Goal: Task Accomplishment & Management: Manage account settings

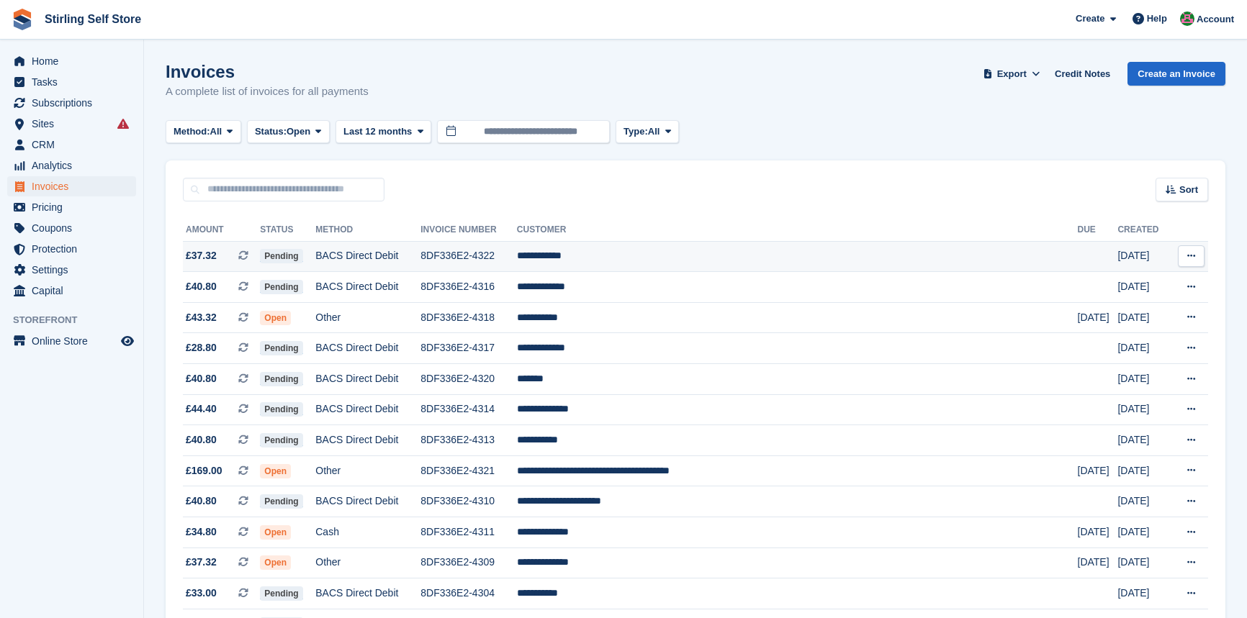
scroll to position [65, 0]
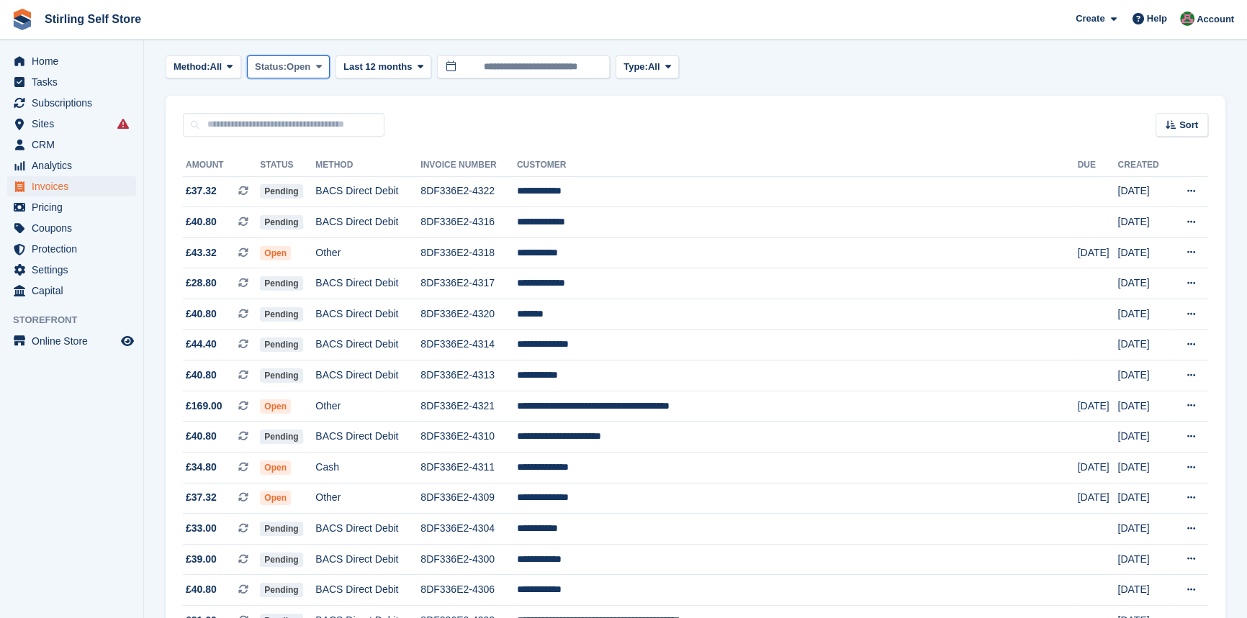
click at [319, 65] on span at bounding box center [318, 67] width 12 height 12
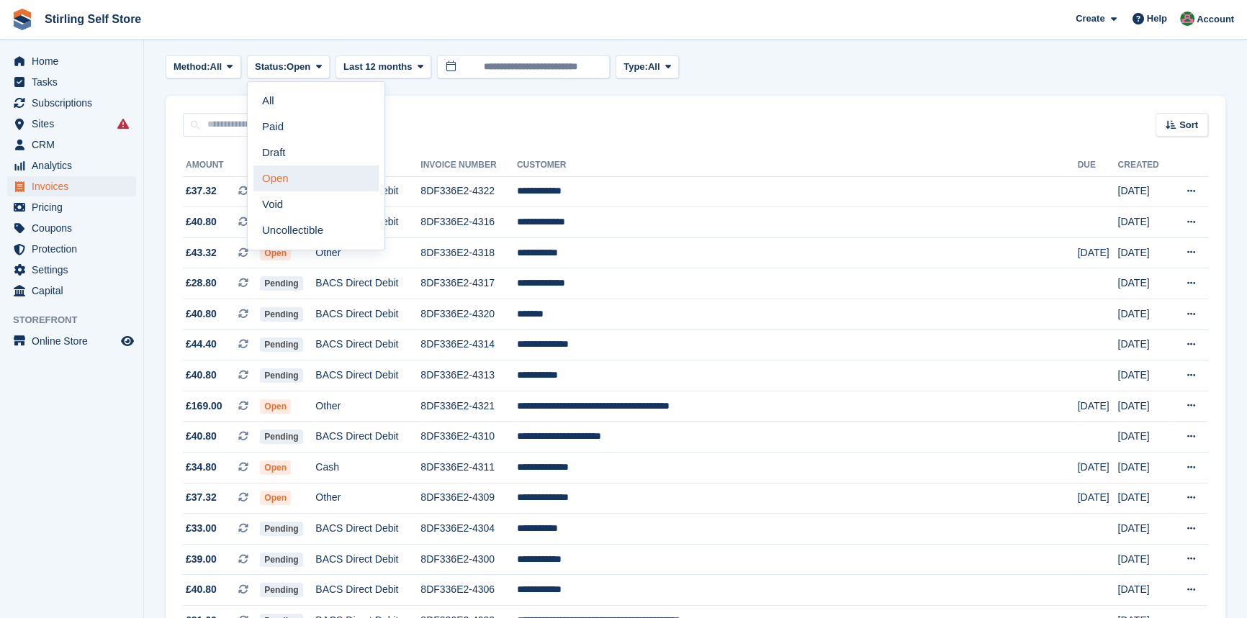
click at [309, 179] on link "Open" at bounding box center [315, 179] width 125 height 26
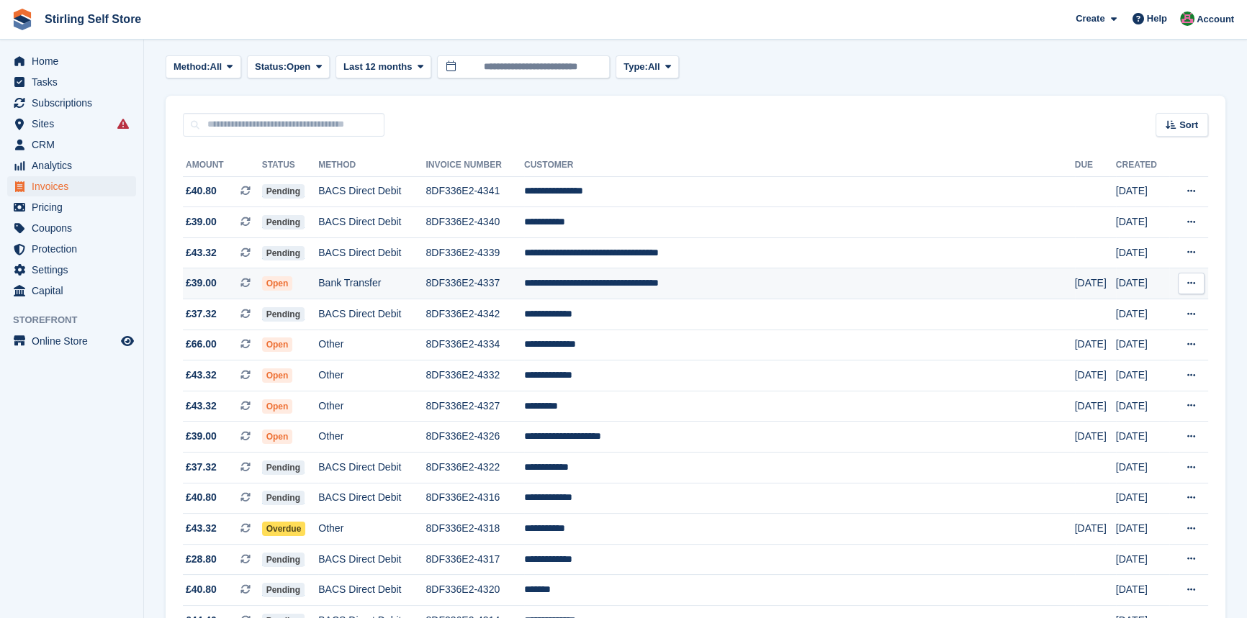
click at [683, 284] on td "**********" at bounding box center [799, 284] width 551 height 31
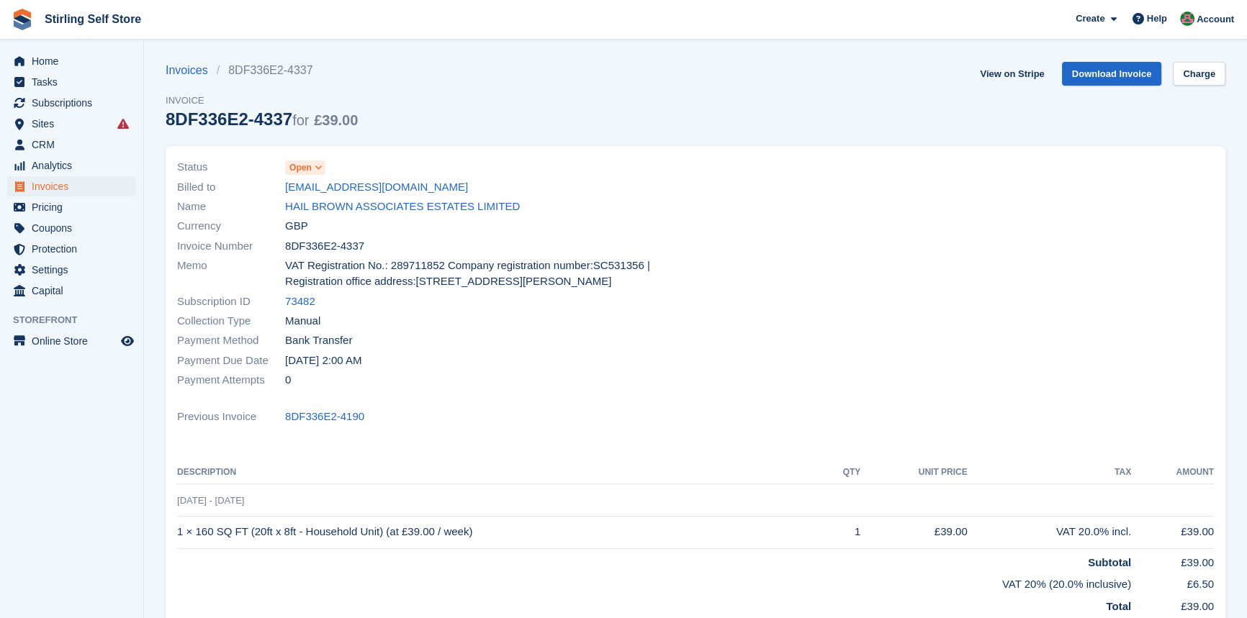
click at [319, 166] on icon at bounding box center [319, 167] width 8 height 9
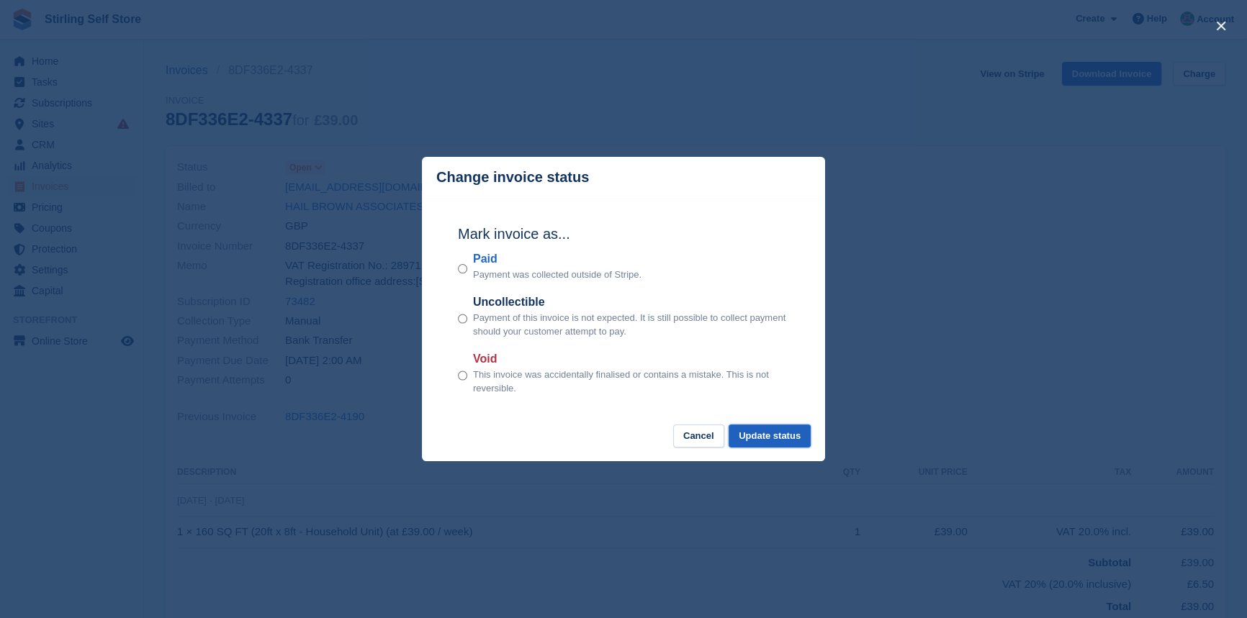
click at [773, 437] on button "Update status" at bounding box center [770, 437] width 82 height 24
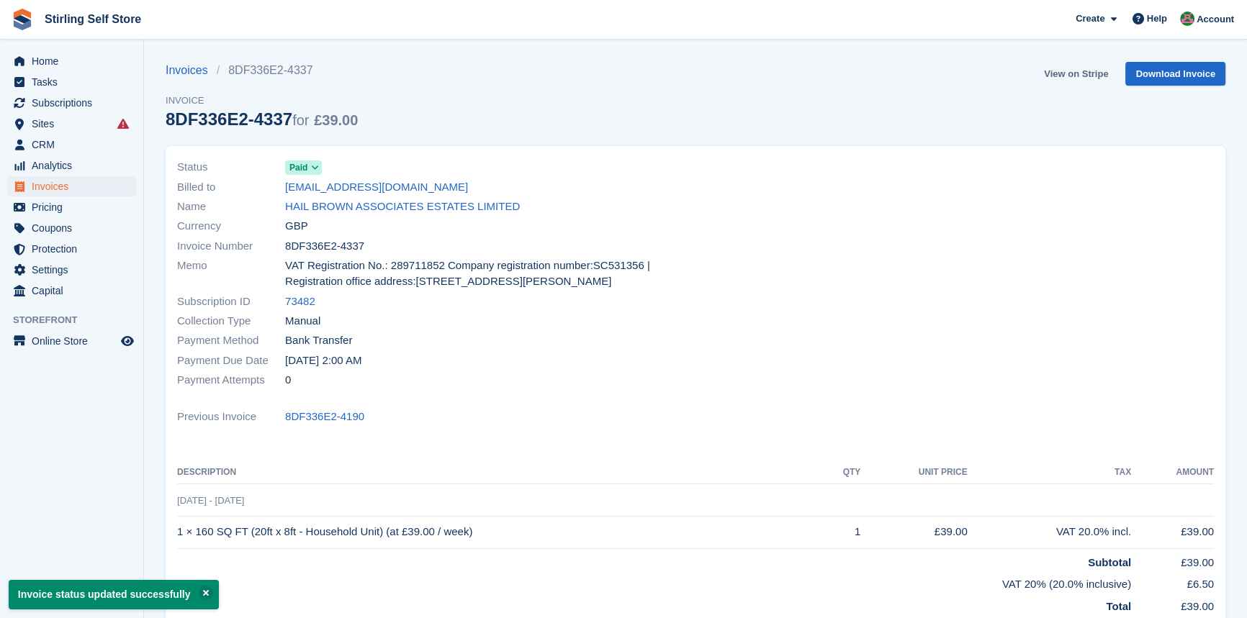
click at [1077, 73] on link "View on Stripe" at bounding box center [1076, 74] width 76 height 24
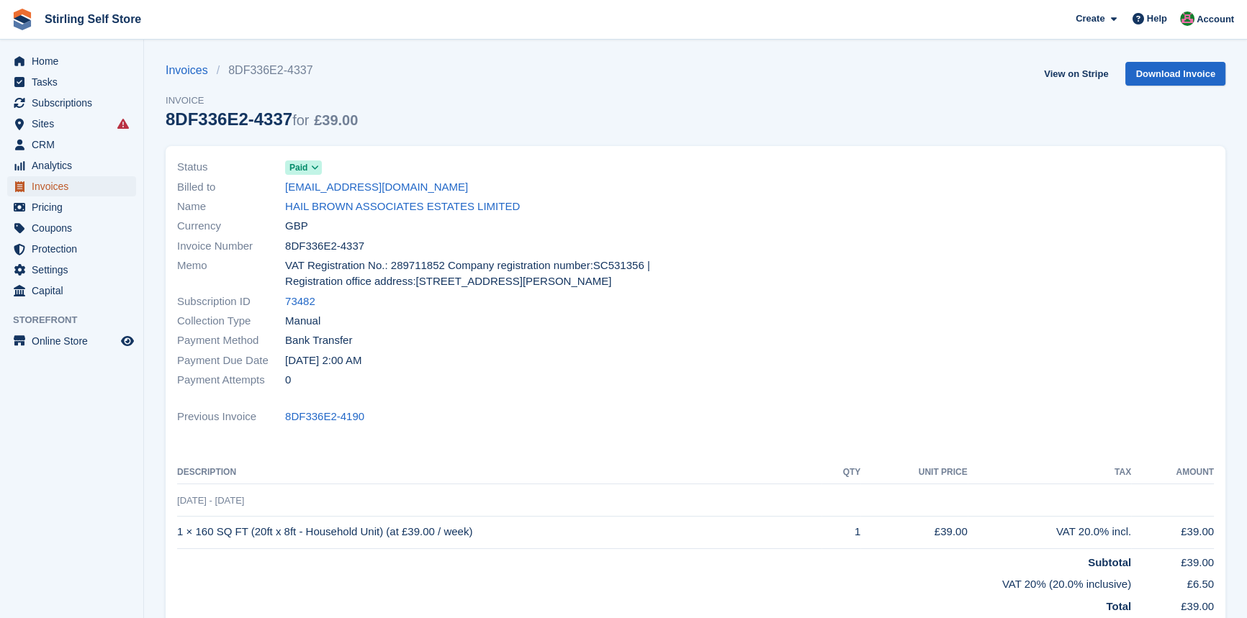
click at [68, 186] on span "Invoices" at bounding box center [75, 186] width 86 height 20
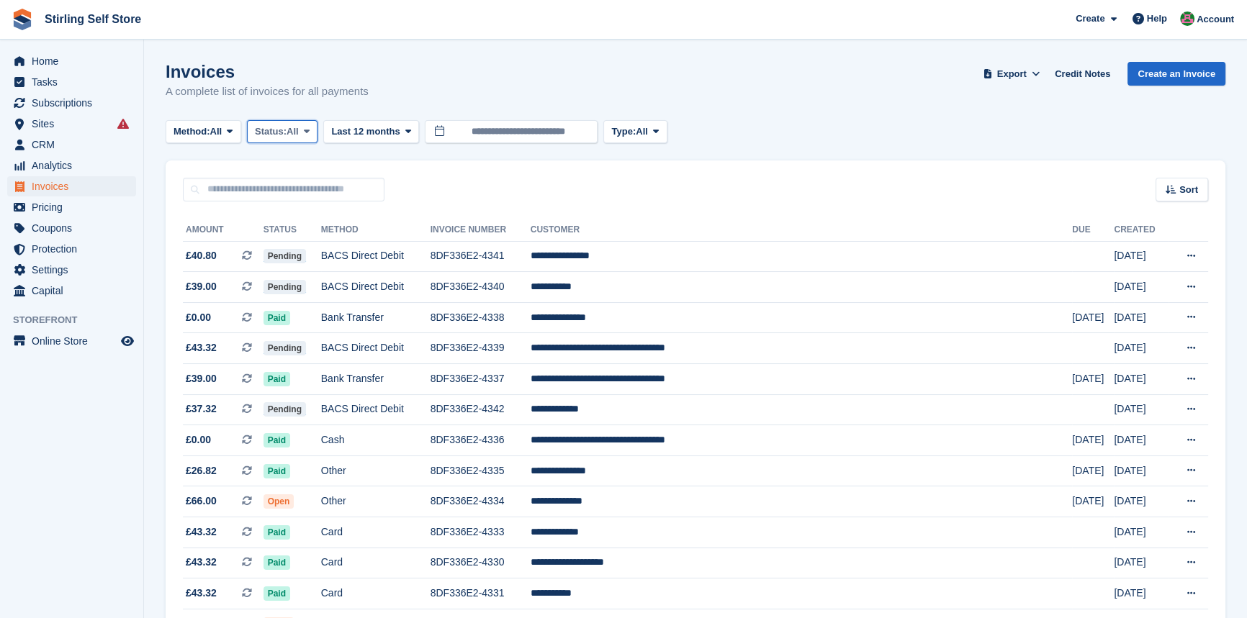
click at [312, 130] on span at bounding box center [307, 132] width 12 height 12
click at [302, 242] on link "Open" at bounding box center [315, 243] width 125 height 26
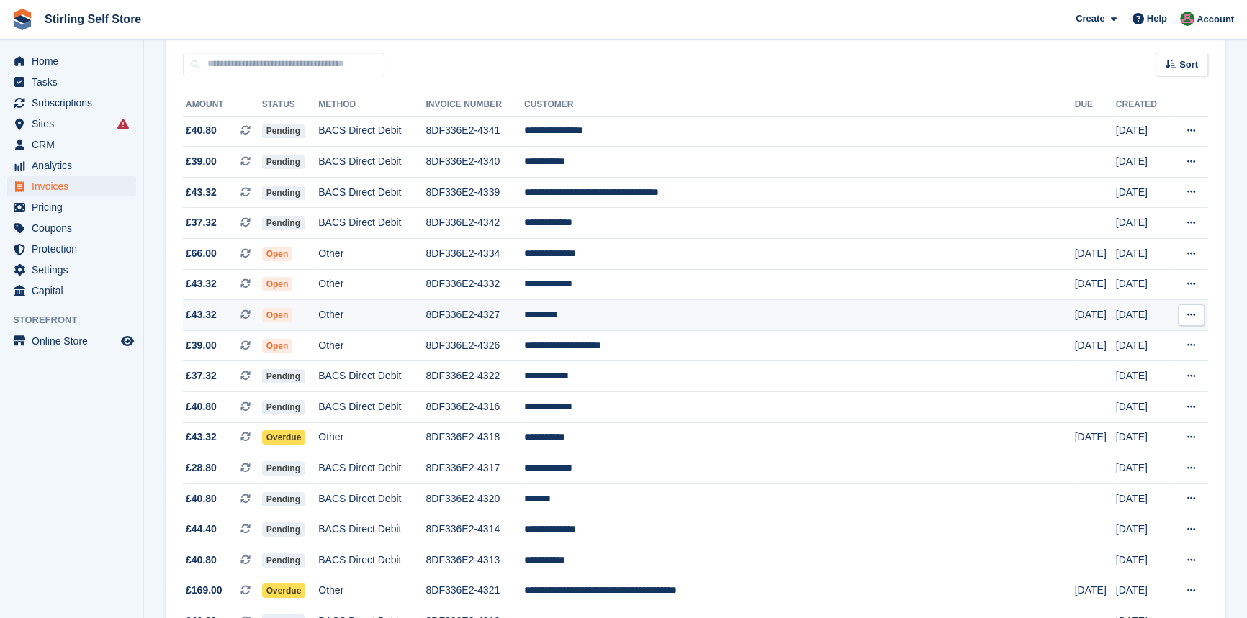
scroll to position [130, 0]
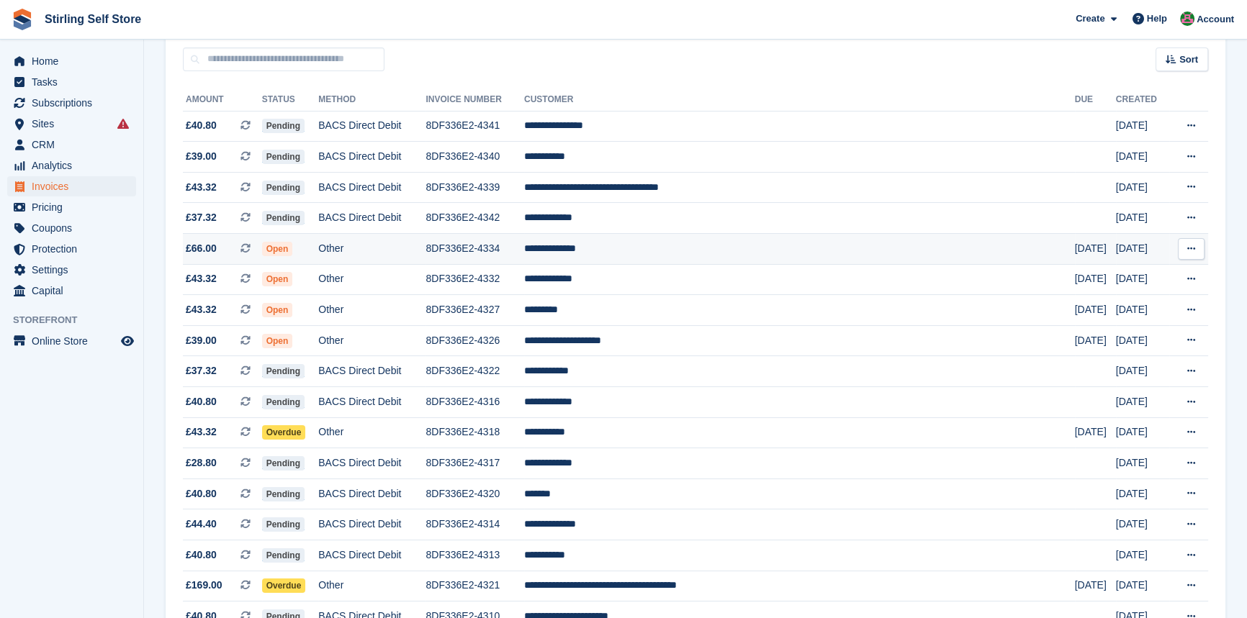
click at [649, 252] on td "**********" at bounding box center [799, 249] width 551 height 31
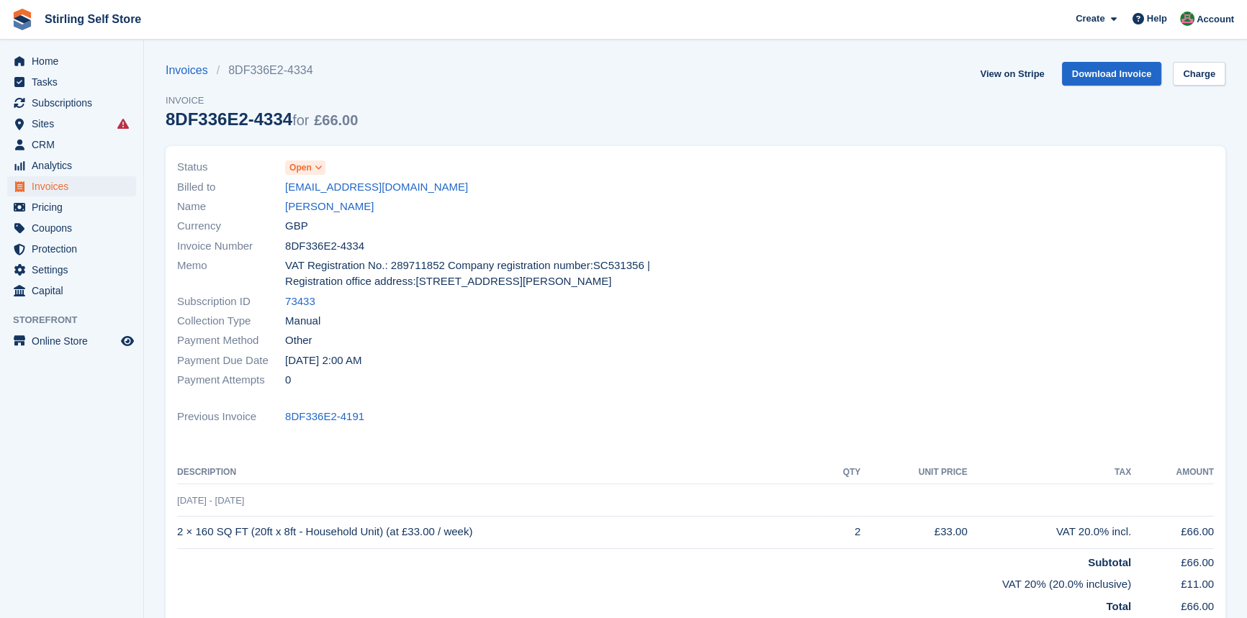
click at [317, 168] on icon at bounding box center [319, 167] width 8 height 9
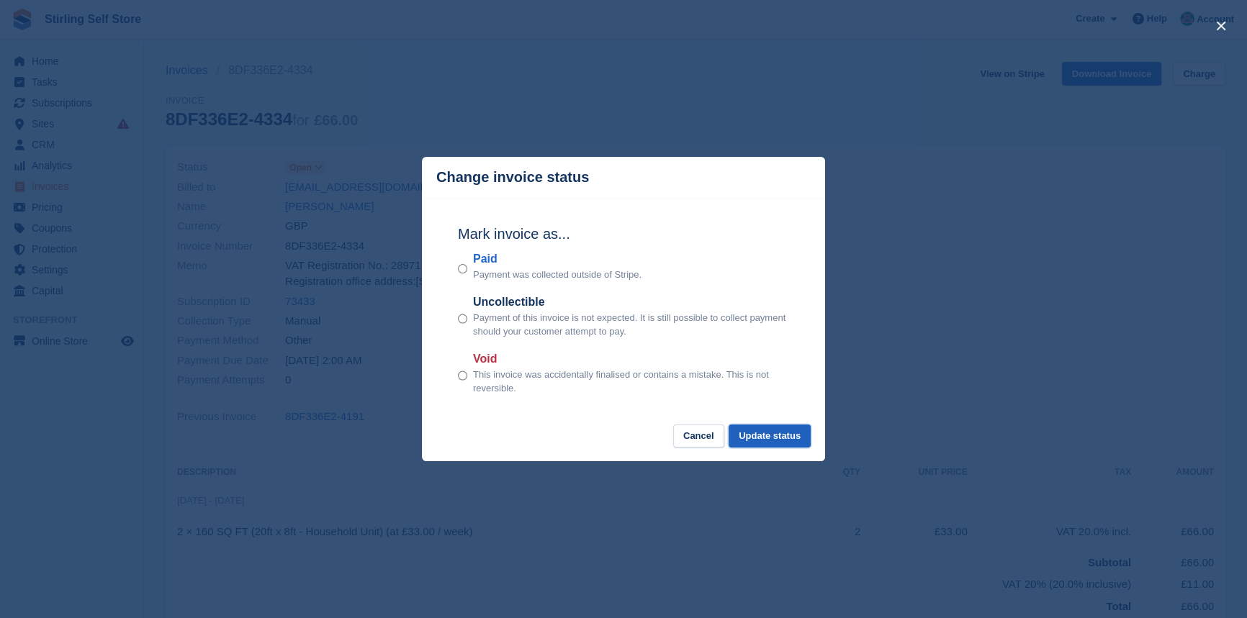
click at [763, 437] on button "Update status" at bounding box center [770, 437] width 82 height 24
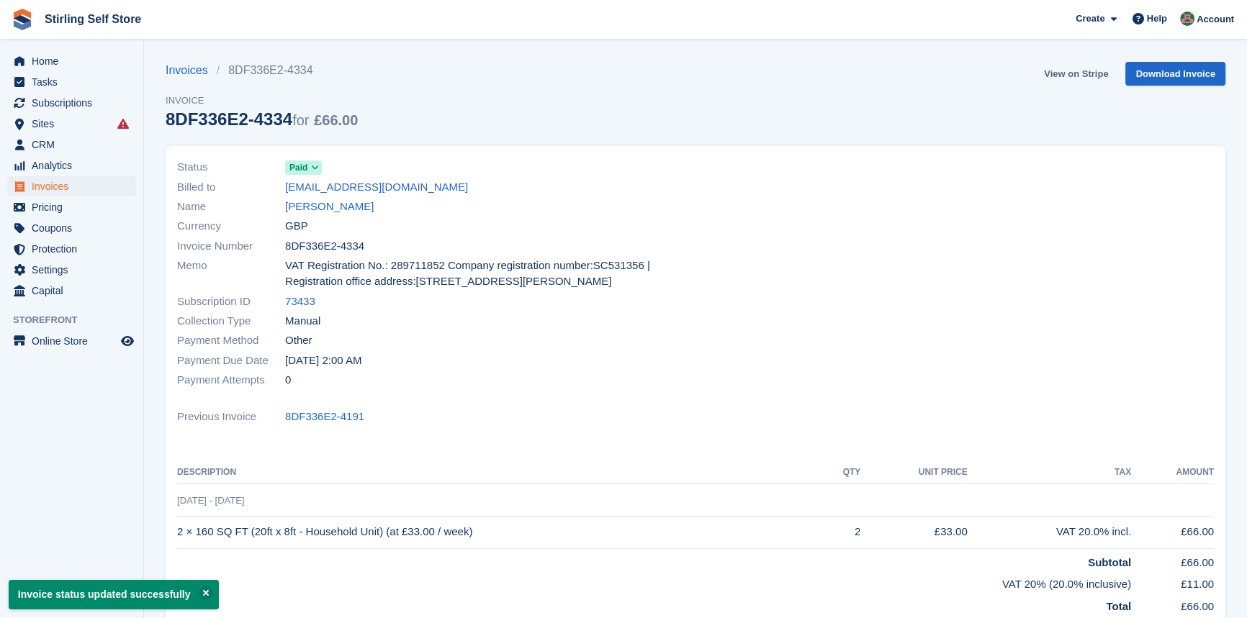
click at [1074, 72] on link "View on Stripe" at bounding box center [1076, 74] width 76 height 24
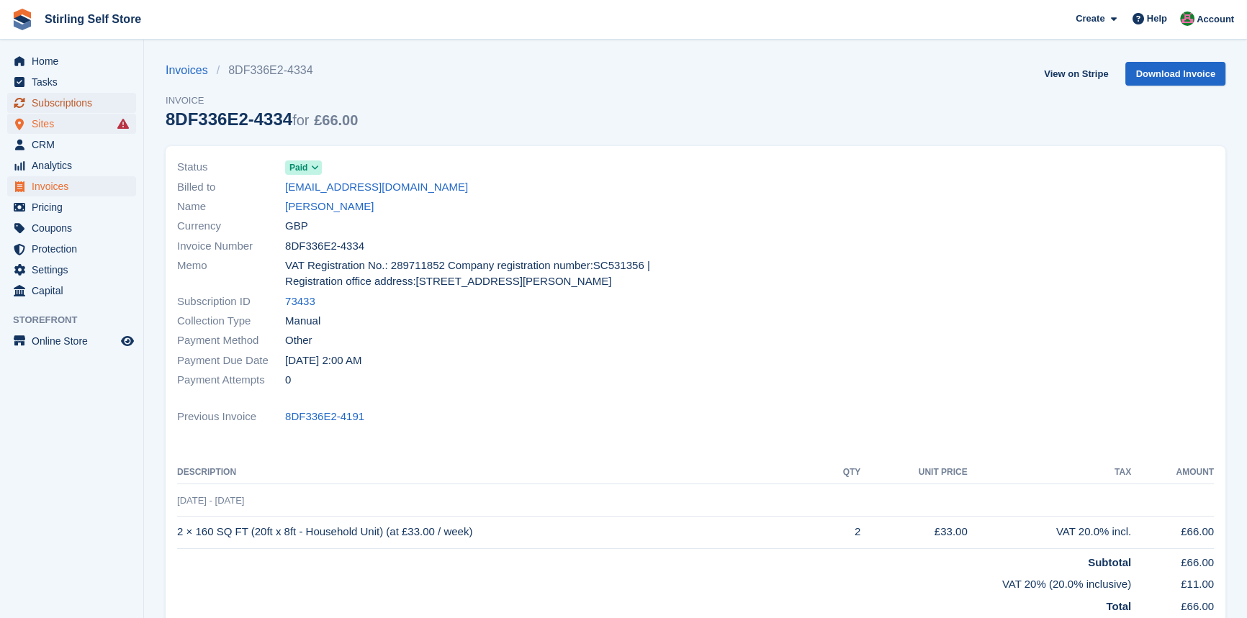
drag, startPoint x: 72, startPoint y: 104, endPoint x: 96, endPoint y: 130, distance: 35.2
click at [72, 103] on span "Subscriptions" at bounding box center [75, 103] width 86 height 20
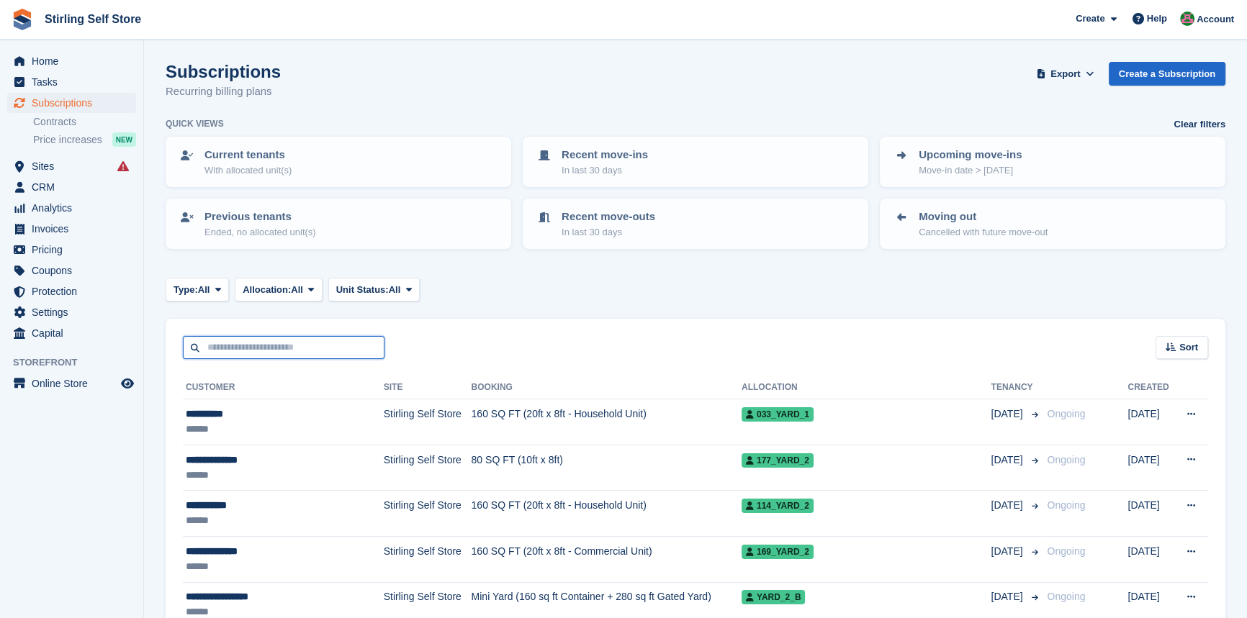
click at [246, 345] on input "text" at bounding box center [284, 348] width 202 height 24
type input "******"
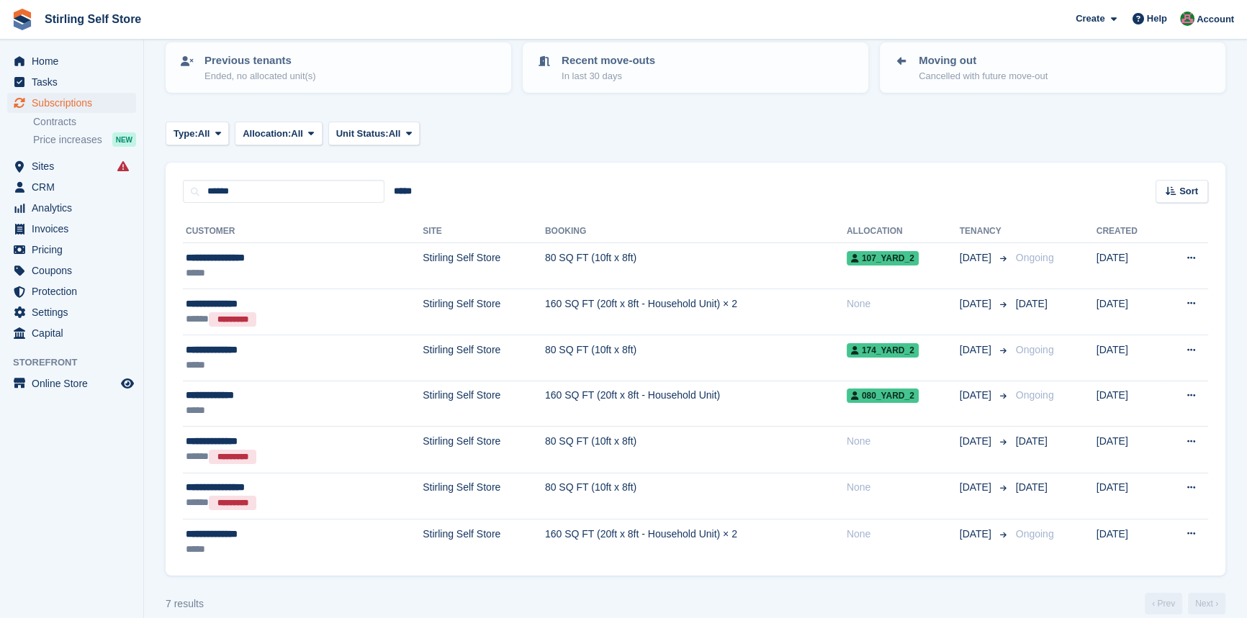
scroll to position [173, 0]
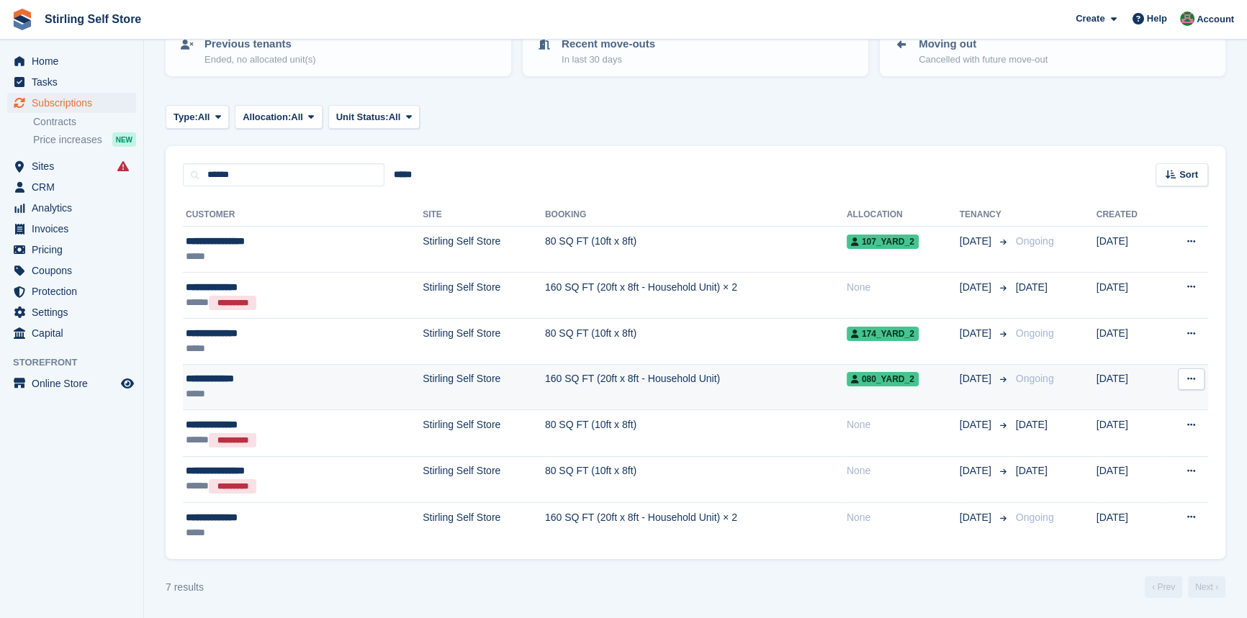
click at [545, 377] on td "160 SQ FT (20ft x 8ft - Household Unit)" at bounding box center [696, 387] width 302 height 46
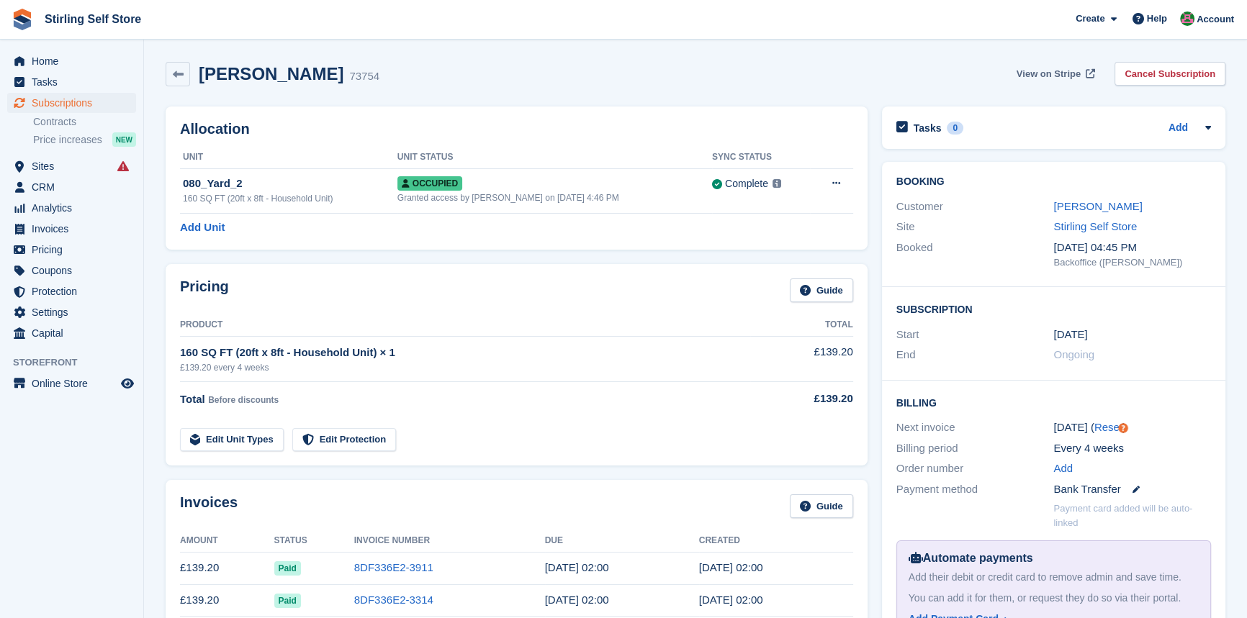
click at [1051, 70] on span "View on Stripe" at bounding box center [1049, 74] width 64 height 14
click at [63, 230] on span "Invoices" at bounding box center [75, 229] width 86 height 20
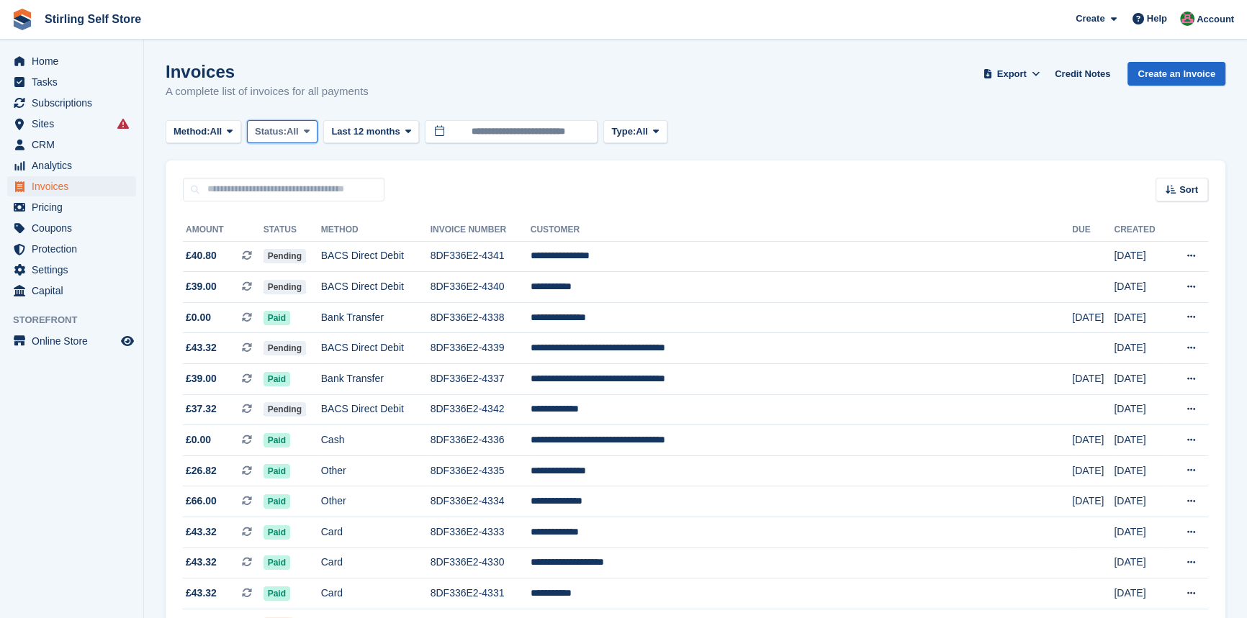
click at [312, 130] on span at bounding box center [307, 132] width 12 height 12
click at [325, 246] on link "Open" at bounding box center [315, 243] width 125 height 26
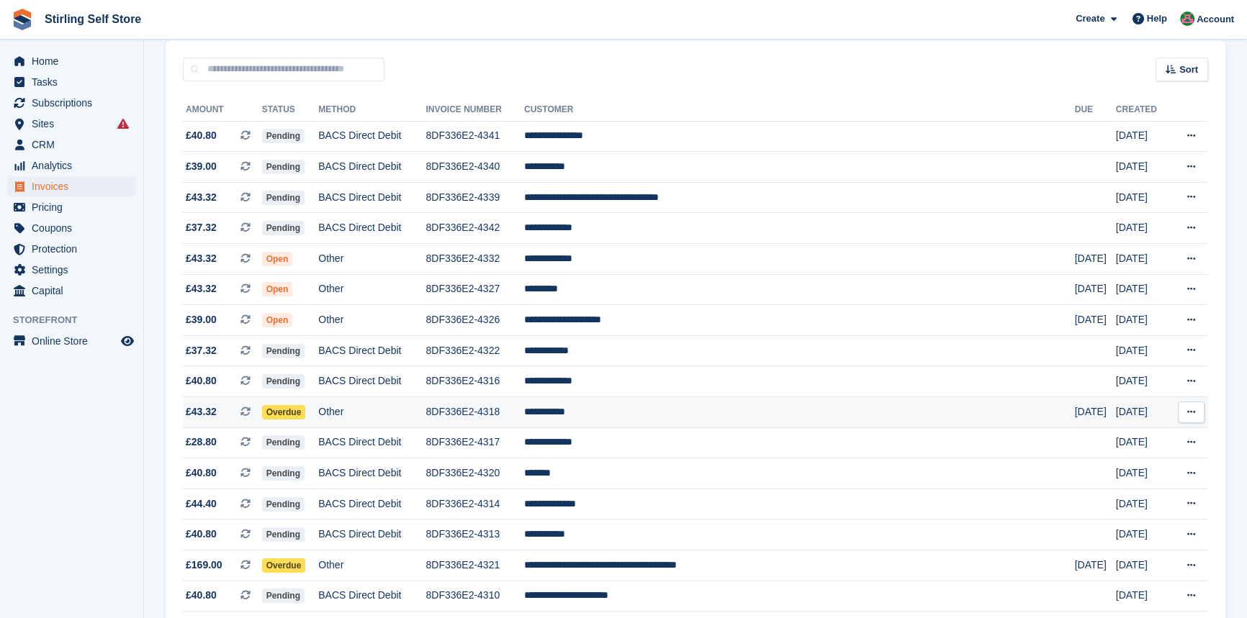
scroll to position [196, 0]
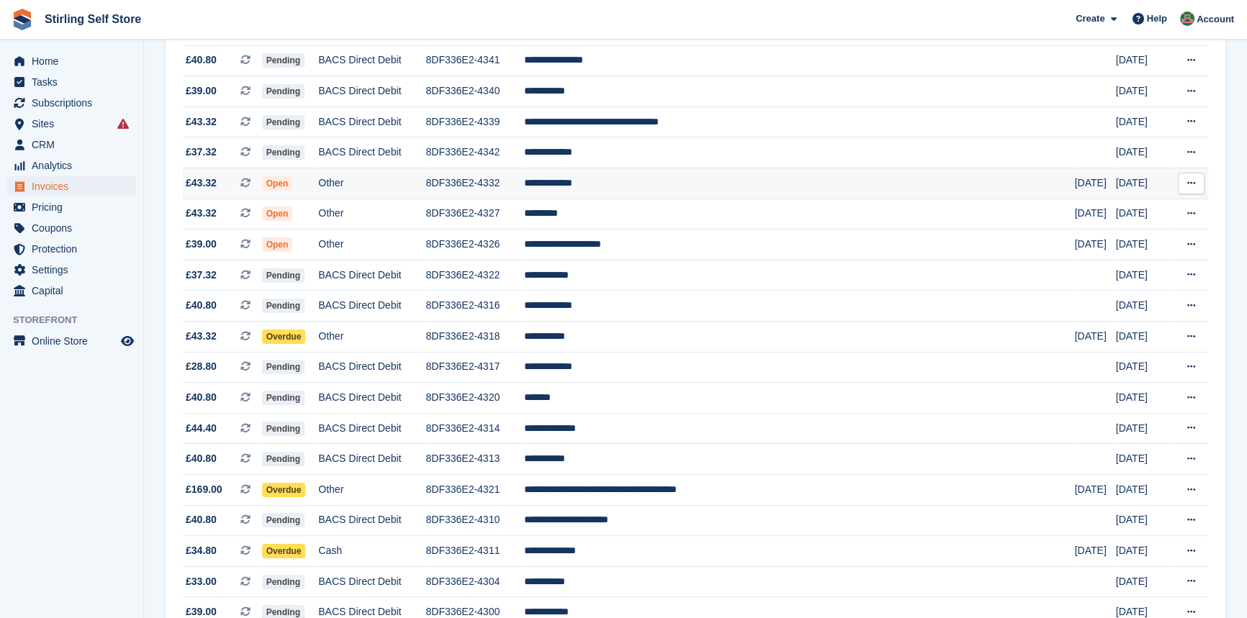
click at [657, 182] on td "**********" at bounding box center [799, 183] width 551 height 31
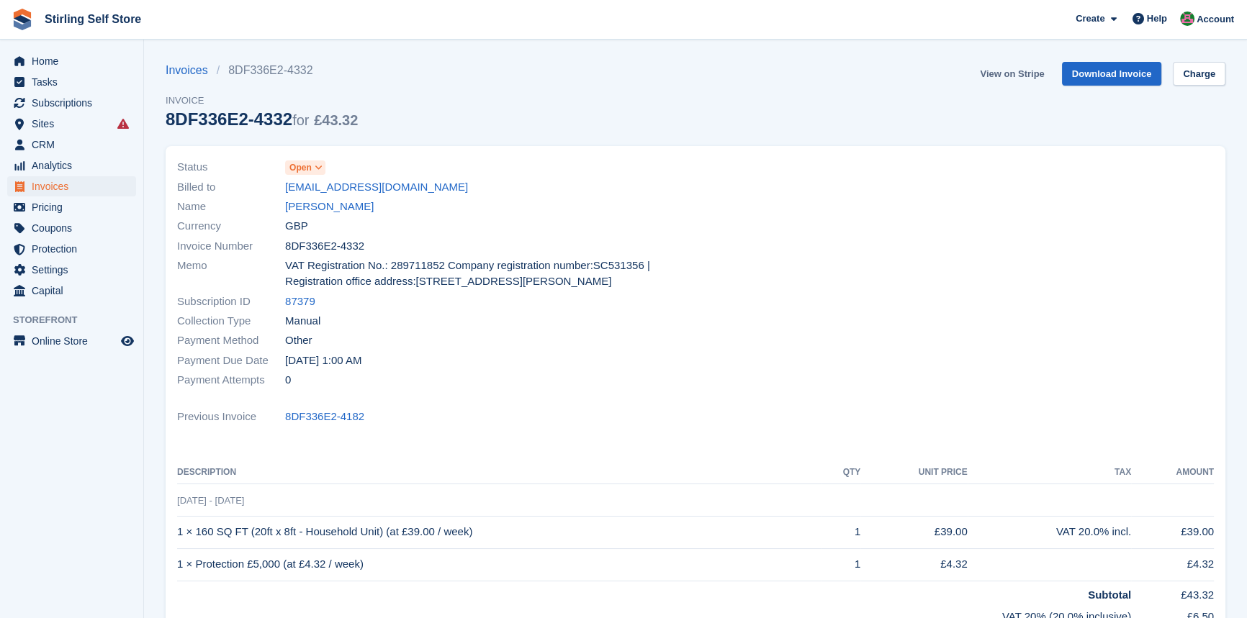
click at [1007, 71] on link "View on Stripe" at bounding box center [1012, 74] width 76 height 24
drag, startPoint x: 0, startPoint y: 0, endPoint x: 74, endPoint y: 188, distance: 202.0
click at [74, 188] on span "Invoices" at bounding box center [75, 186] width 86 height 20
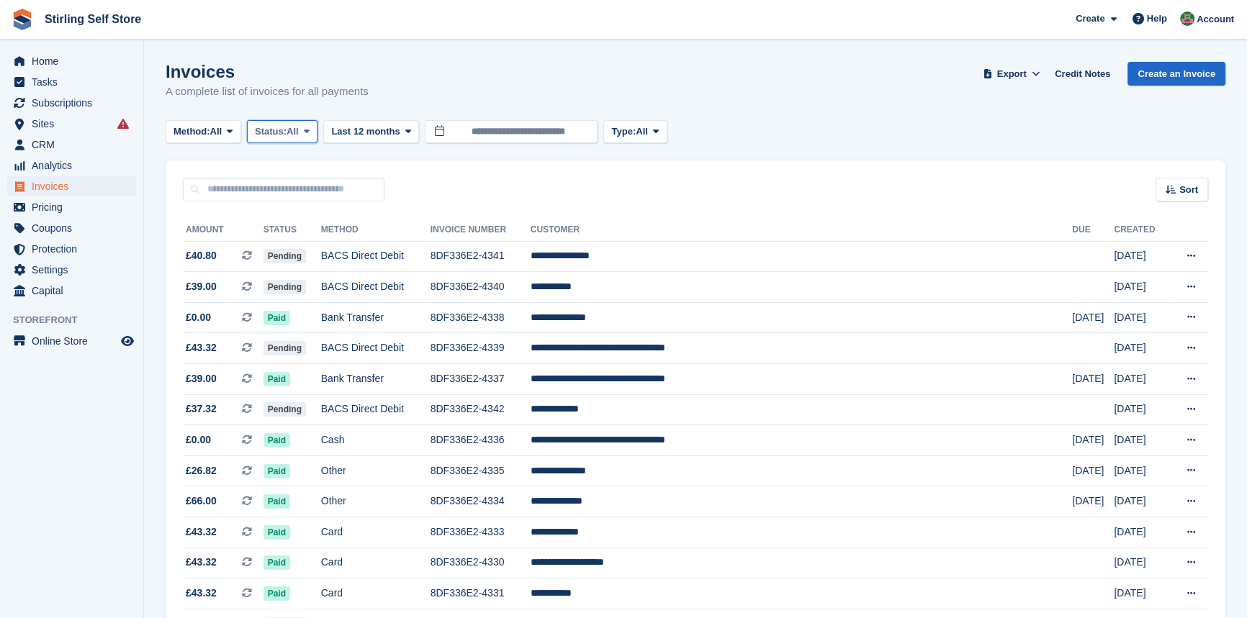
click at [310, 130] on icon at bounding box center [307, 131] width 6 height 9
click at [307, 243] on link "Open" at bounding box center [315, 243] width 125 height 26
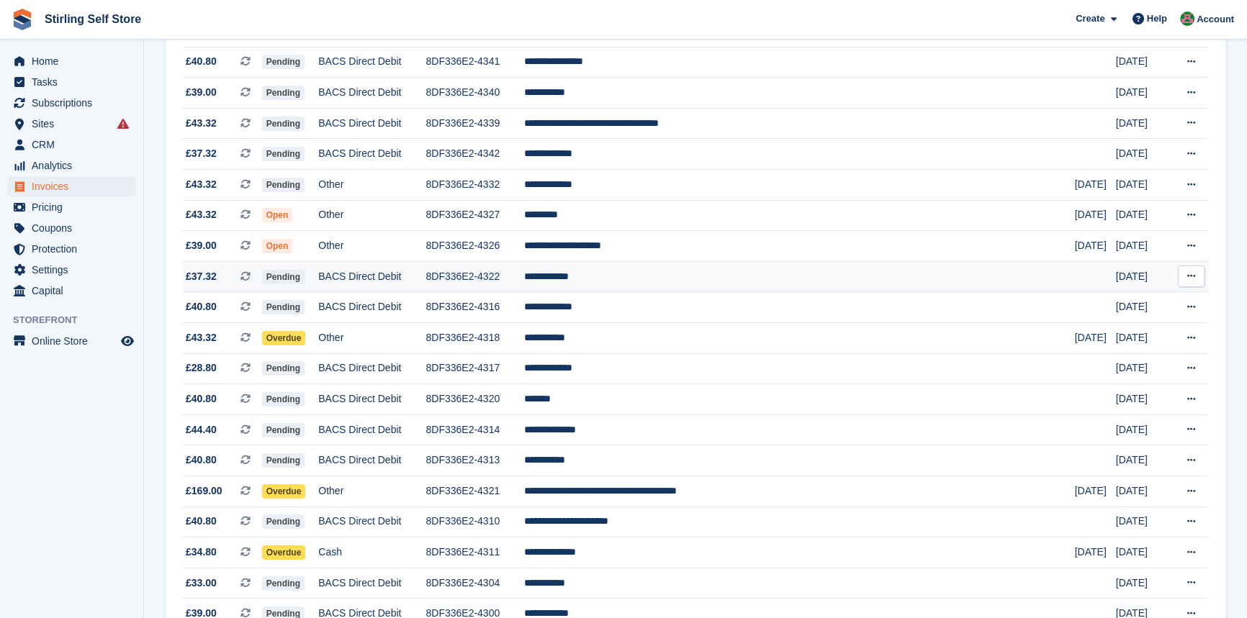
scroll to position [196, 0]
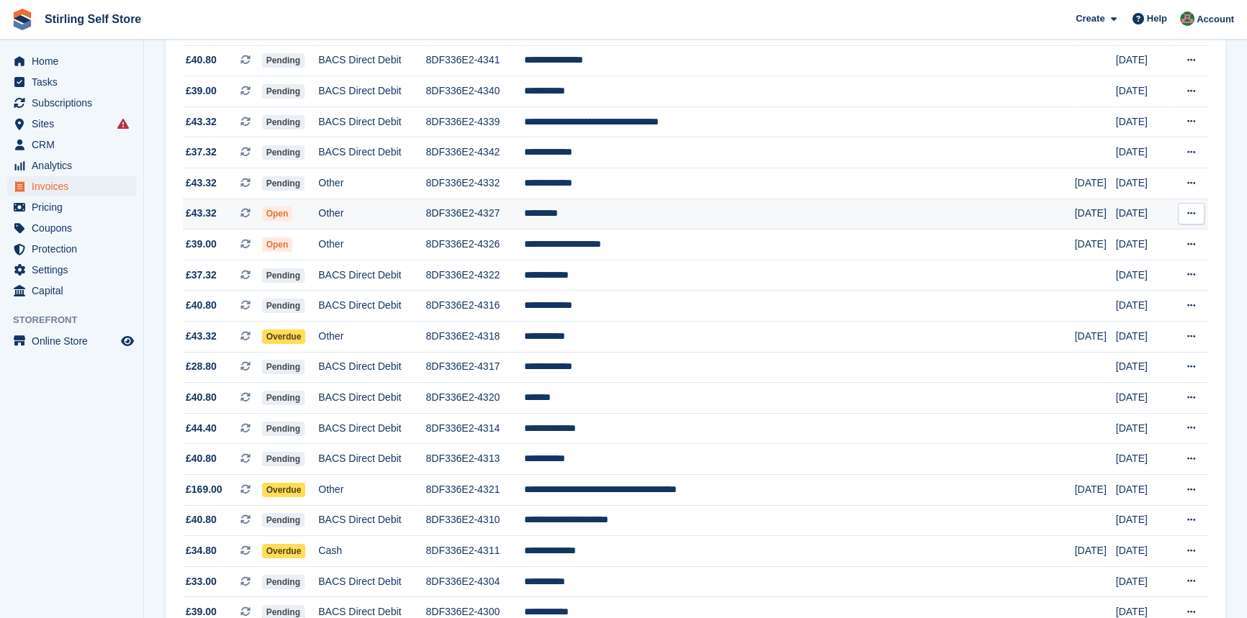
click at [642, 220] on td "*********" at bounding box center [799, 214] width 551 height 31
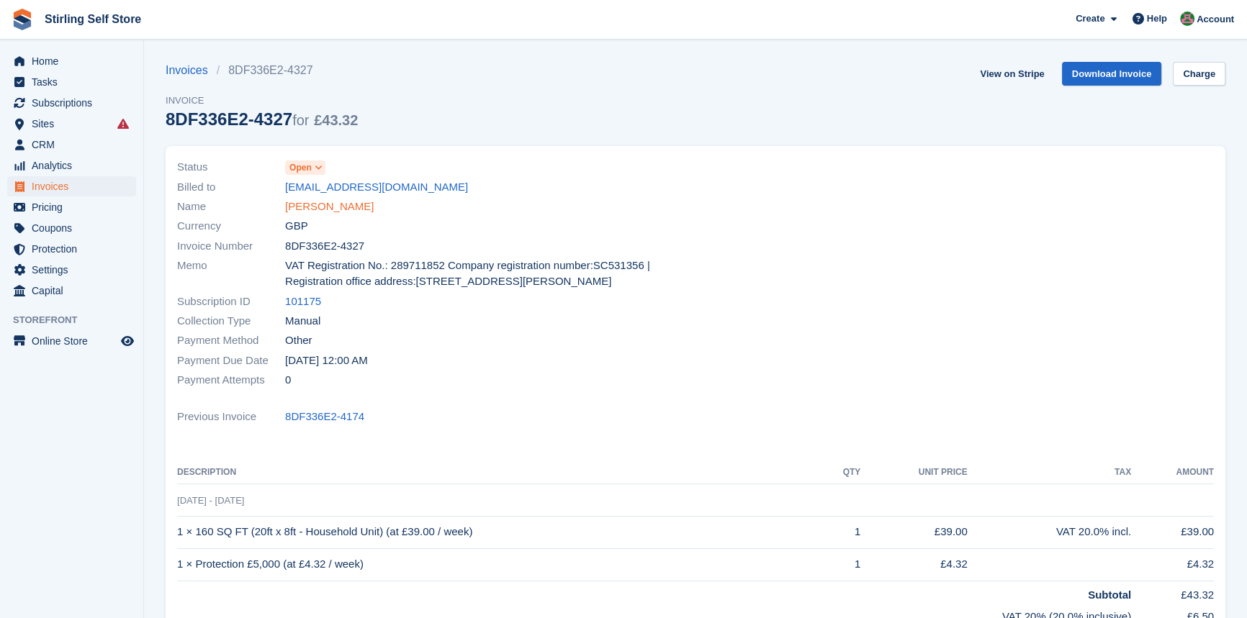
click at [316, 204] on link "[PERSON_NAME]" at bounding box center [329, 207] width 89 height 17
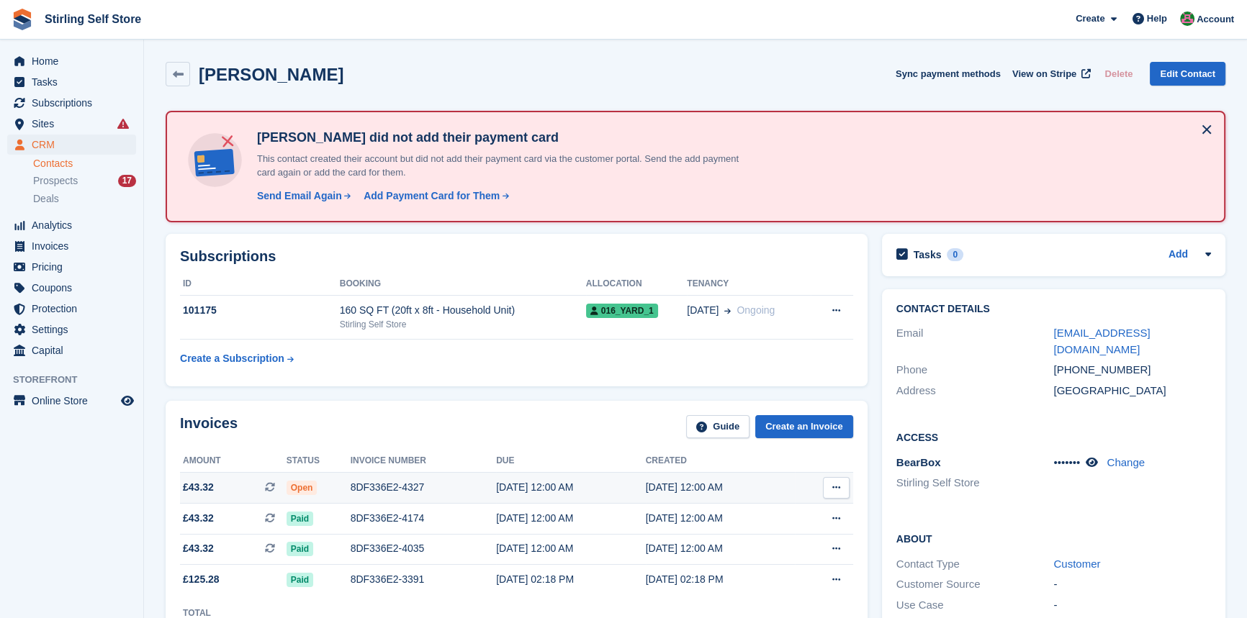
click at [392, 487] on div "8DF336E2-4327" at bounding box center [424, 487] width 146 height 15
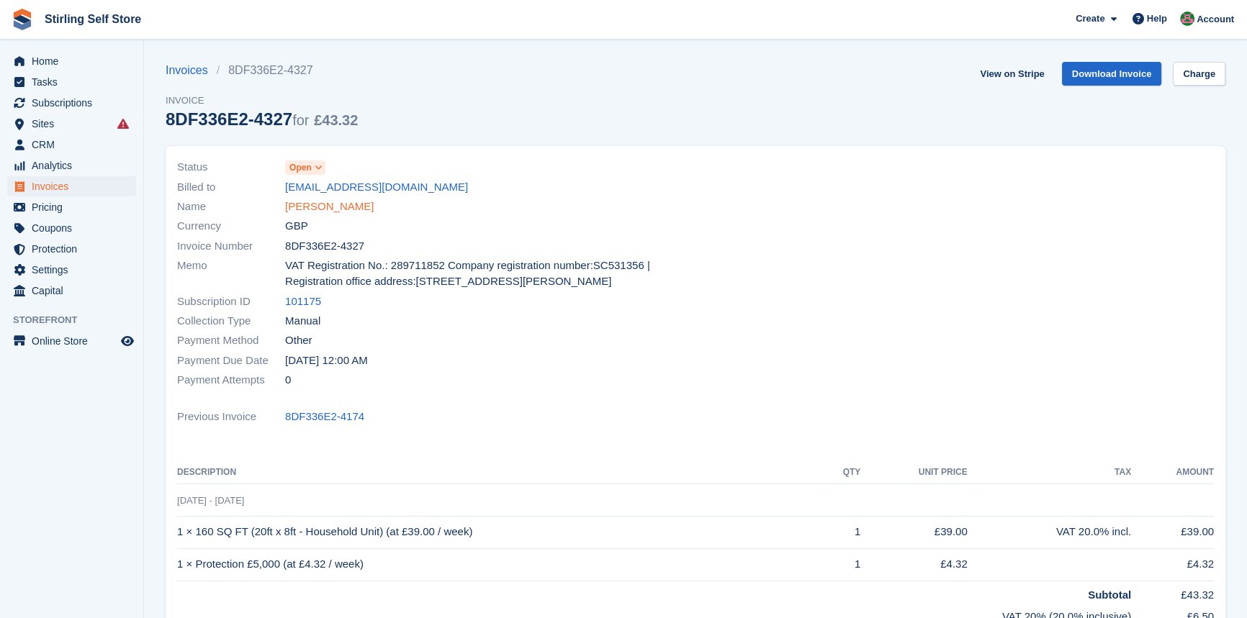
click at [317, 202] on link "[PERSON_NAME]" at bounding box center [329, 207] width 89 height 17
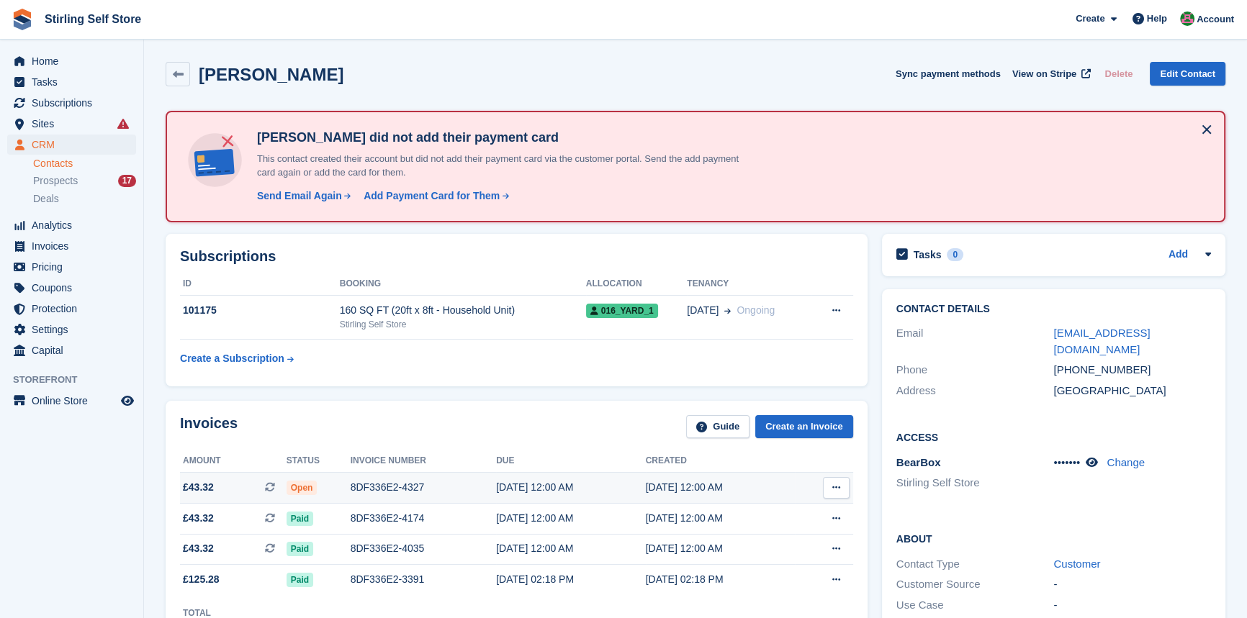
click at [388, 487] on div "8DF336E2-4327" at bounding box center [424, 487] width 146 height 15
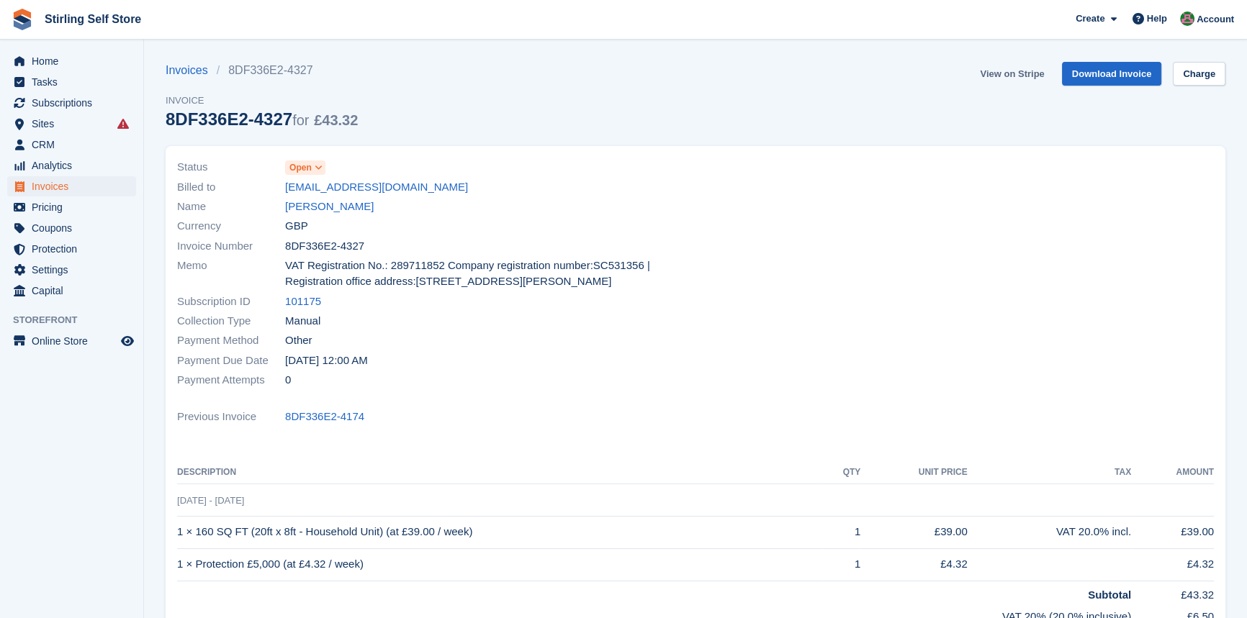
click at [1012, 73] on link "View on Stripe" at bounding box center [1012, 74] width 76 height 24
click at [68, 185] on span "Invoices" at bounding box center [75, 186] width 86 height 20
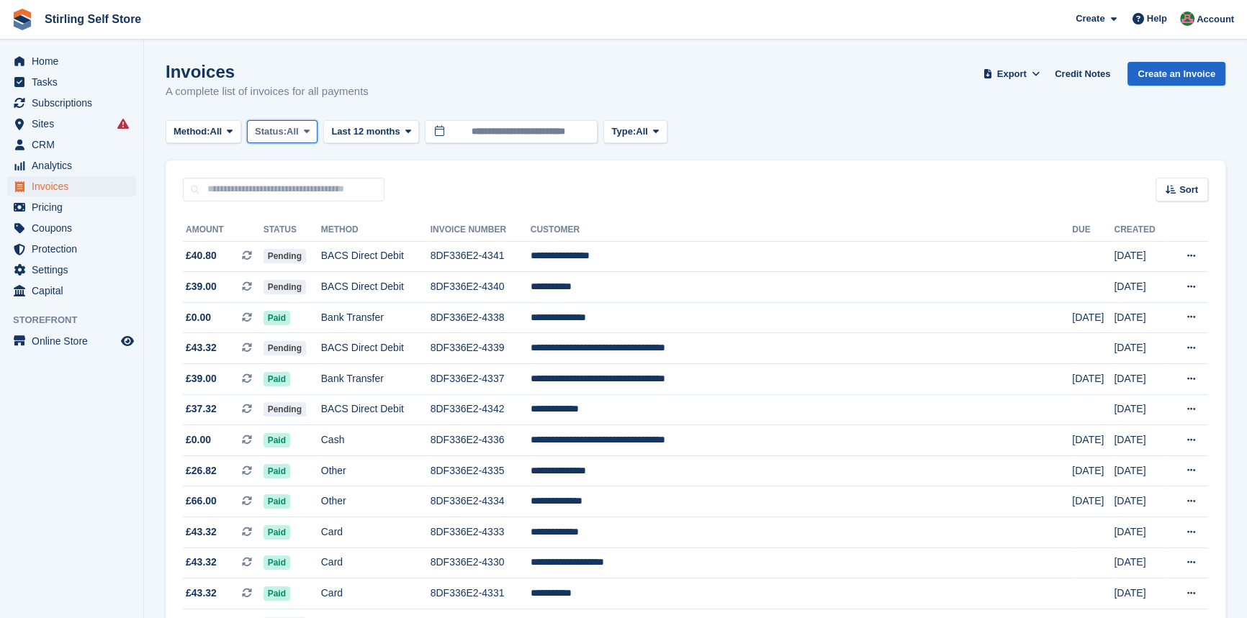
click at [307, 132] on icon at bounding box center [307, 131] width 6 height 9
click at [300, 248] on link "Open" at bounding box center [315, 243] width 125 height 26
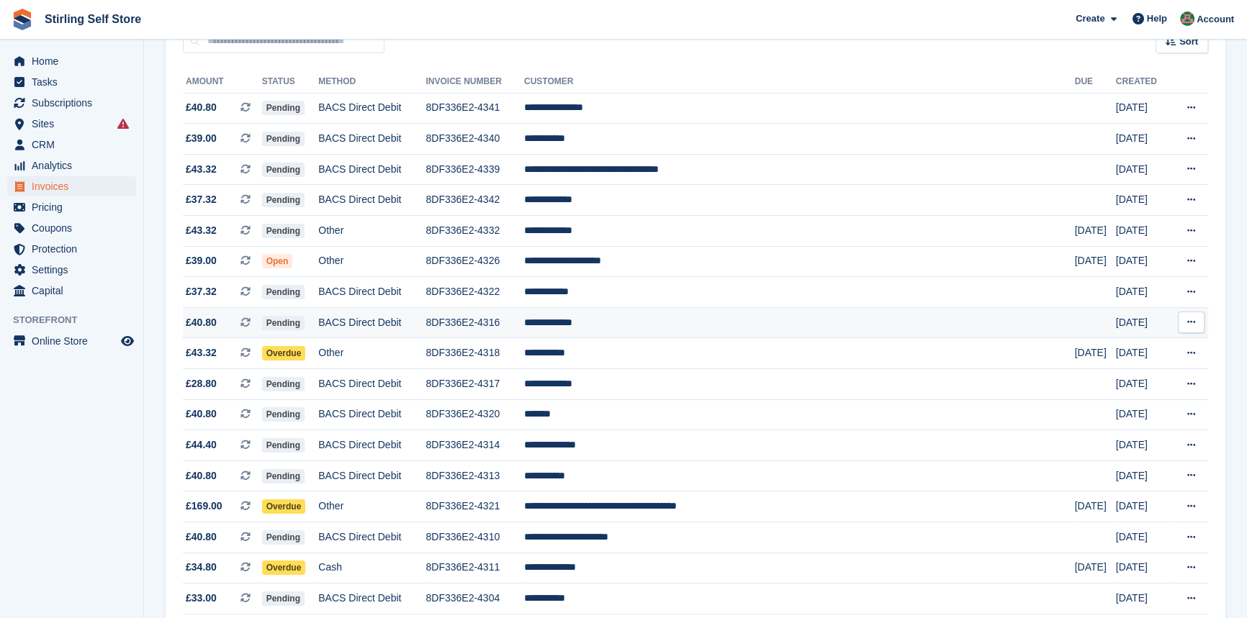
scroll to position [196, 0]
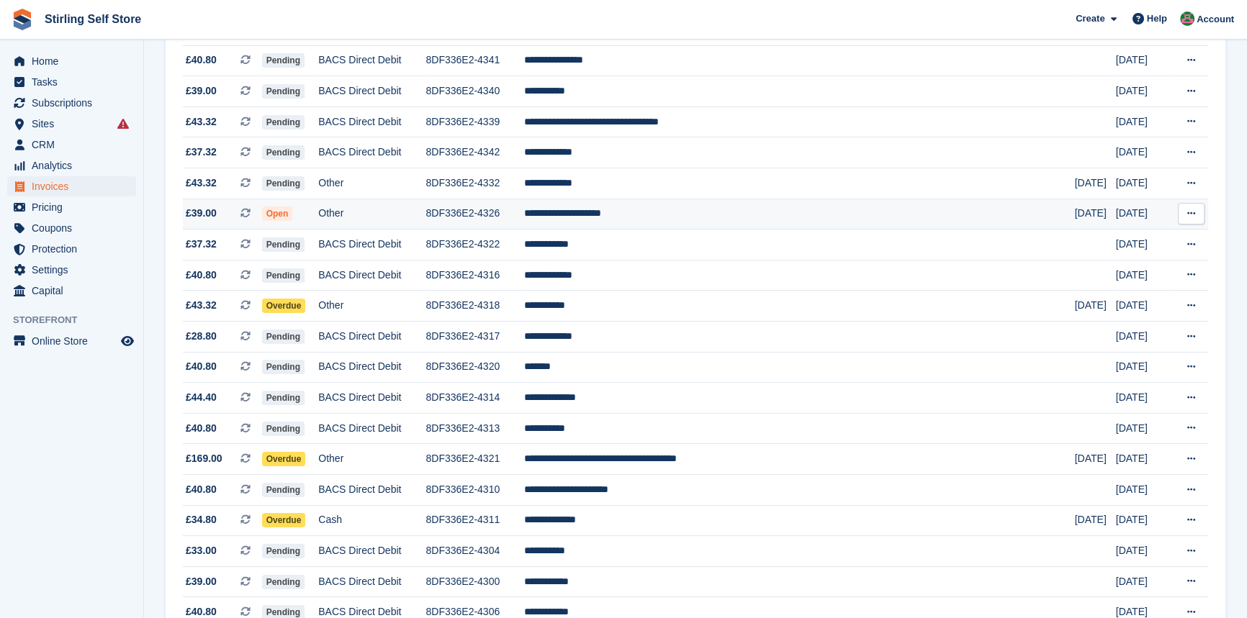
click at [683, 217] on td "**********" at bounding box center [799, 214] width 551 height 31
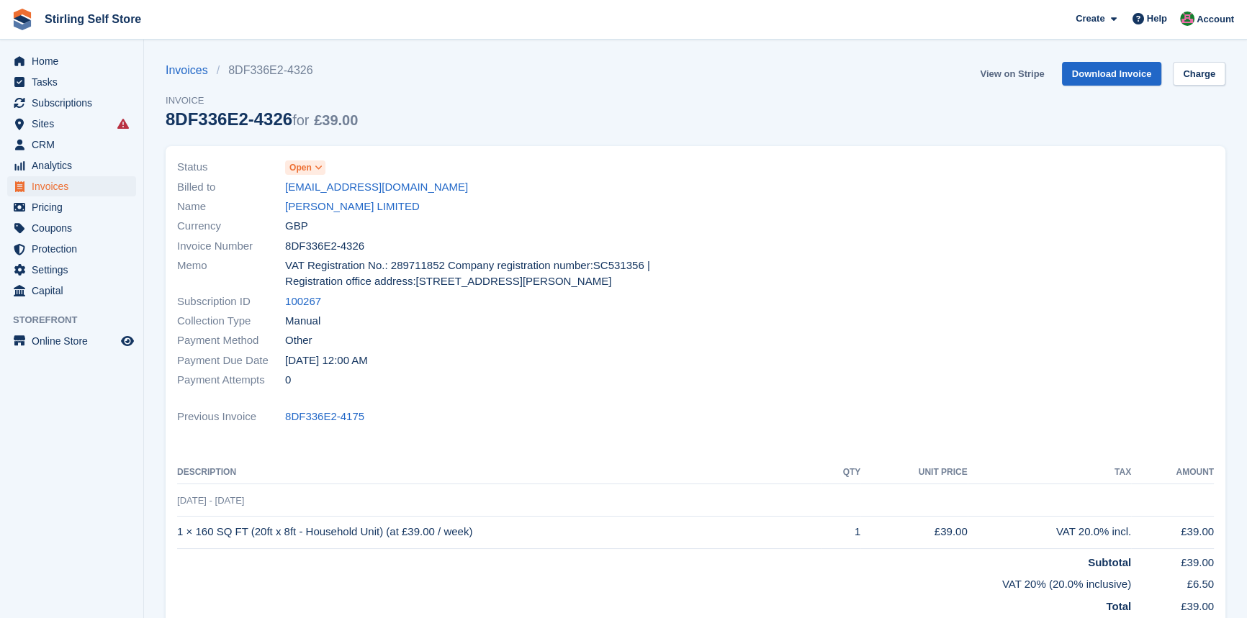
click at [1013, 71] on link "View on Stripe" at bounding box center [1012, 74] width 76 height 24
click at [84, 189] on span "Invoices" at bounding box center [75, 186] width 86 height 20
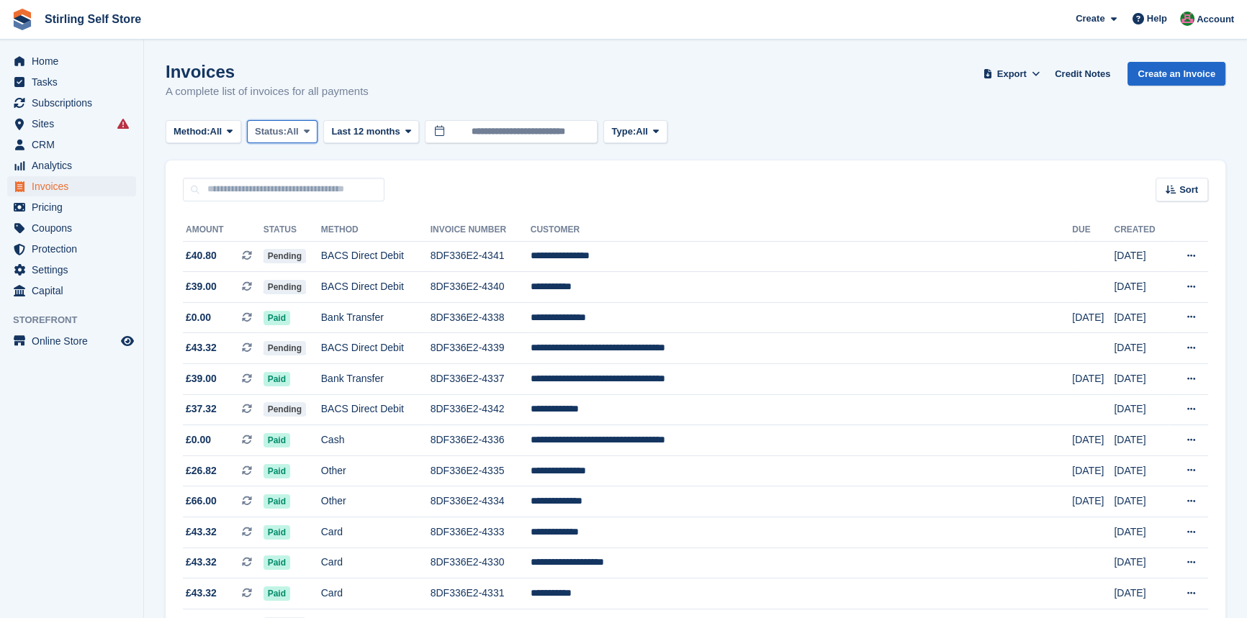
click at [310, 130] on icon at bounding box center [307, 131] width 6 height 9
click at [286, 245] on link "Open" at bounding box center [315, 243] width 125 height 26
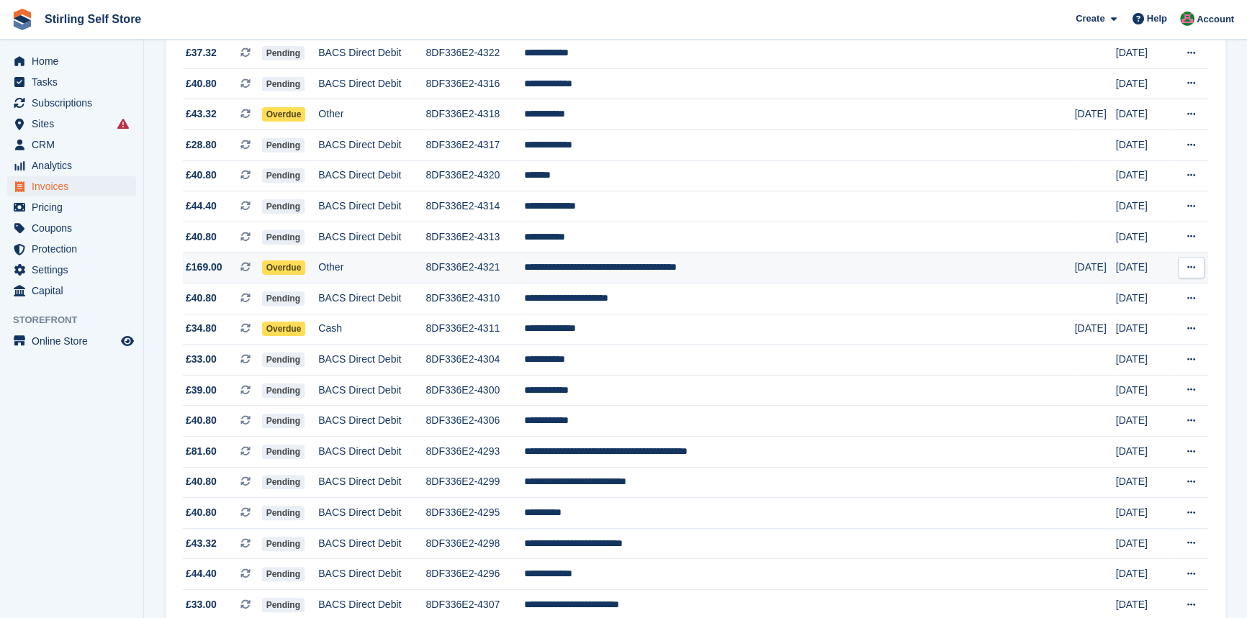
scroll to position [392, 0]
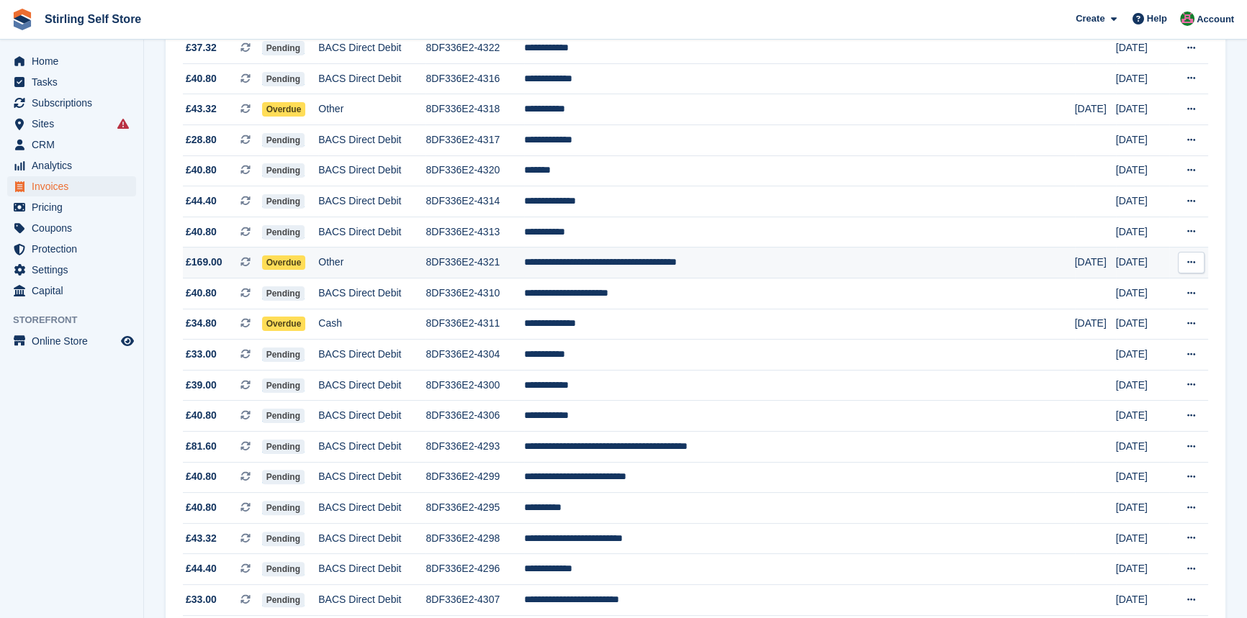
click at [656, 268] on td "**********" at bounding box center [799, 263] width 551 height 31
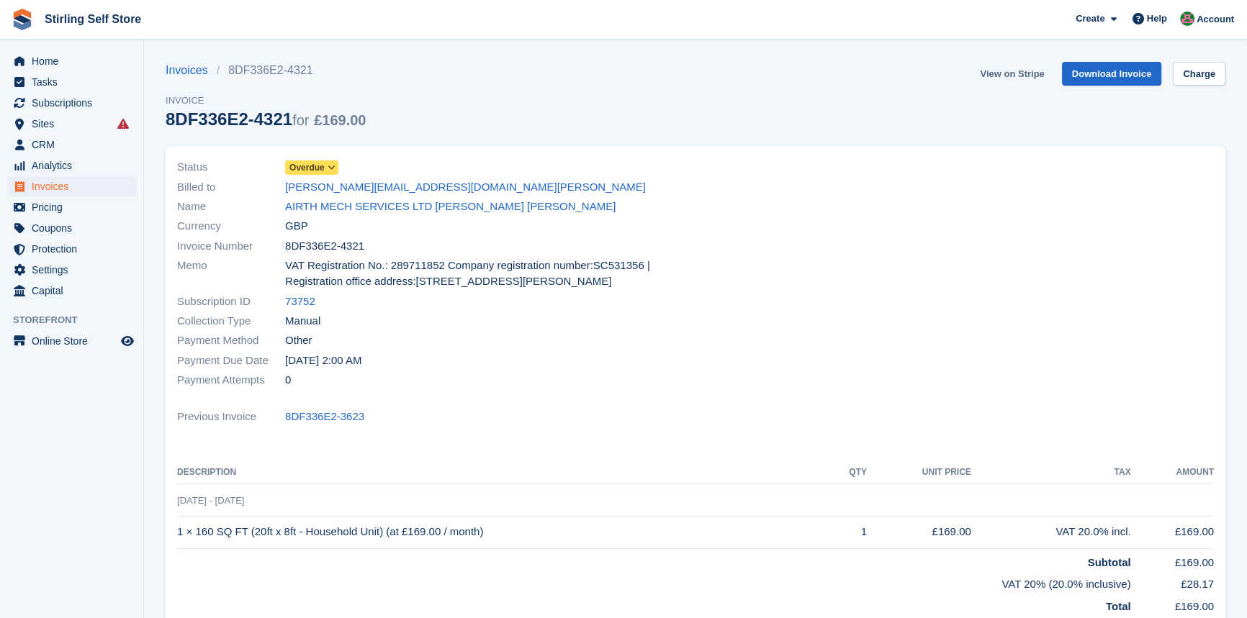
click at [999, 71] on link "View on Stripe" at bounding box center [1012, 74] width 76 height 24
click at [73, 186] on span "Invoices" at bounding box center [75, 186] width 86 height 20
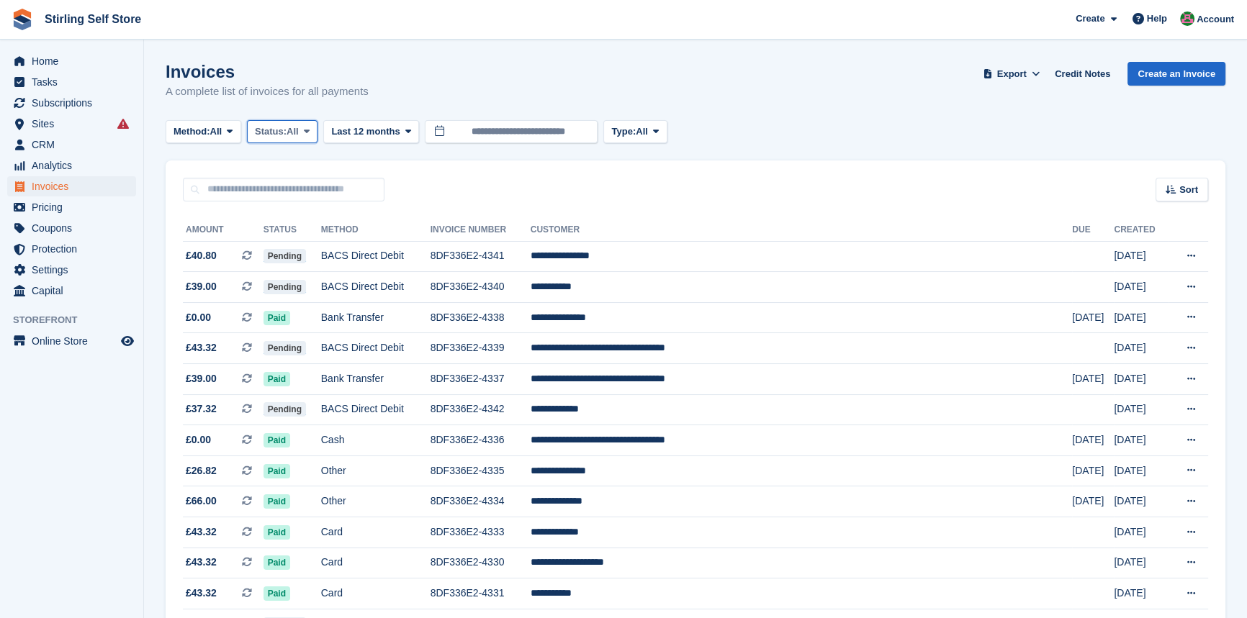
click at [310, 127] on icon at bounding box center [307, 131] width 6 height 9
click at [306, 245] on link "Open" at bounding box center [315, 243] width 125 height 26
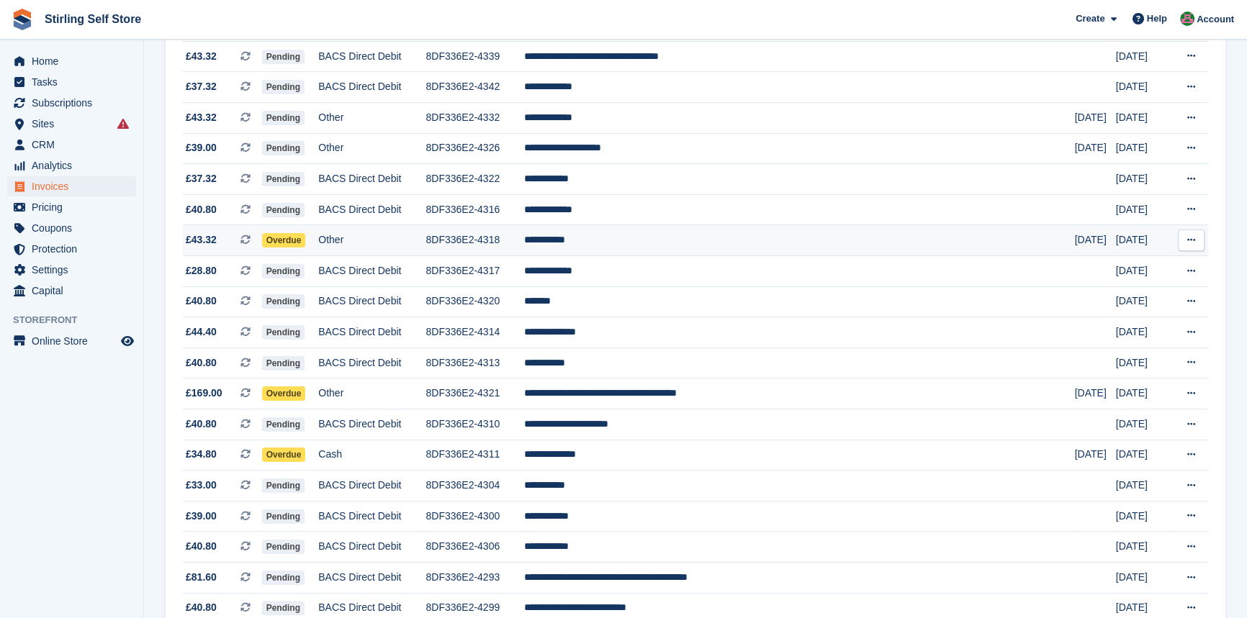
scroll to position [392, 0]
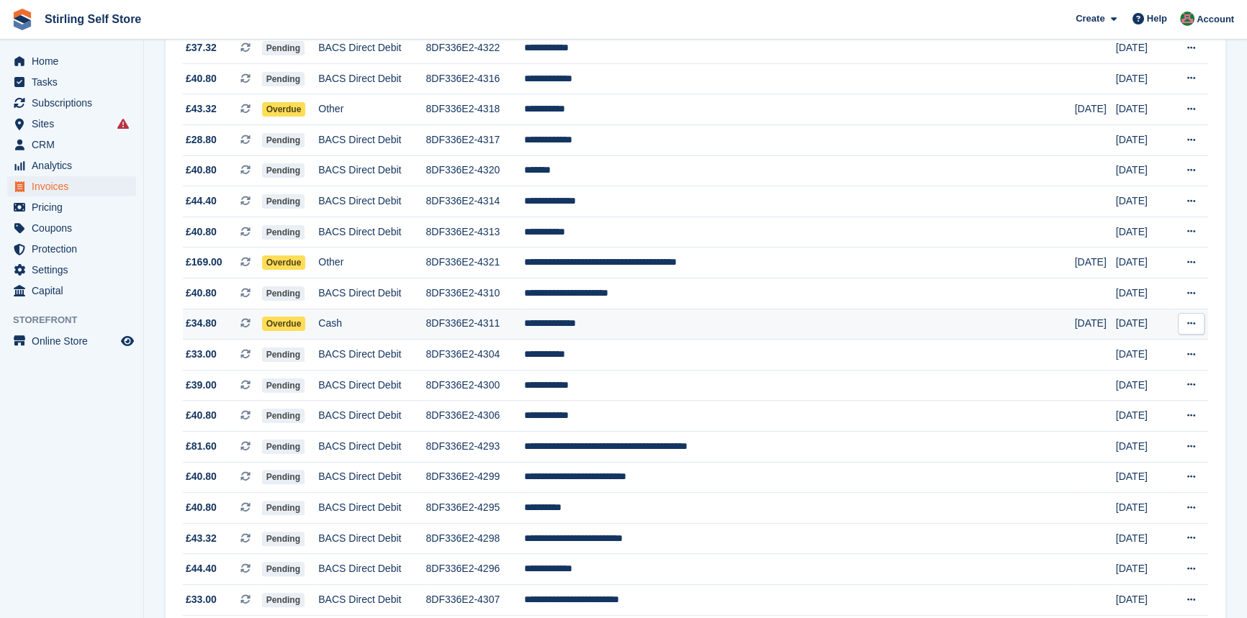
click at [661, 329] on td "**********" at bounding box center [799, 324] width 551 height 31
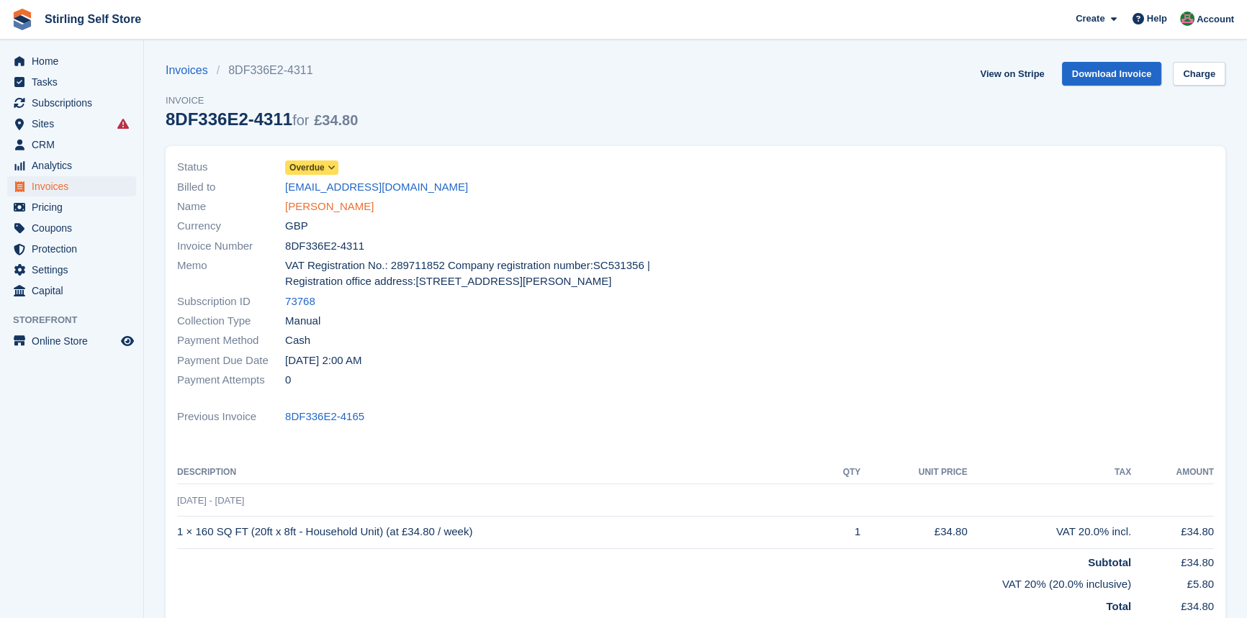
click at [330, 207] on link "Leine Vindedze" at bounding box center [329, 207] width 89 height 17
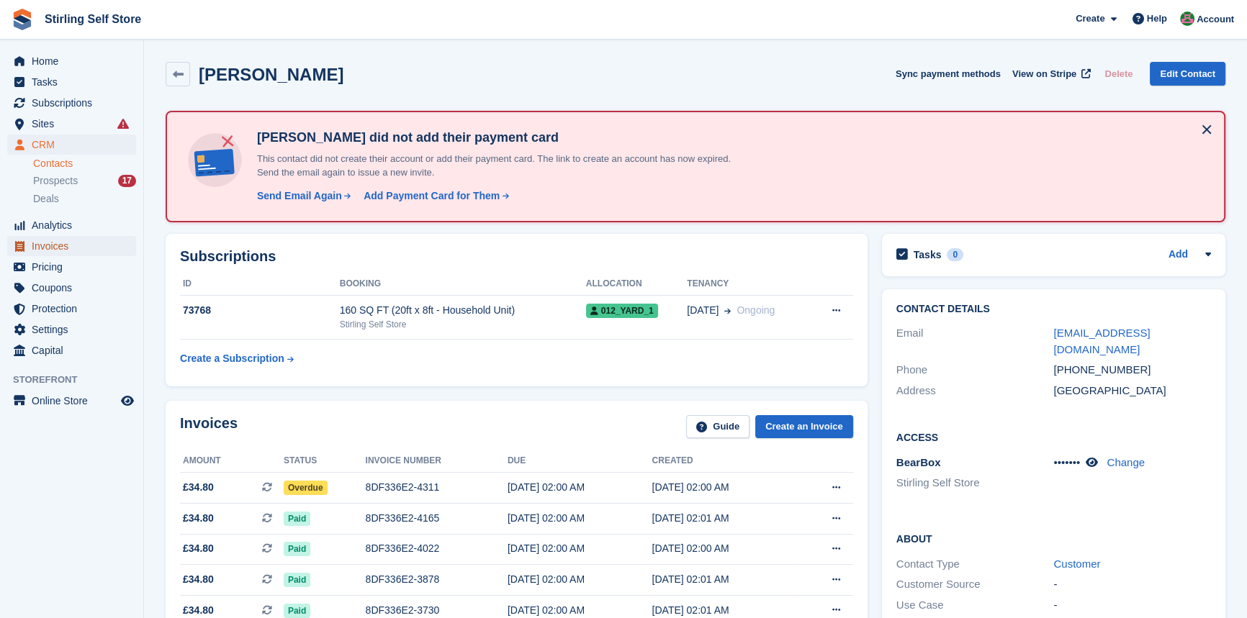
click at [71, 248] on span "Invoices" at bounding box center [75, 246] width 86 height 20
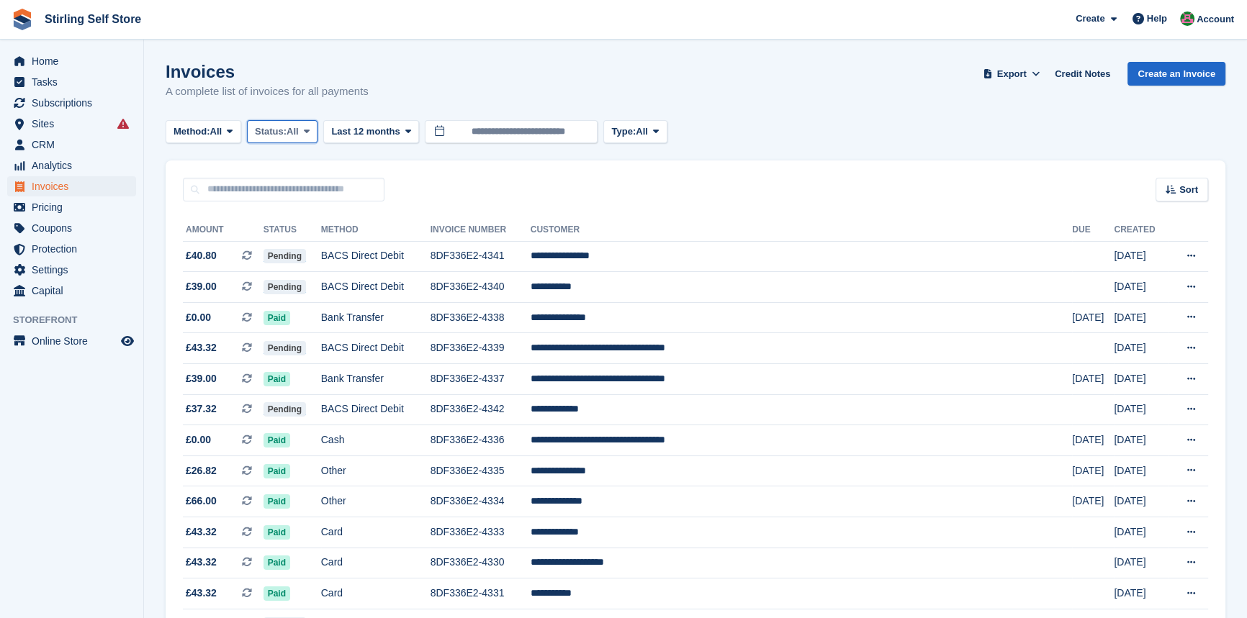
click at [310, 130] on icon at bounding box center [307, 131] width 6 height 9
click at [328, 248] on link "Open" at bounding box center [315, 243] width 125 height 26
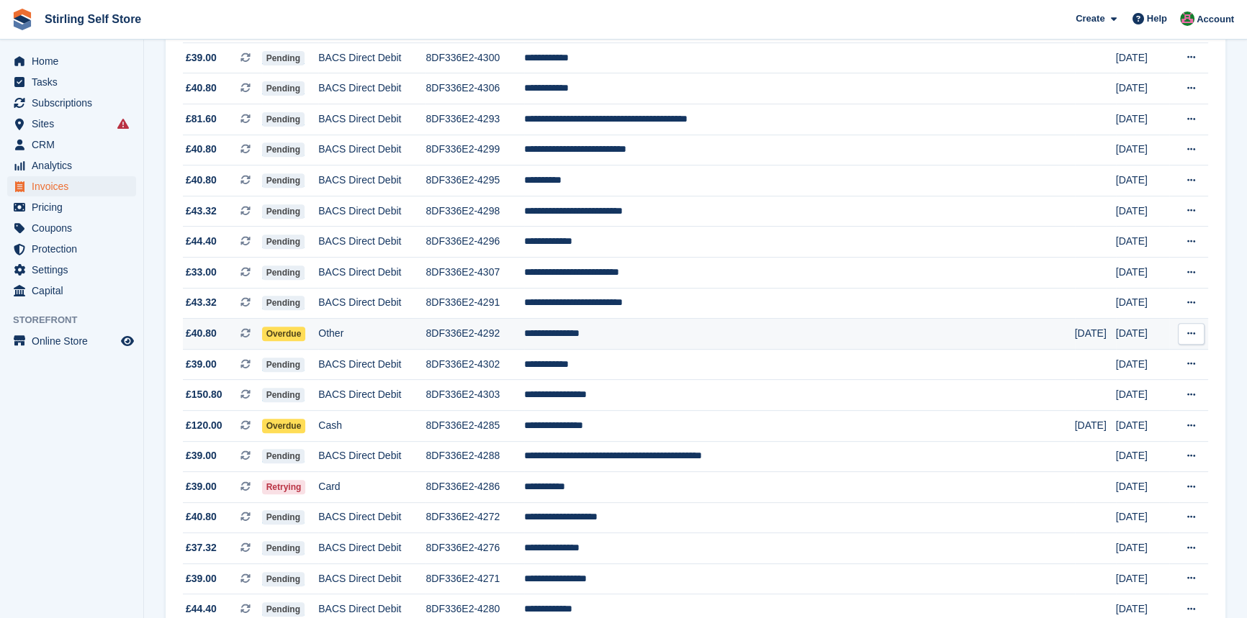
scroll to position [785, 0]
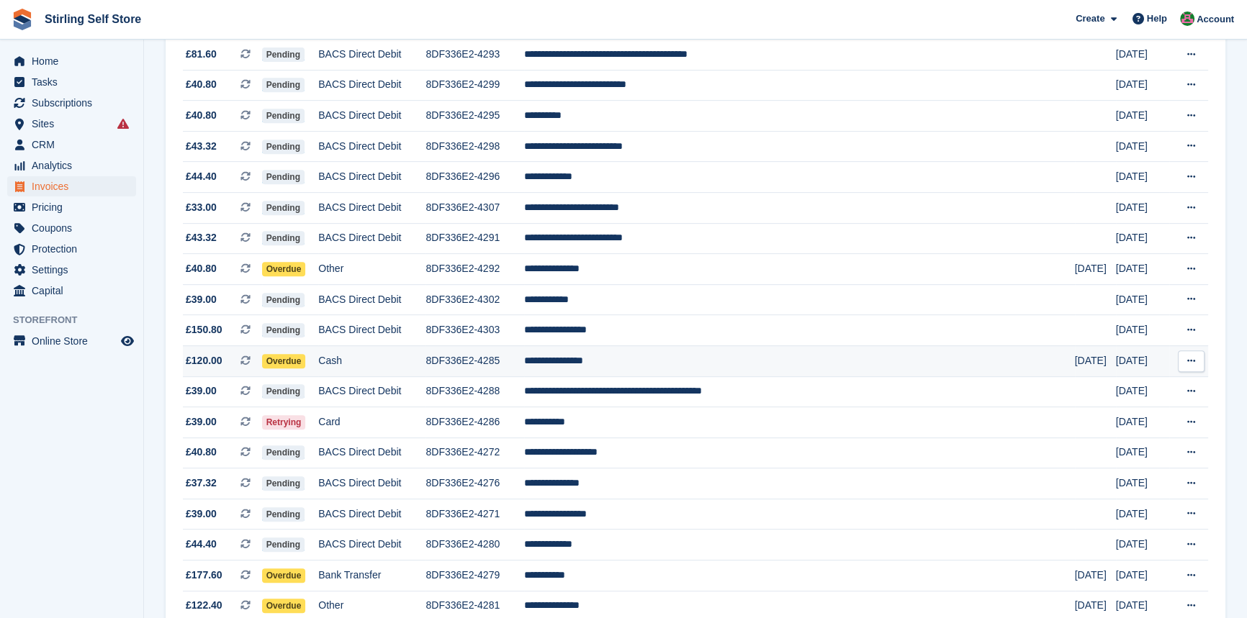
click at [644, 372] on td "**********" at bounding box center [799, 361] width 551 height 31
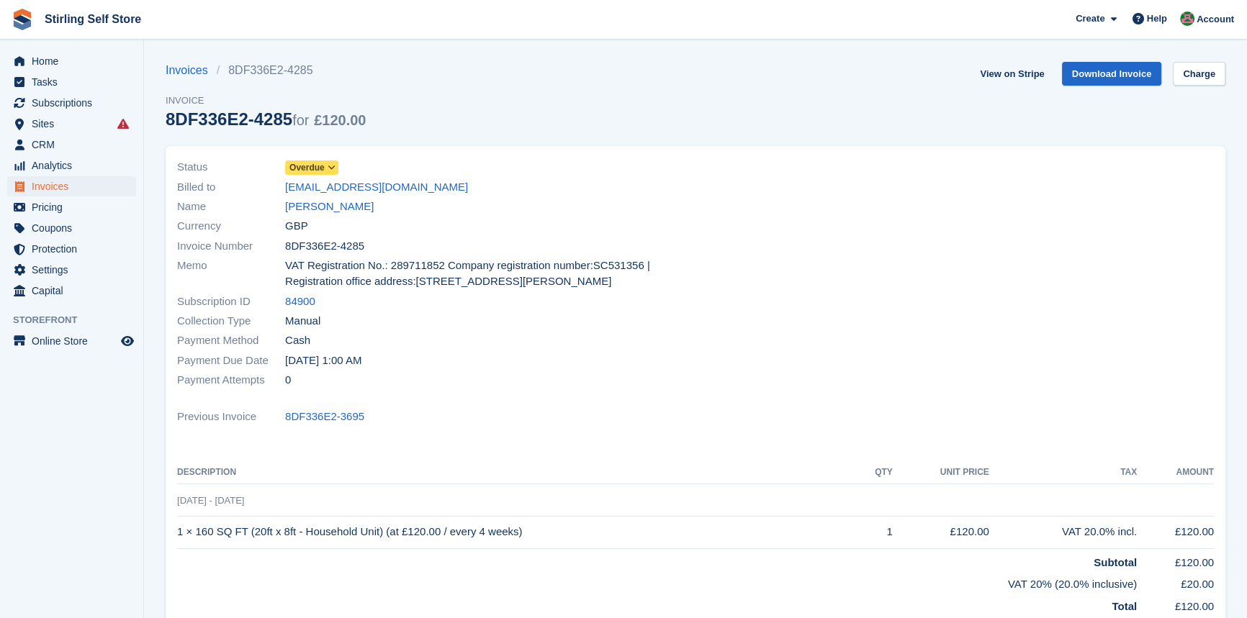
click at [330, 166] on icon at bounding box center [332, 167] width 8 height 9
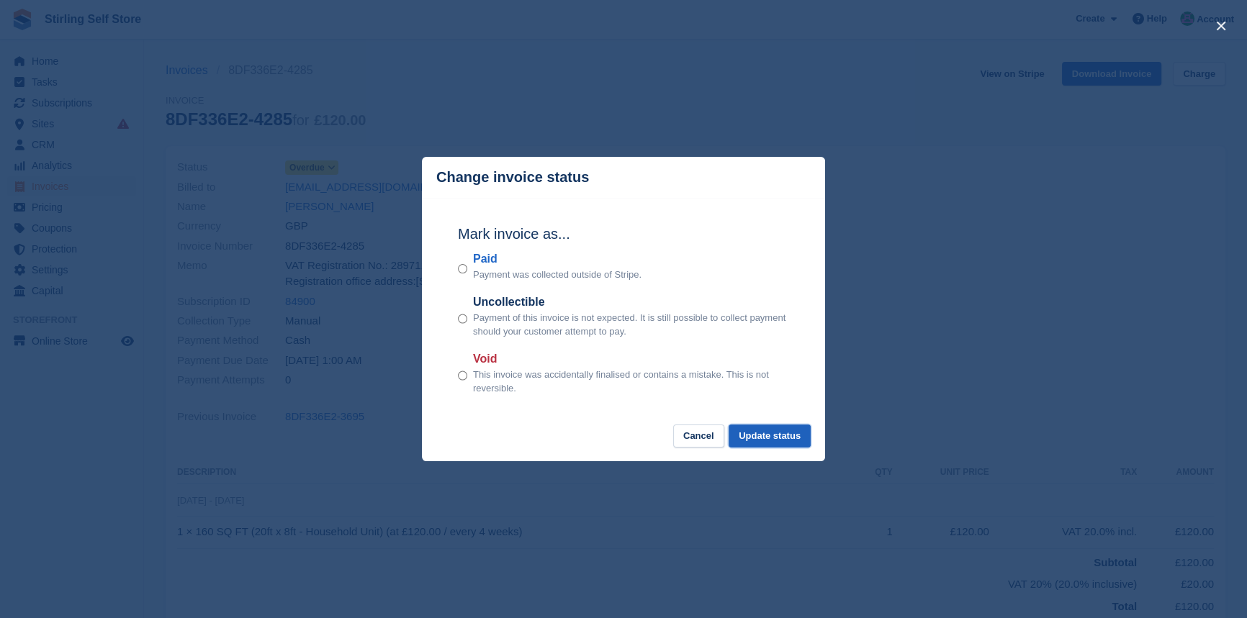
click at [769, 440] on button "Update status" at bounding box center [770, 437] width 82 height 24
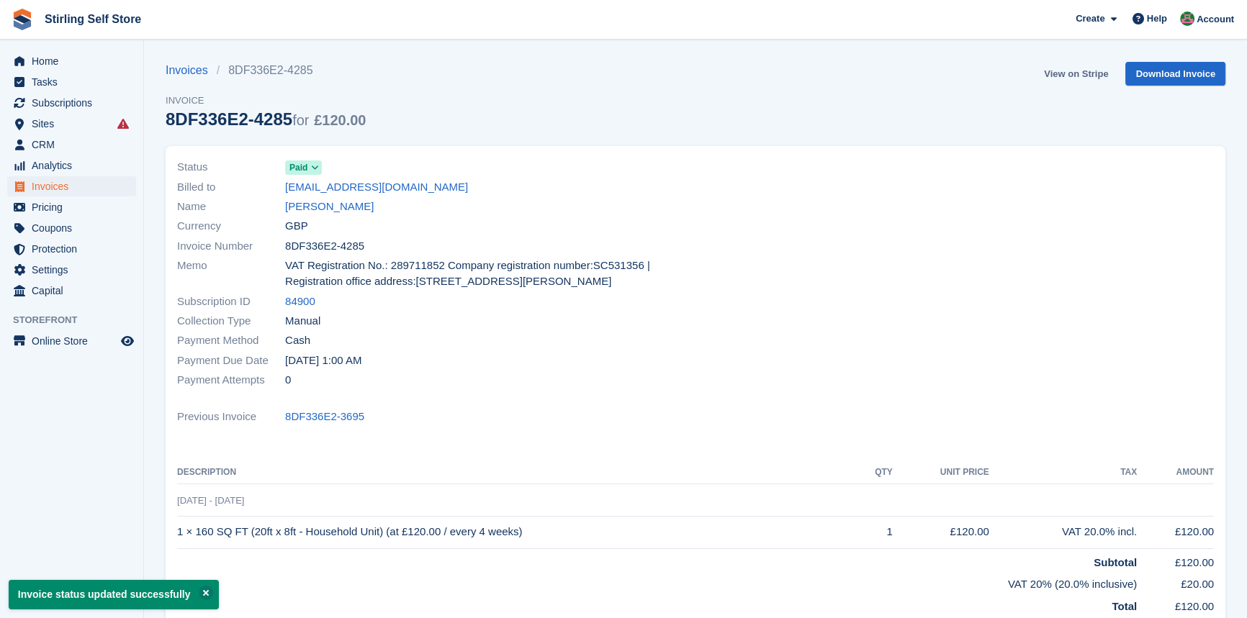
click at [1071, 71] on link "View on Stripe" at bounding box center [1076, 74] width 76 height 24
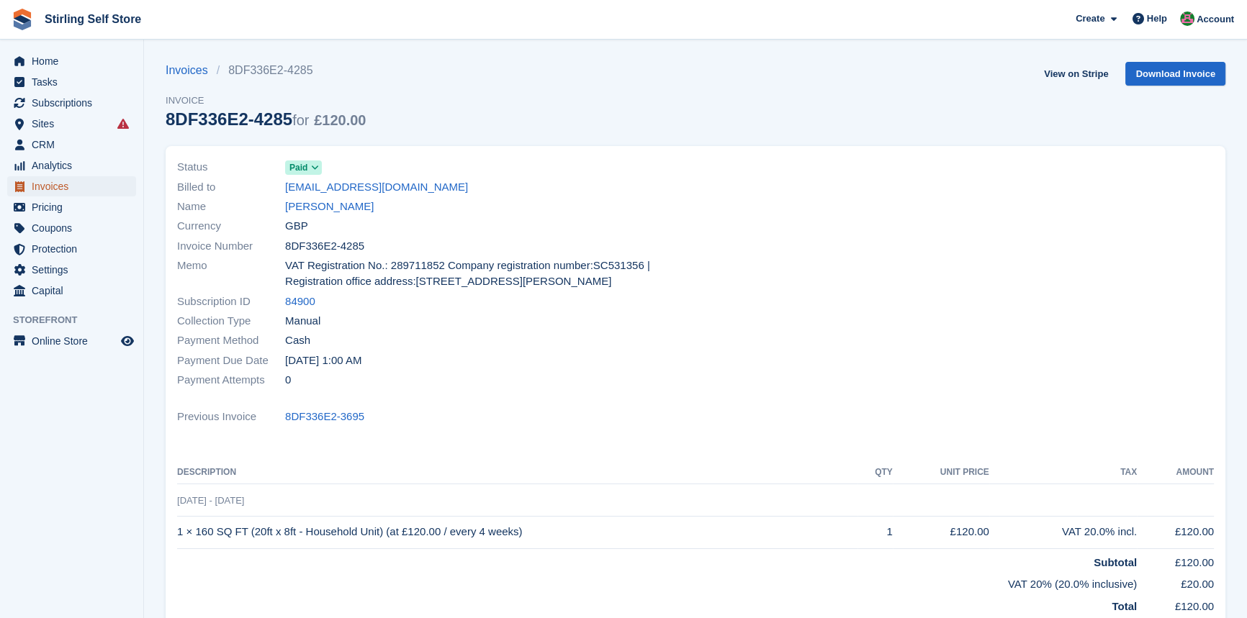
click at [86, 187] on span "Invoices" at bounding box center [75, 186] width 86 height 20
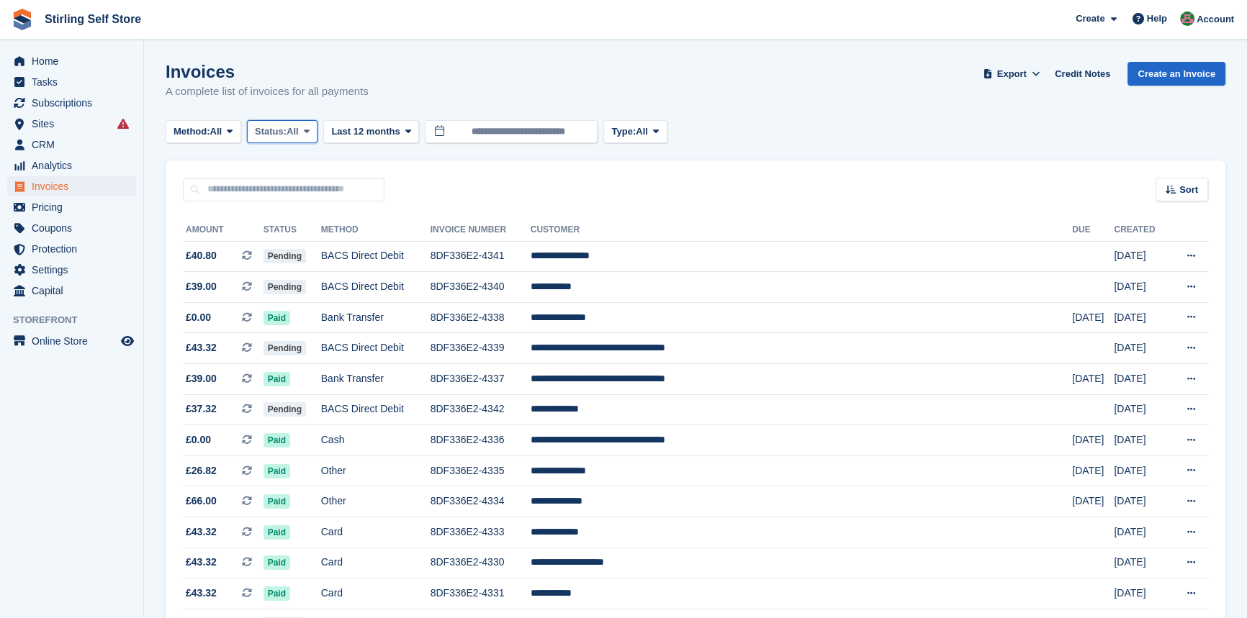
click at [312, 127] on span at bounding box center [307, 132] width 12 height 12
click at [316, 251] on link "Open" at bounding box center [315, 243] width 125 height 26
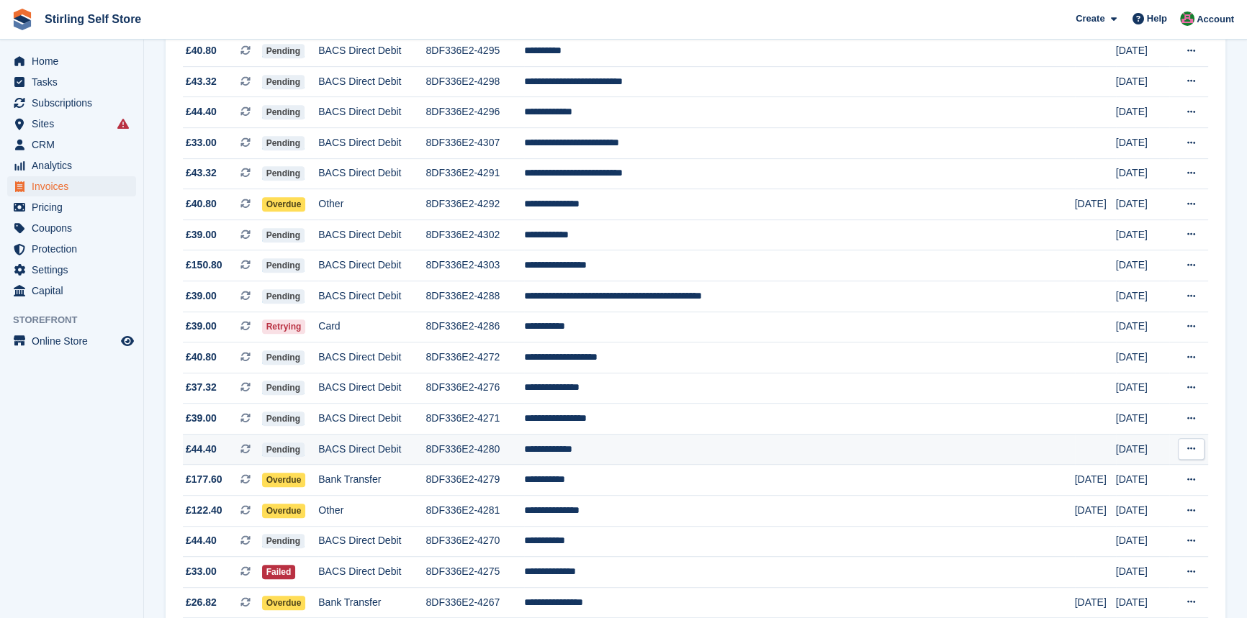
scroll to position [850, 0]
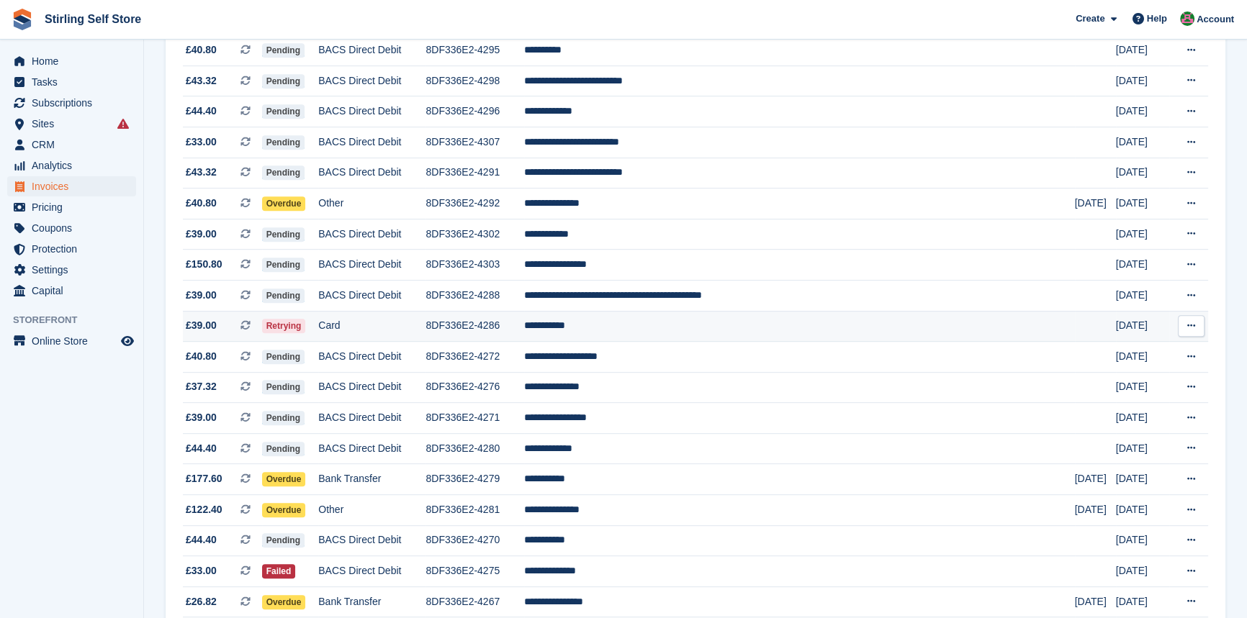
click at [647, 338] on td "**********" at bounding box center [799, 326] width 551 height 31
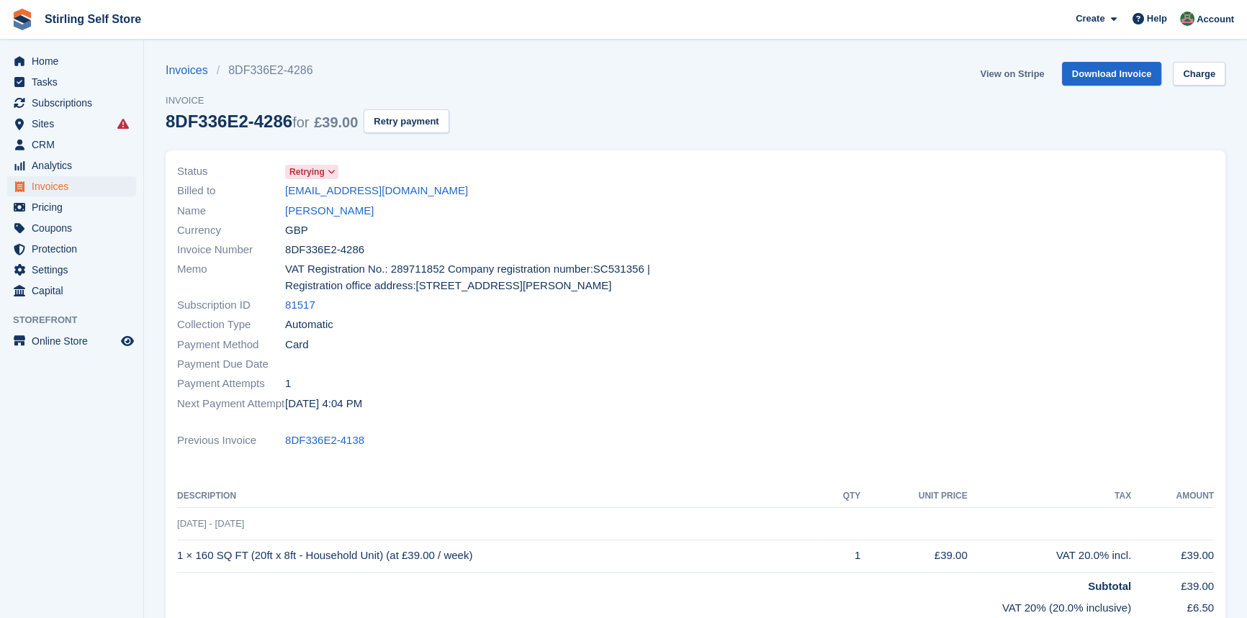
click at [1004, 72] on link "View on Stripe" at bounding box center [1012, 74] width 76 height 24
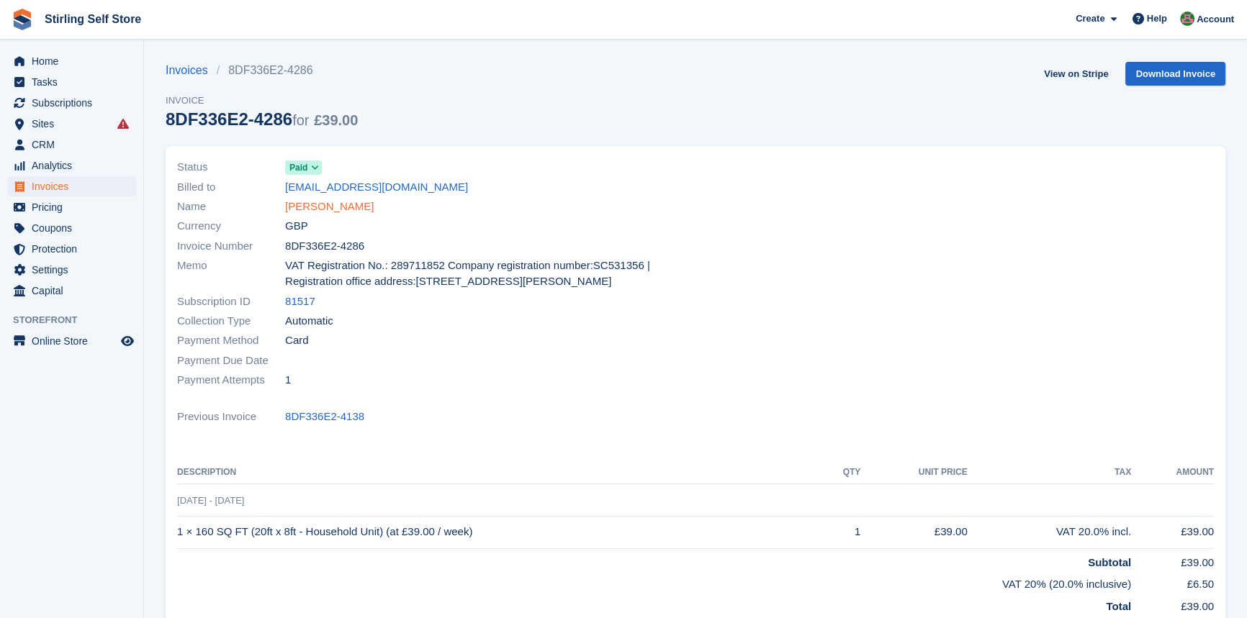
click at [332, 210] on link "[PERSON_NAME]" at bounding box center [329, 207] width 89 height 17
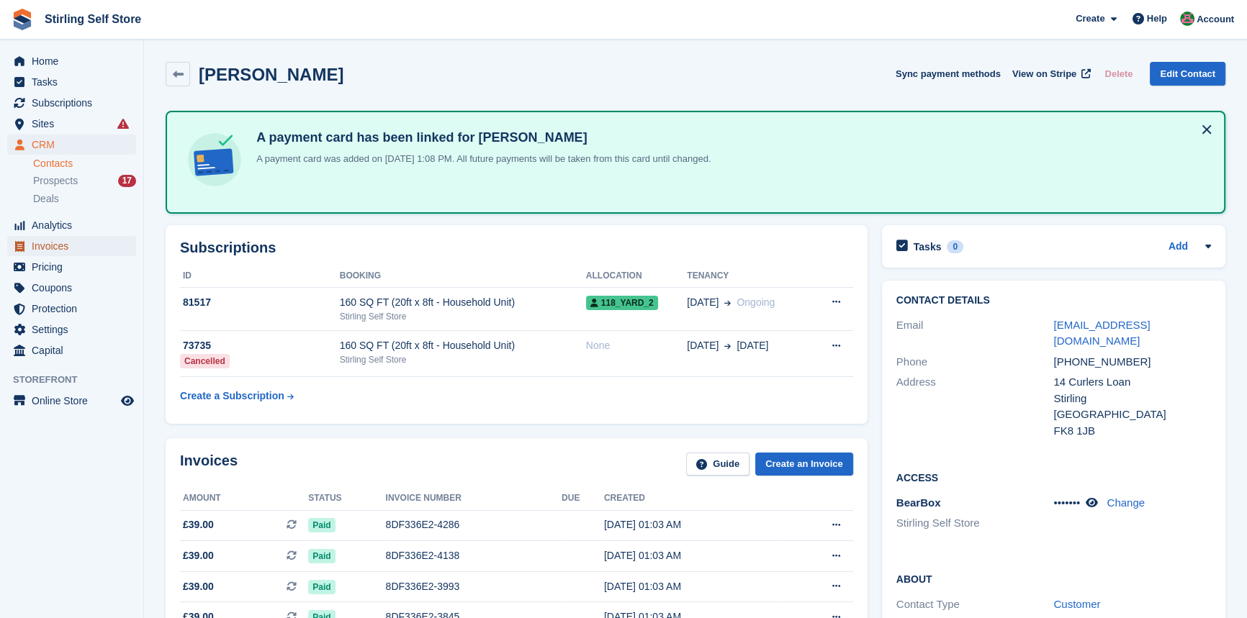
click at [66, 247] on span "Invoices" at bounding box center [75, 246] width 86 height 20
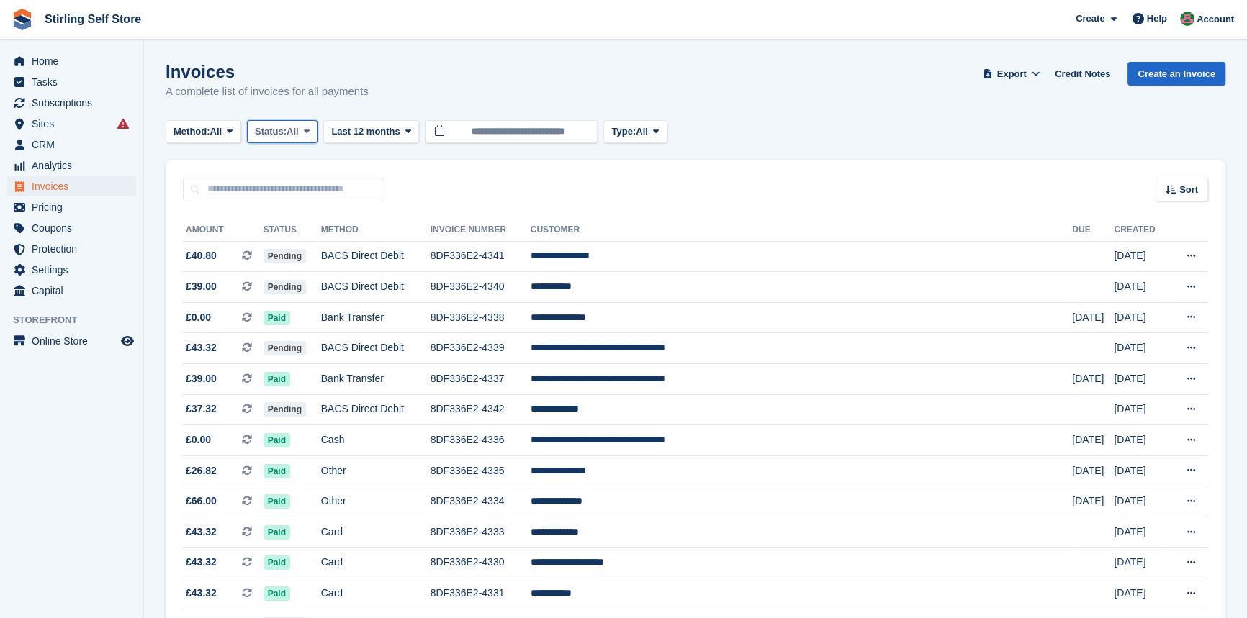
click at [306, 130] on span at bounding box center [307, 132] width 12 height 12
click at [302, 246] on link "Open" at bounding box center [315, 243] width 125 height 26
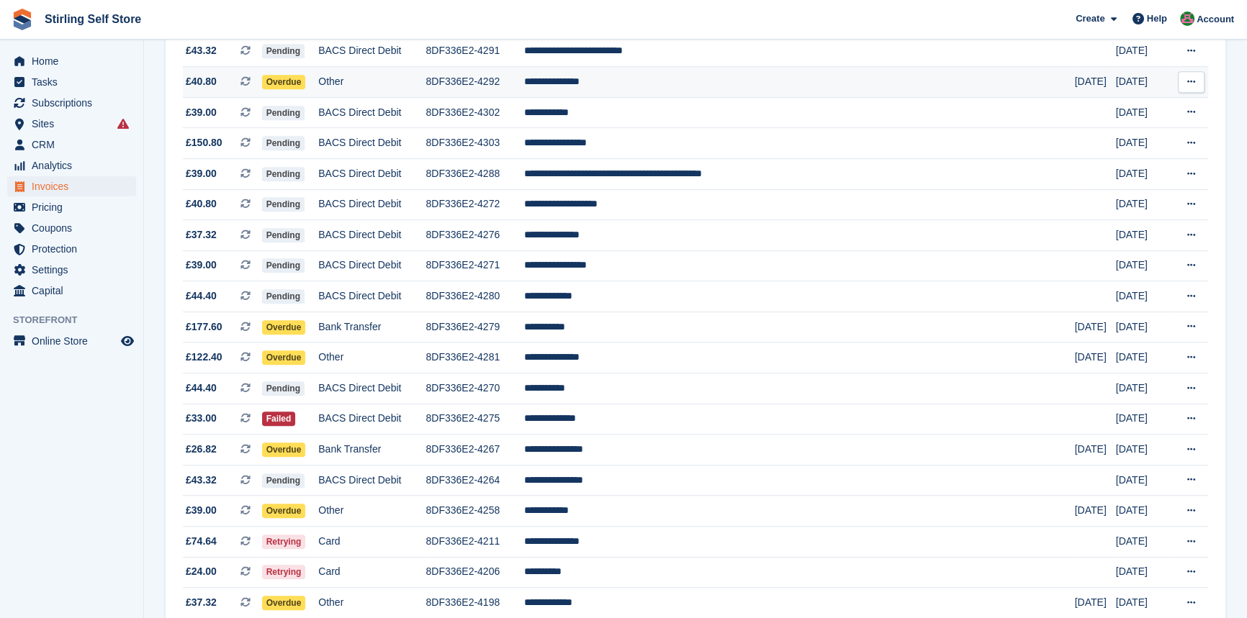
scroll to position [981, 0]
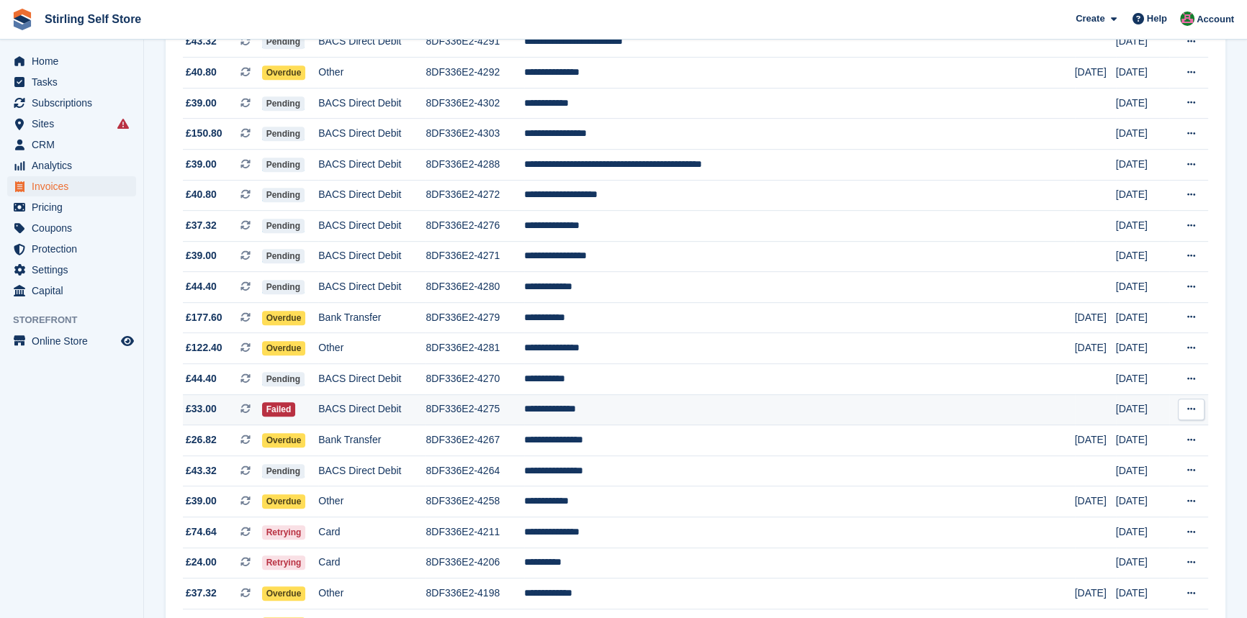
click at [652, 426] on td "**********" at bounding box center [799, 410] width 551 height 31
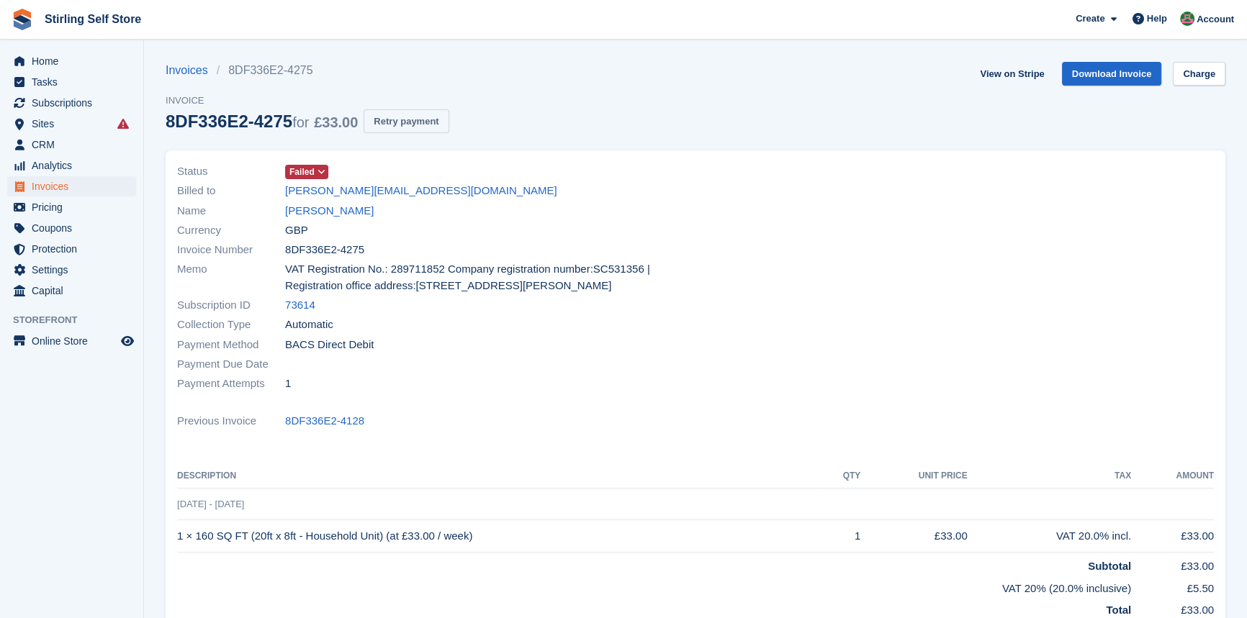
click at [417, 122] on button "Retry payment" at bounding box center [406, 121] width 85 height 24
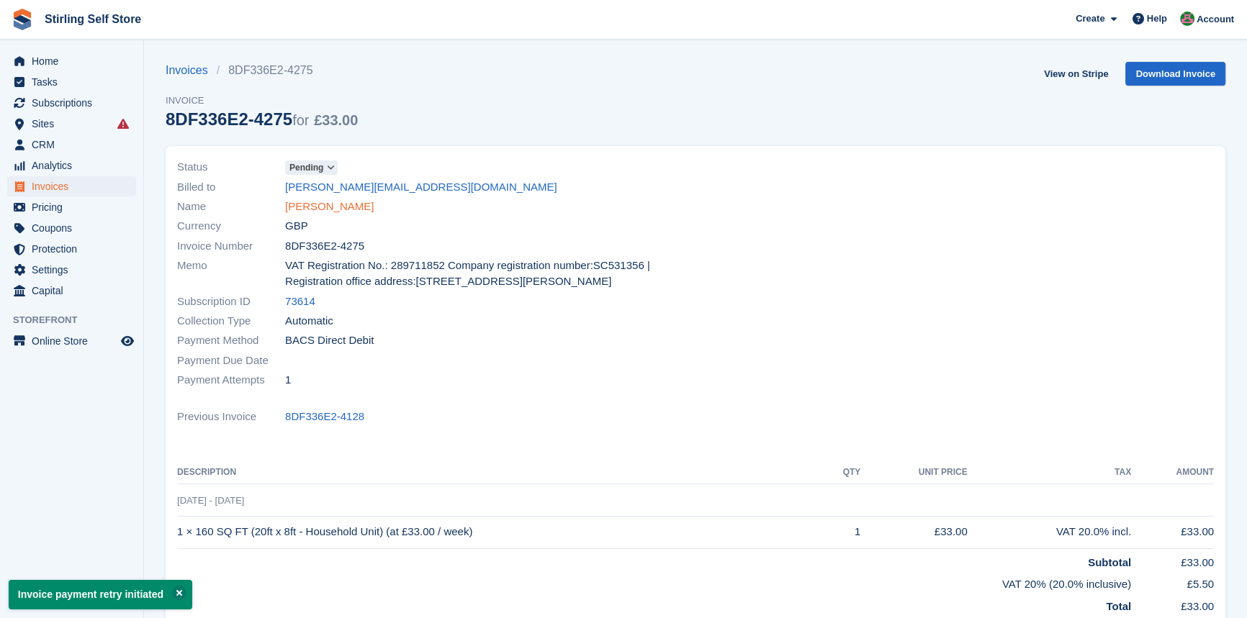
click at [335, 207] on link "Gerald Tiernan" at bounding box center [329, 207] width 89 height 17
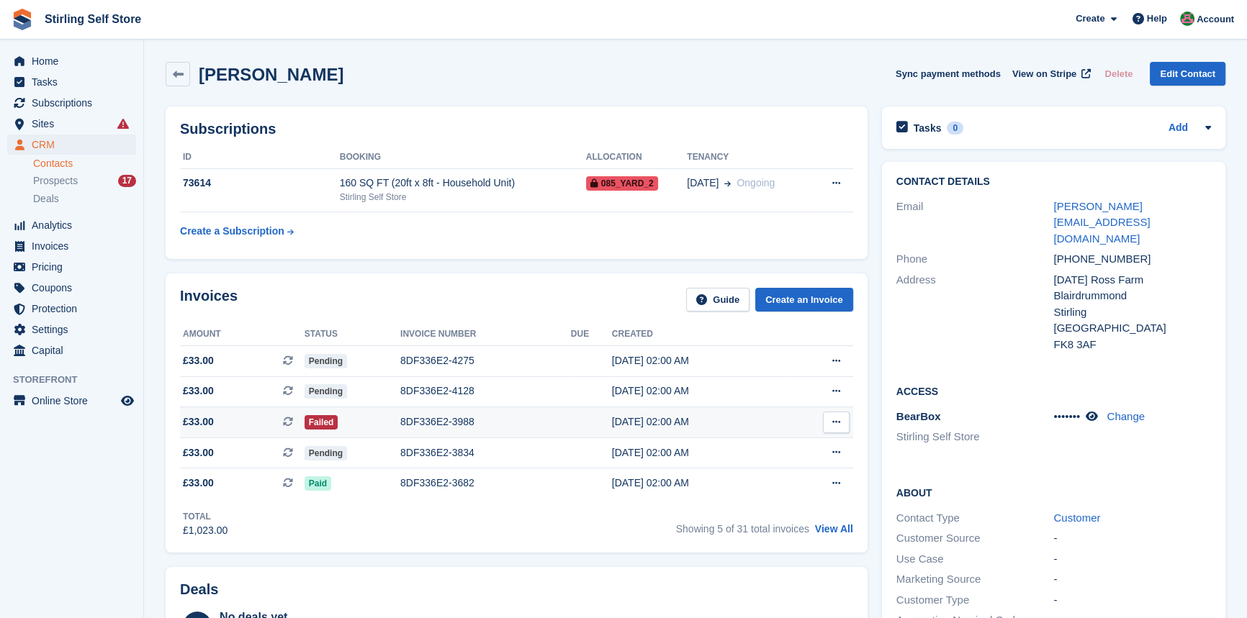
click at [441, 422] on div "8DF336E2-3988" at bounding box center [485, 422] width 171 height 15
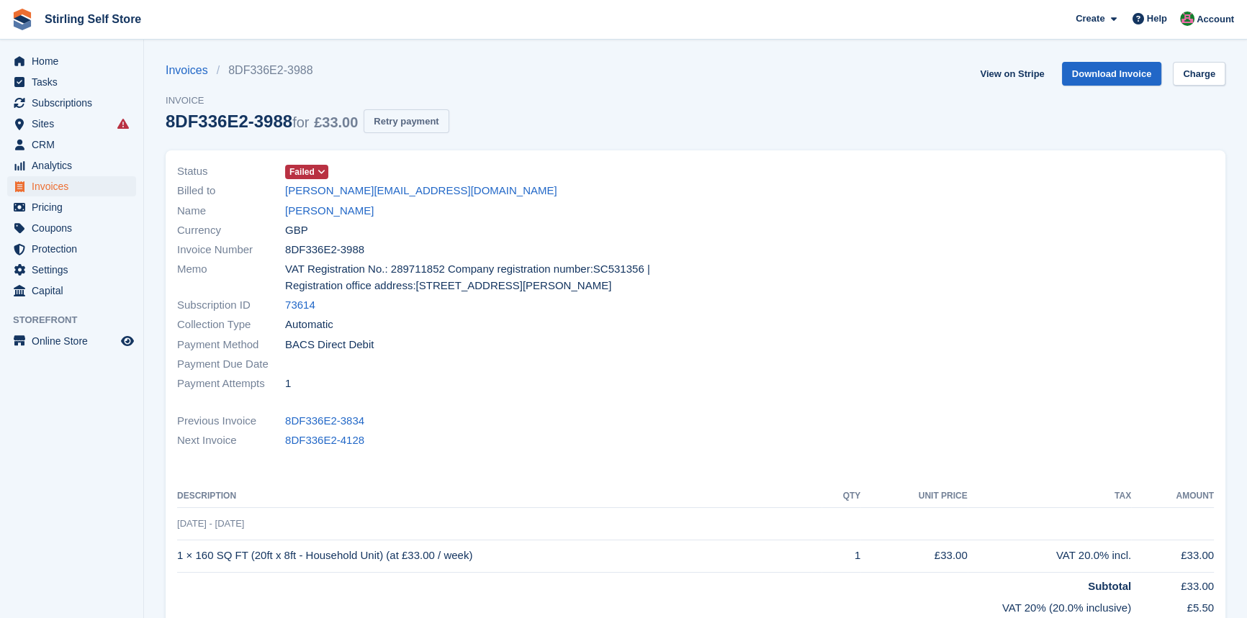
click at [410, 121] on button "Retry payment" at bounding box center [406, 121] width 85 height 24
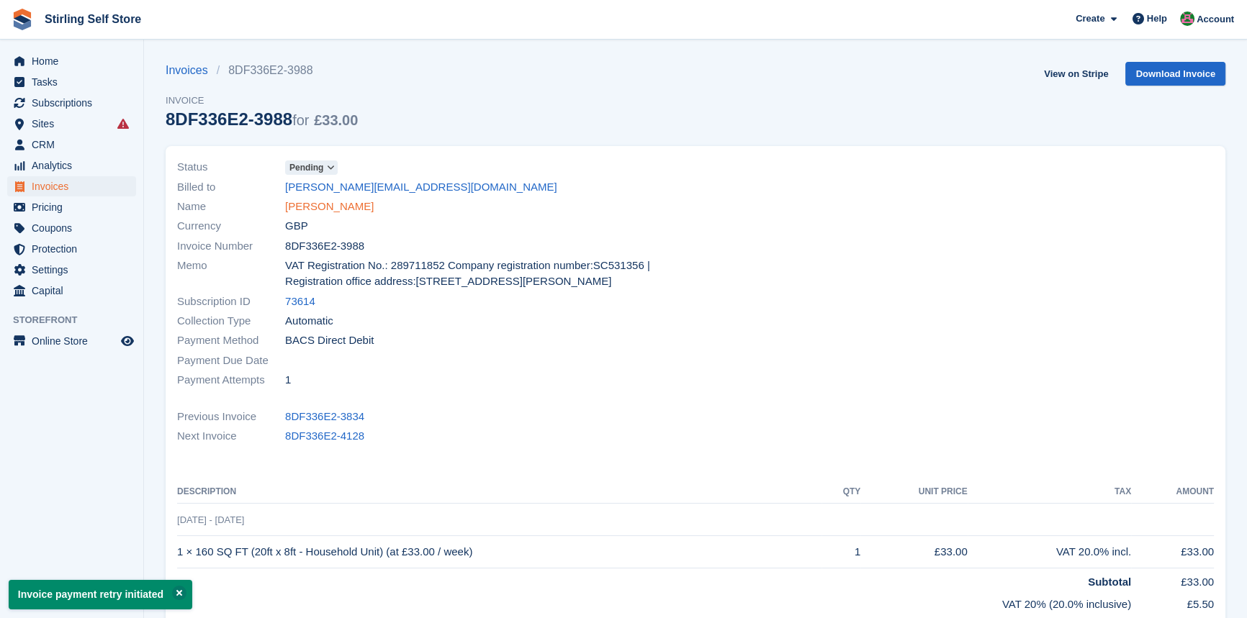
click at [330, 208] on link "Gerald Tiernan" at bounding box center [329, 207] width 89 height 17
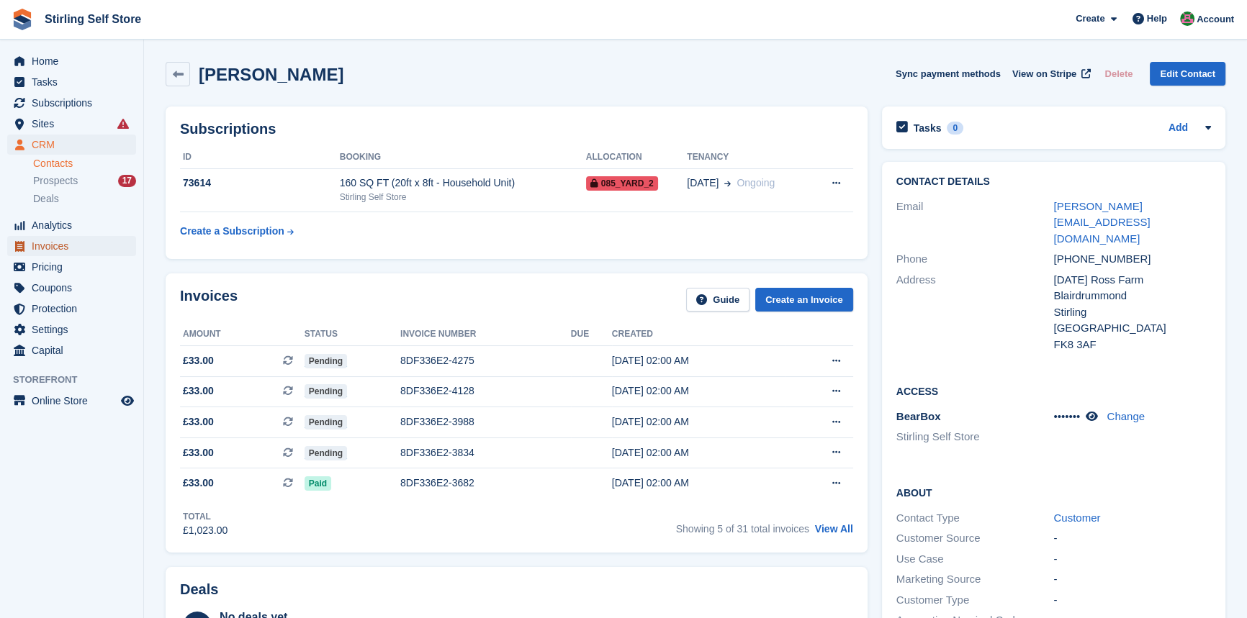
click at [75, 245] on span "Invoices" at bounding box center [75, 246] width 86 height 20
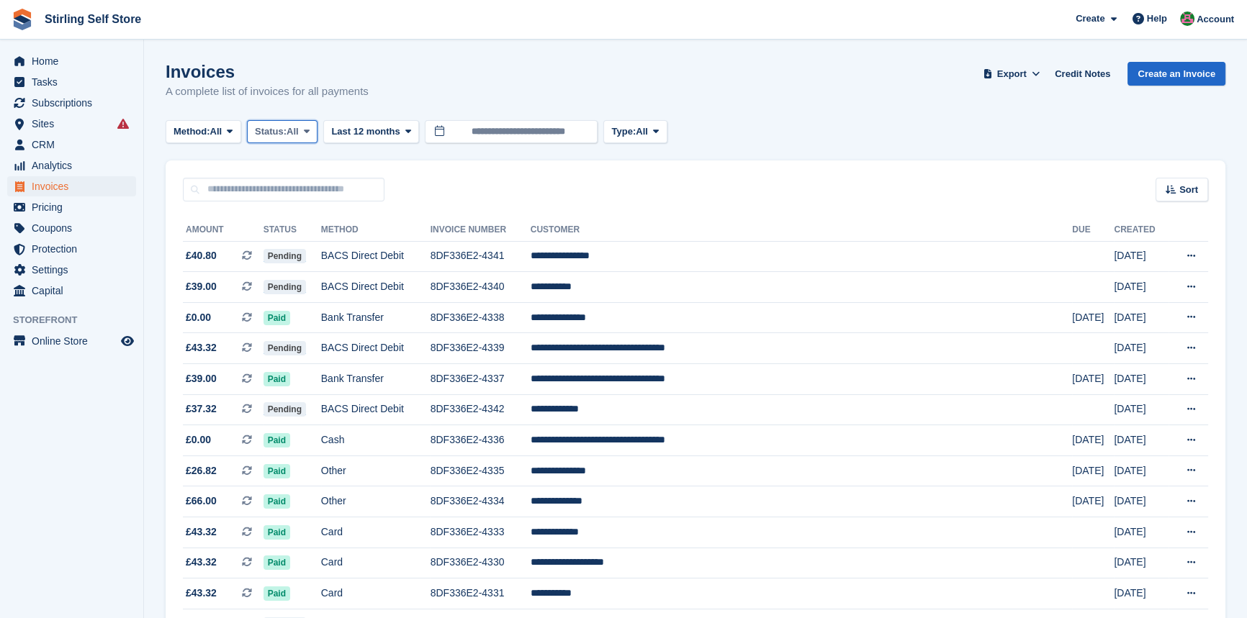
click at [312, 130] on span at bounding box center [307, 132] width 12 height 12
click at [308, 248] on link "Open" at bounding box center [315, 243] width 125 height 26
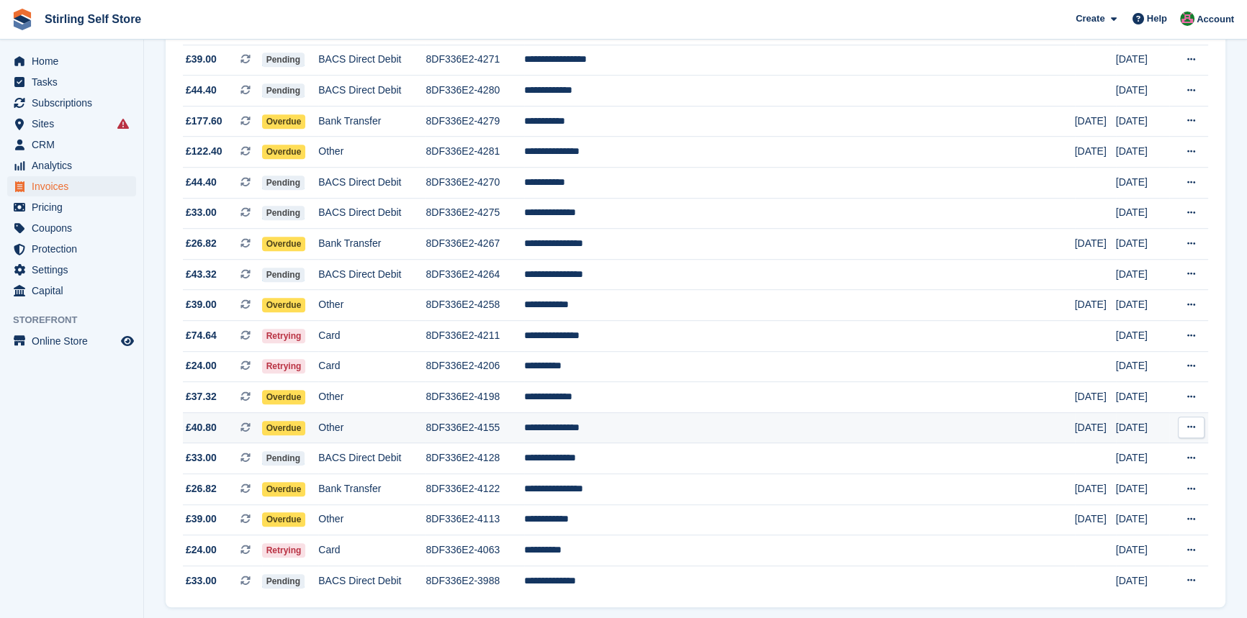
scroll to position [1243, 0]
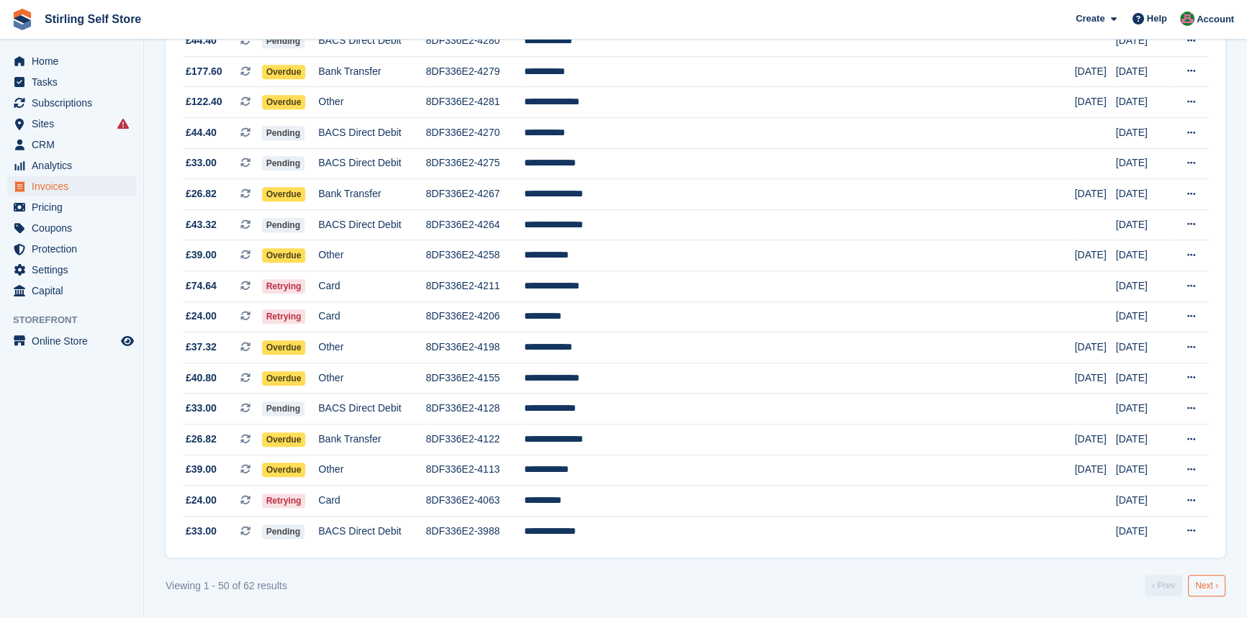
click at [1197, 592] on link "Next ›" at bounding box center [1206, 586] width 37 height 22
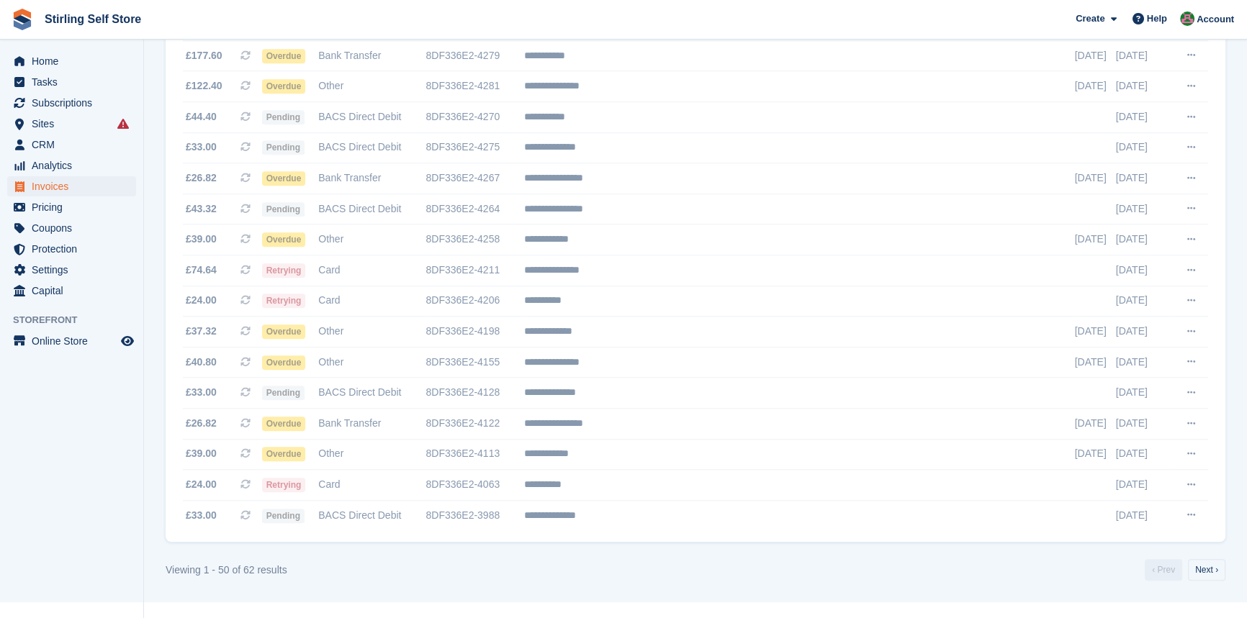
scroll to position [67, 0]
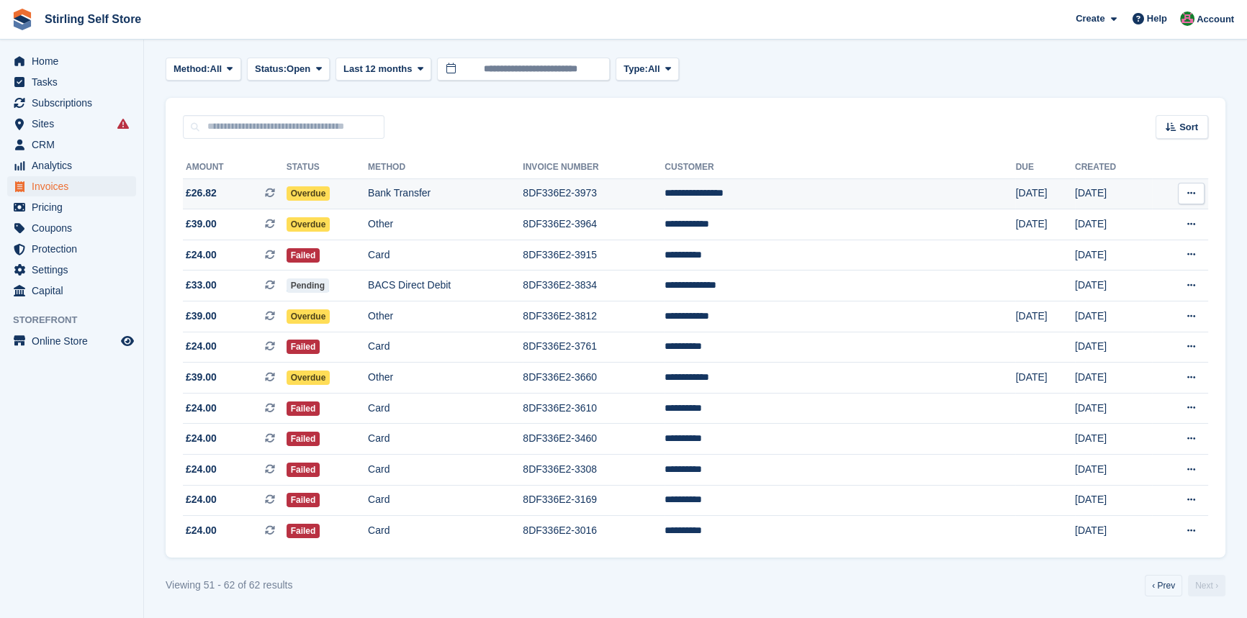
click at [798, 187] on td "**********" at bounding box center [840, 194] width 351 height 31
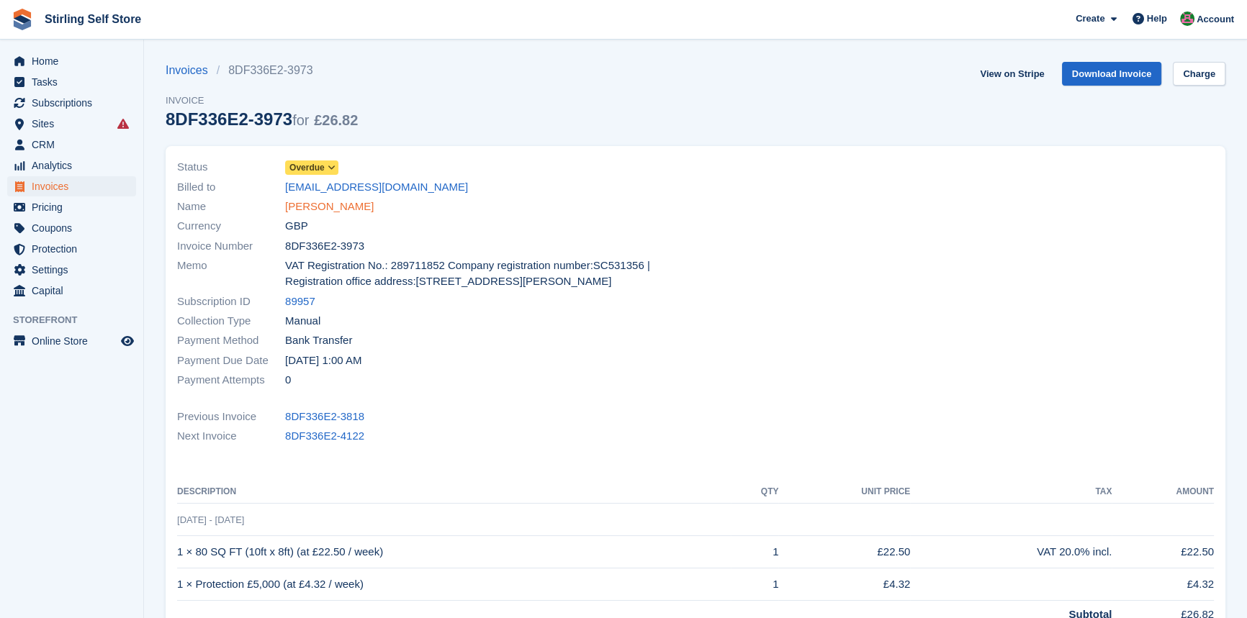
click at [318, 204] on link "[PERSON_NAME]" at bounding box center [329, 207] width 89 height 17
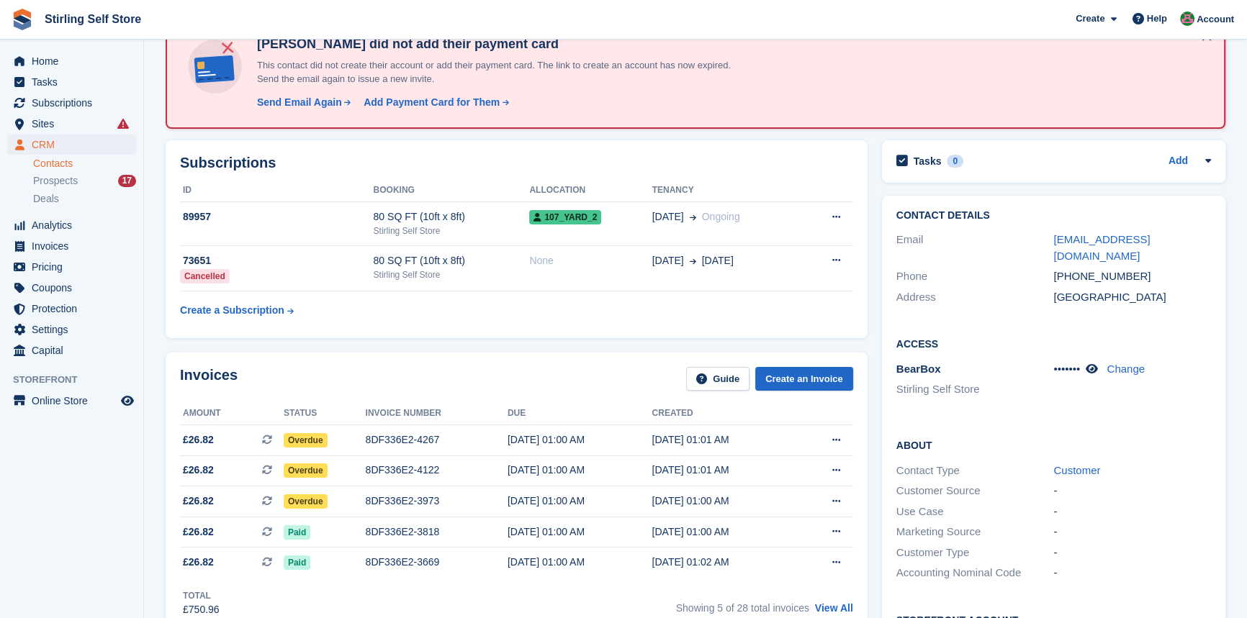
scroll to position [196, 0]
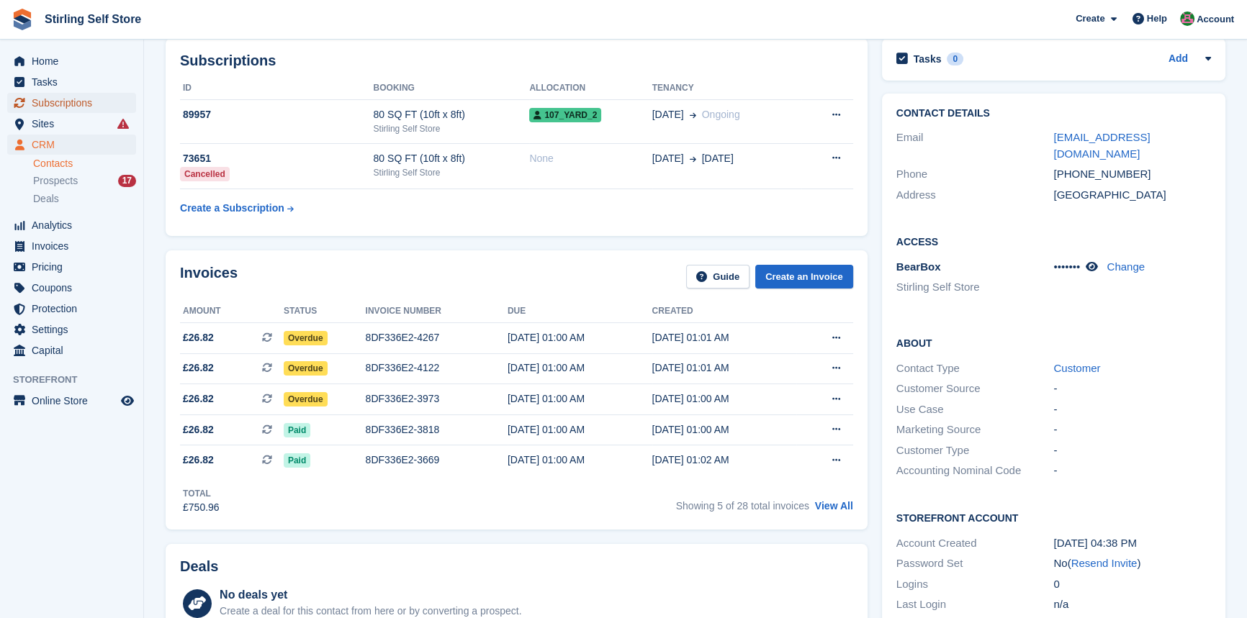
click at [84, 102] on span "Subscriptions" at bounding box center [75, 103] width 86 height 20
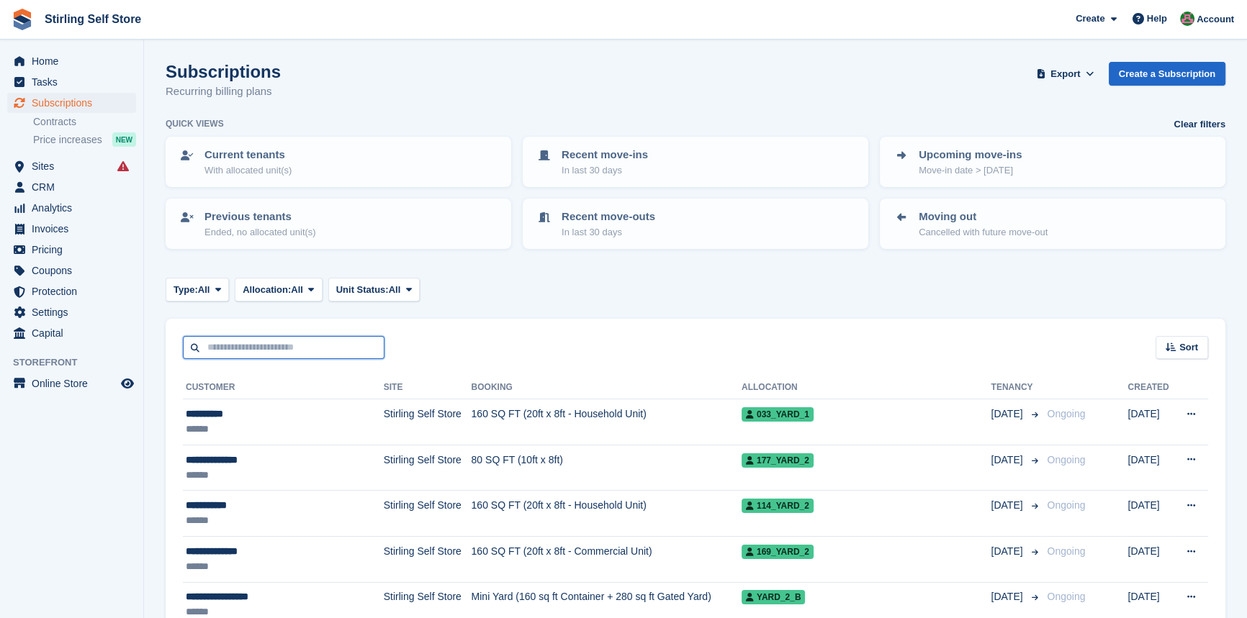
click at [251, 345] on input "text" at bounding box center [284, 348] width 202 height 24
type input "***"
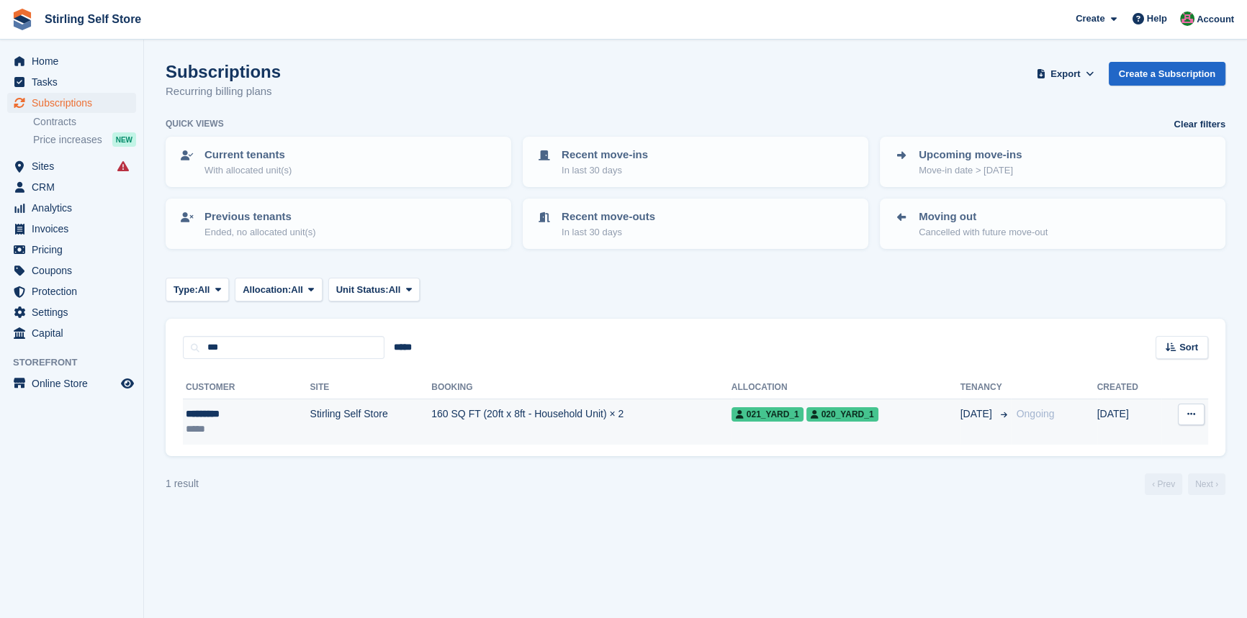
click at [497, 411] on td "160 SQ FT (20ft x 8ft - Household Unit) × 2" at bounding box center [581, 422] width 300 height 45
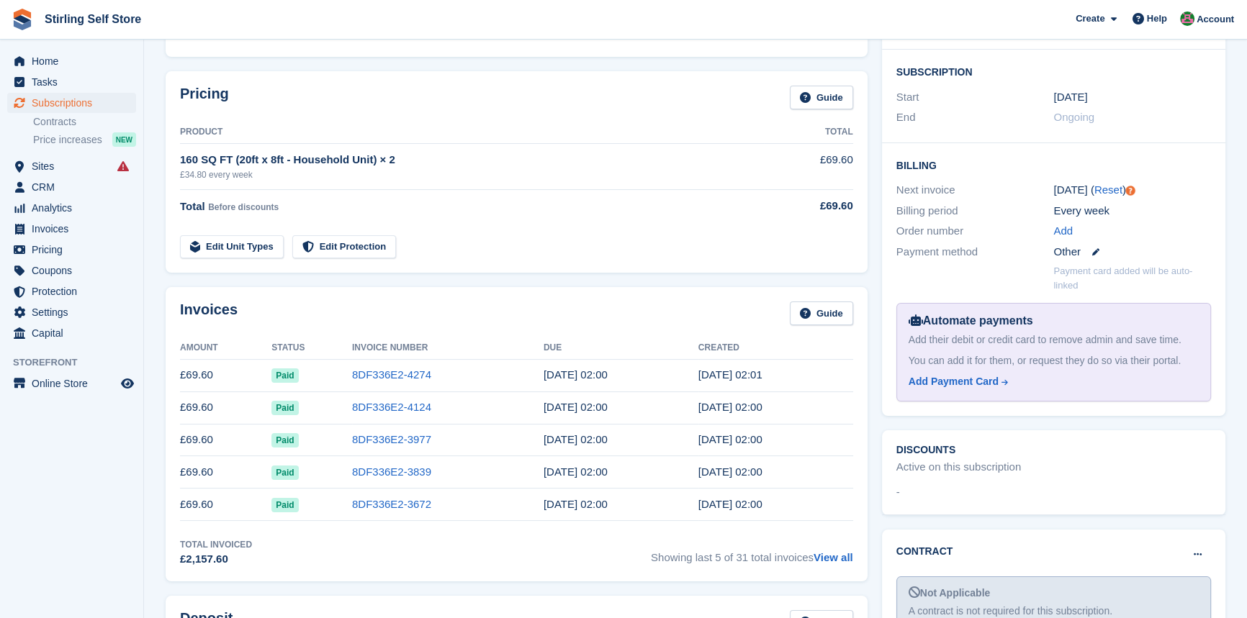
scroll to position [261, 0]
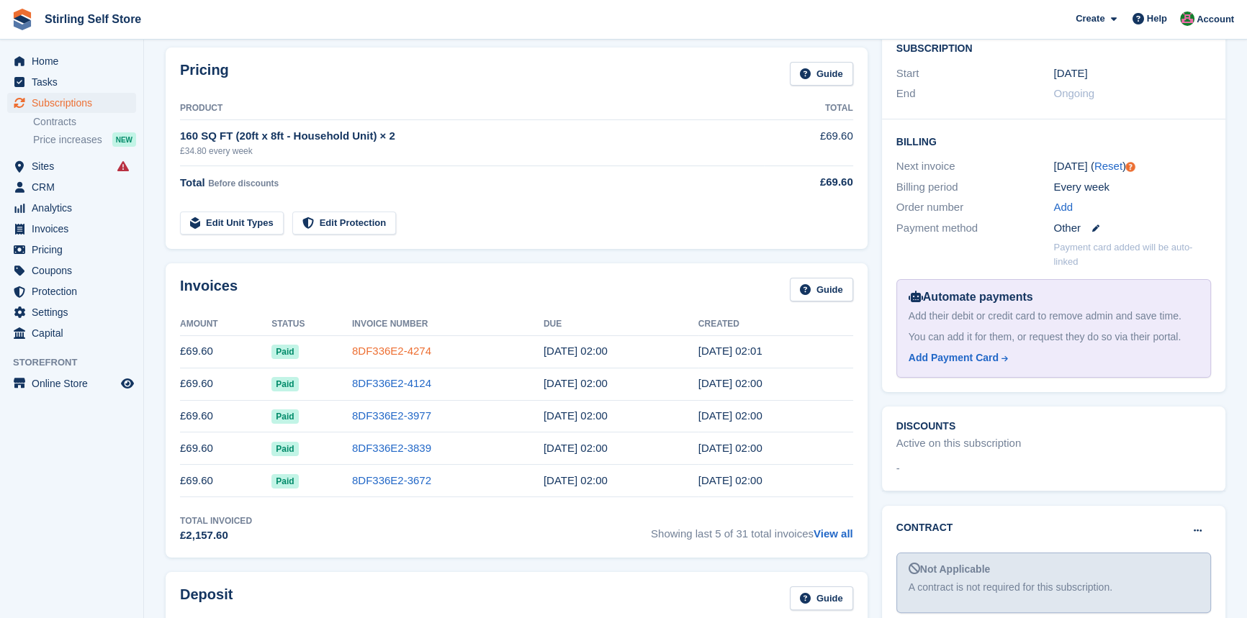
click at [389, 351] on link "8DF336E2-4274" at bounding box center [391, 351] width 79 height 12
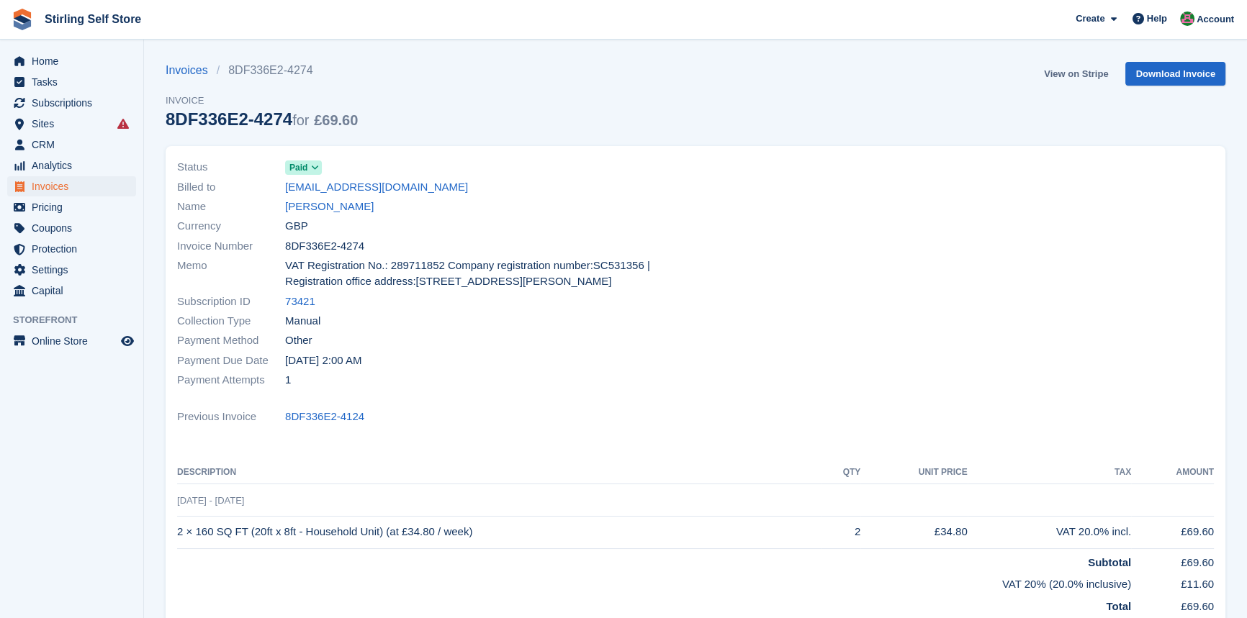
click at [1066, 74] on link "View on Stripe" at bounding box center [1076, 74] width 76 height 24
click at [1065, 72] on link "View on Stripe" at bounding box center [1076, 74] width 76 height 24
click at [81, 96] on span "Subscriptions" at bounding box center [75, 103] width 86 height 20
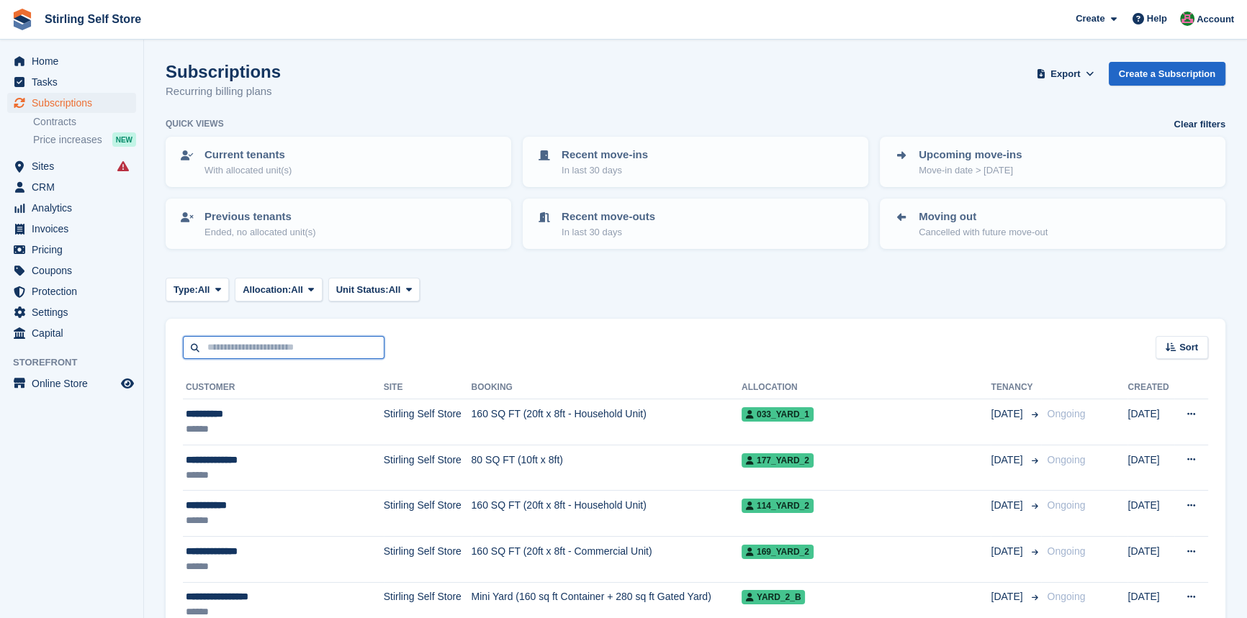
click at [245, 345] on input "text" at bounding box center [284, 348] width 202 height 24
type input "****"
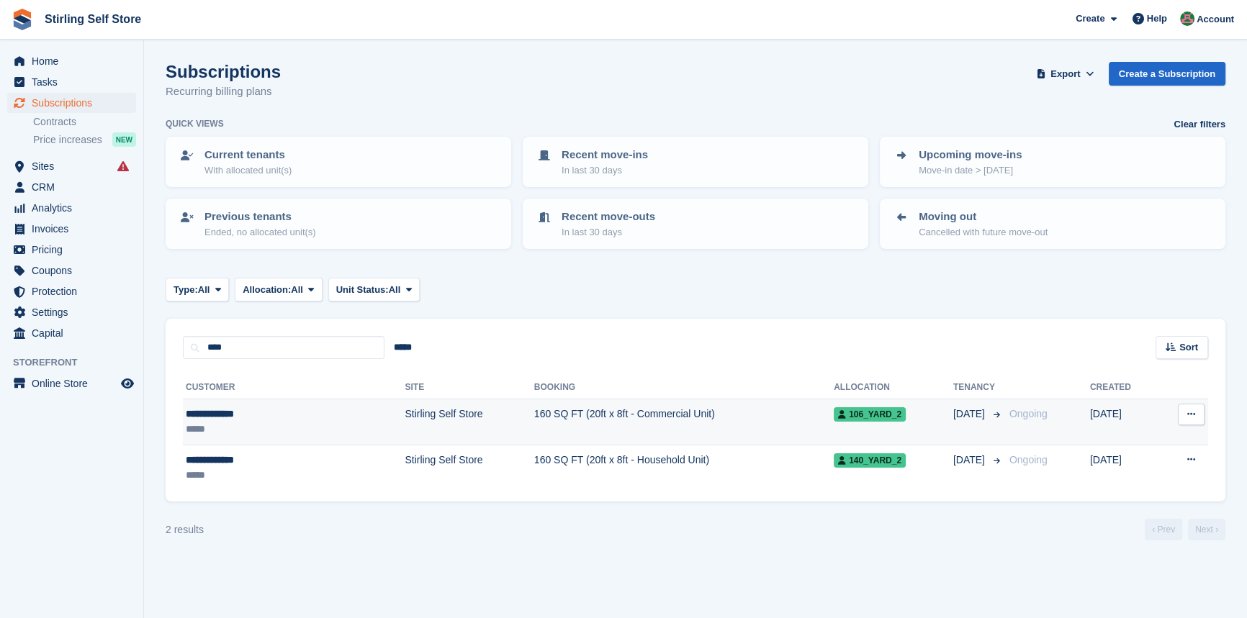
click at [534, 413] on td "160 SQ FT (20ft x 8ft - Commercial Unit)" at bounding box center [684, 423] width 300 height 46
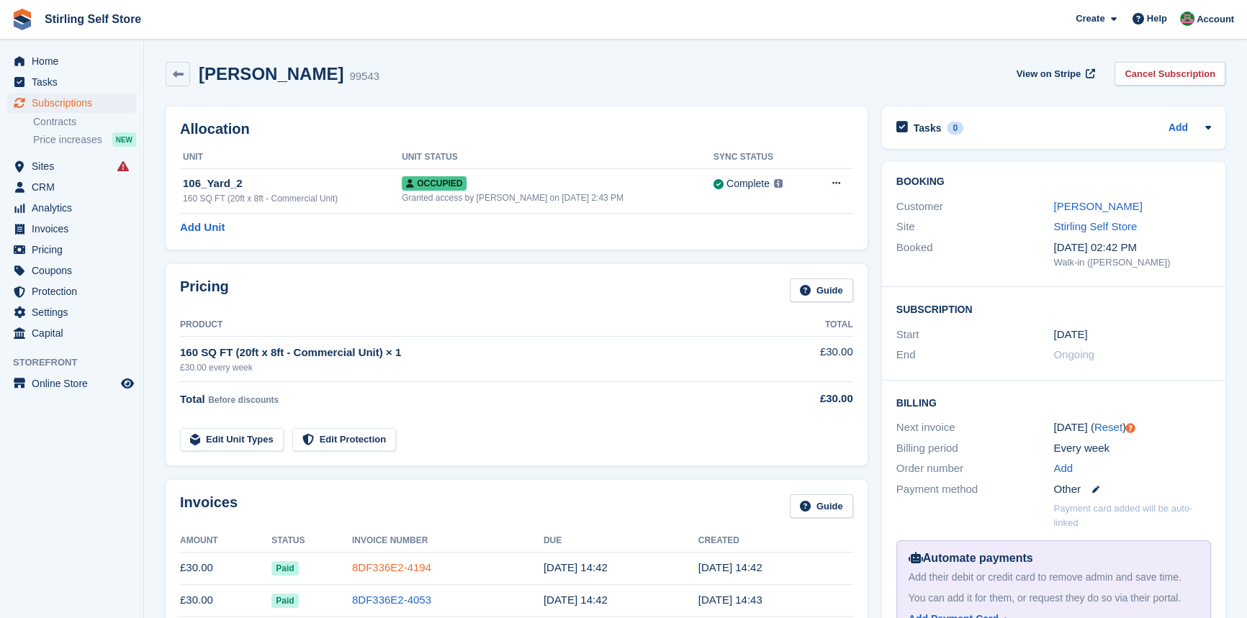
click at [410, 565] on link "8DF336E2-4194" at bounding box center [391, 568] width 79 height 12
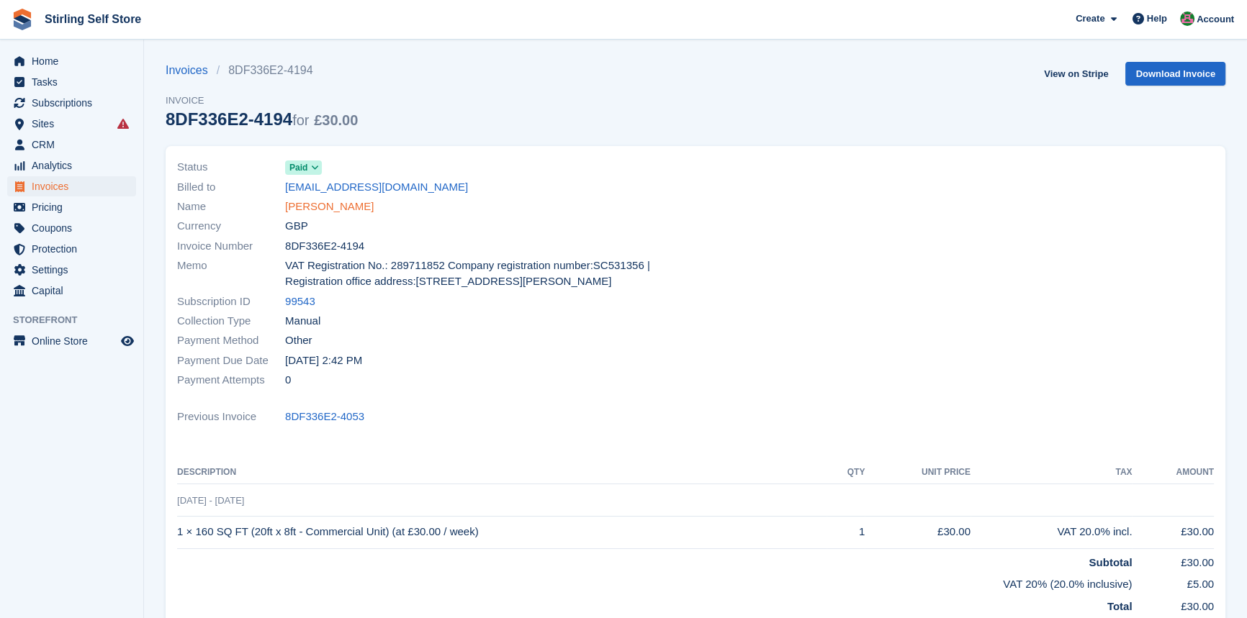
click at [327, 208] on link "[PERSON_NAME]" at bounding box center [329, 207] width 89 height 17
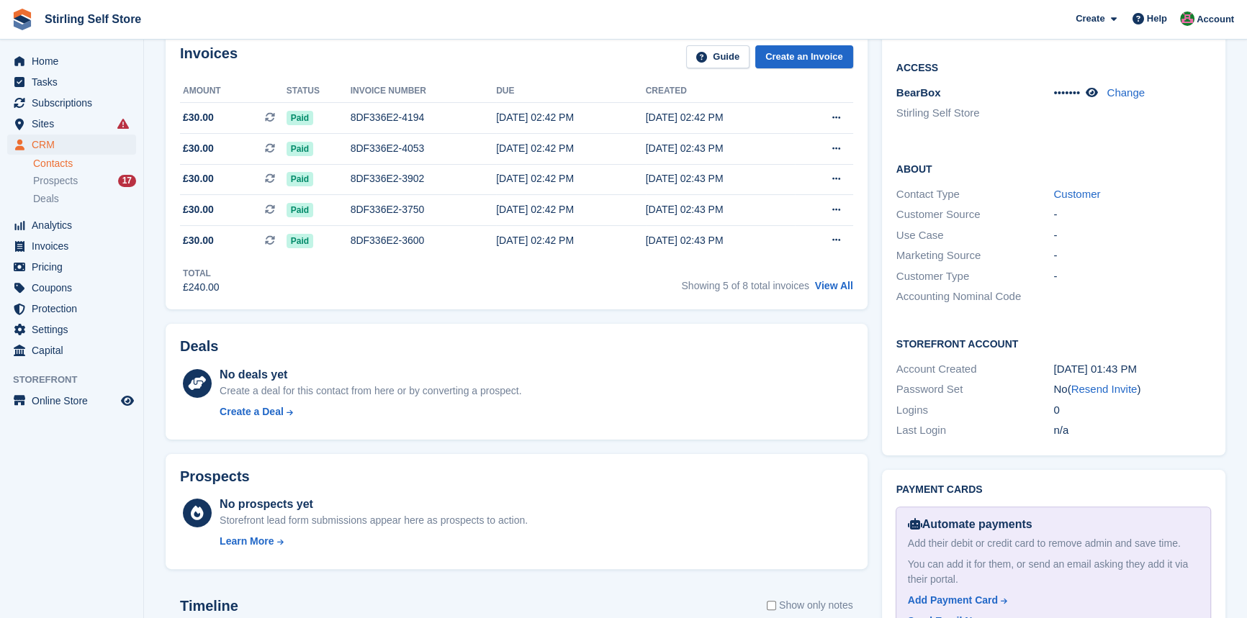
scroll to position [196, 0]
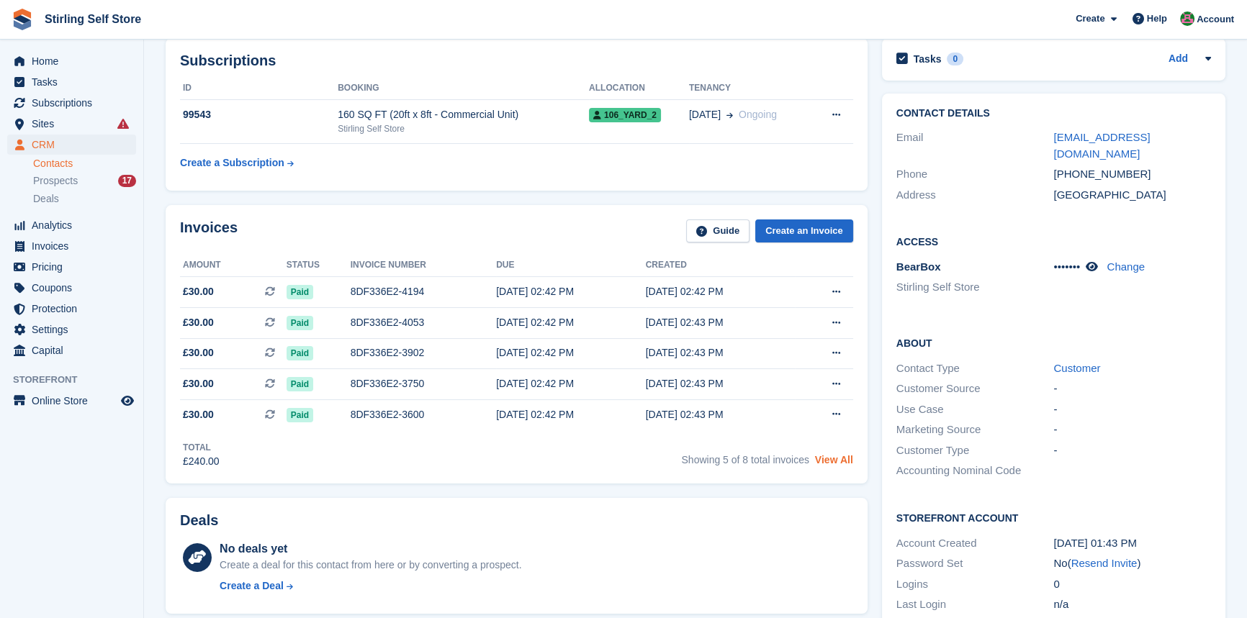
click at [835, 461] on link "View All" at bounding box center [834, 460] width 38 height 12
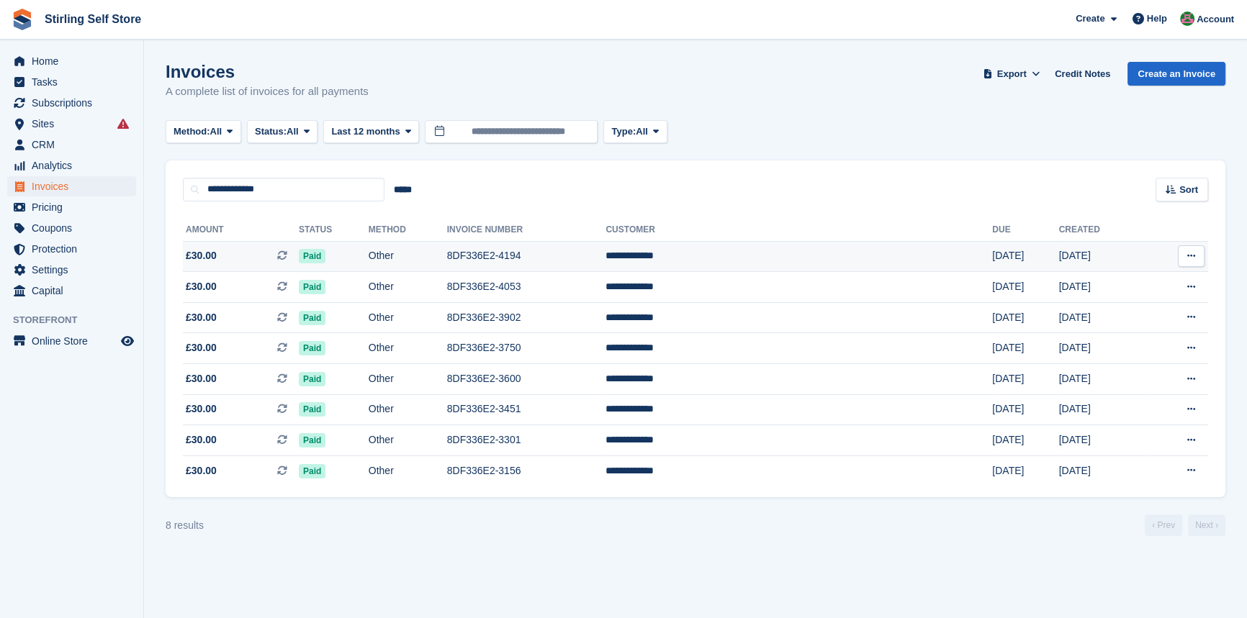
click at [574, 258] on td "8DF336E2-4194" at bounding box center [526, 256] width 159 height 31
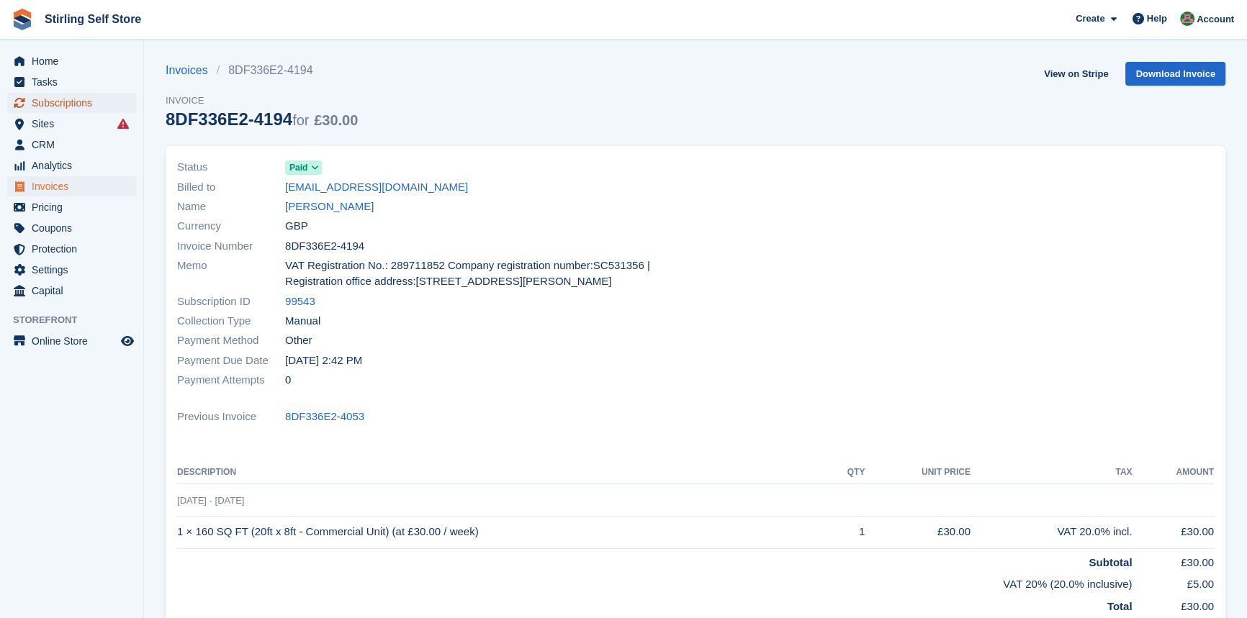
click at [78, 101] on span "Subscriptions" at bounding box center [75, 103] width 86 height 20
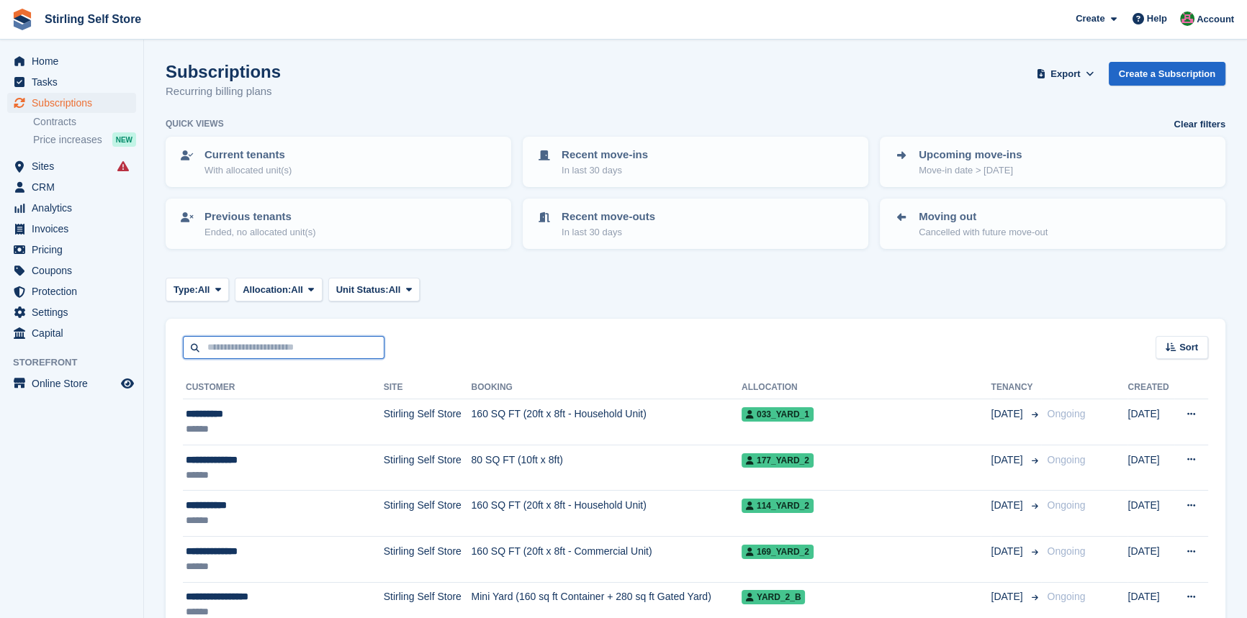
click at [243, 346] on input "text" at bounding box center [284, 348] width 202 height 24
type input "***"
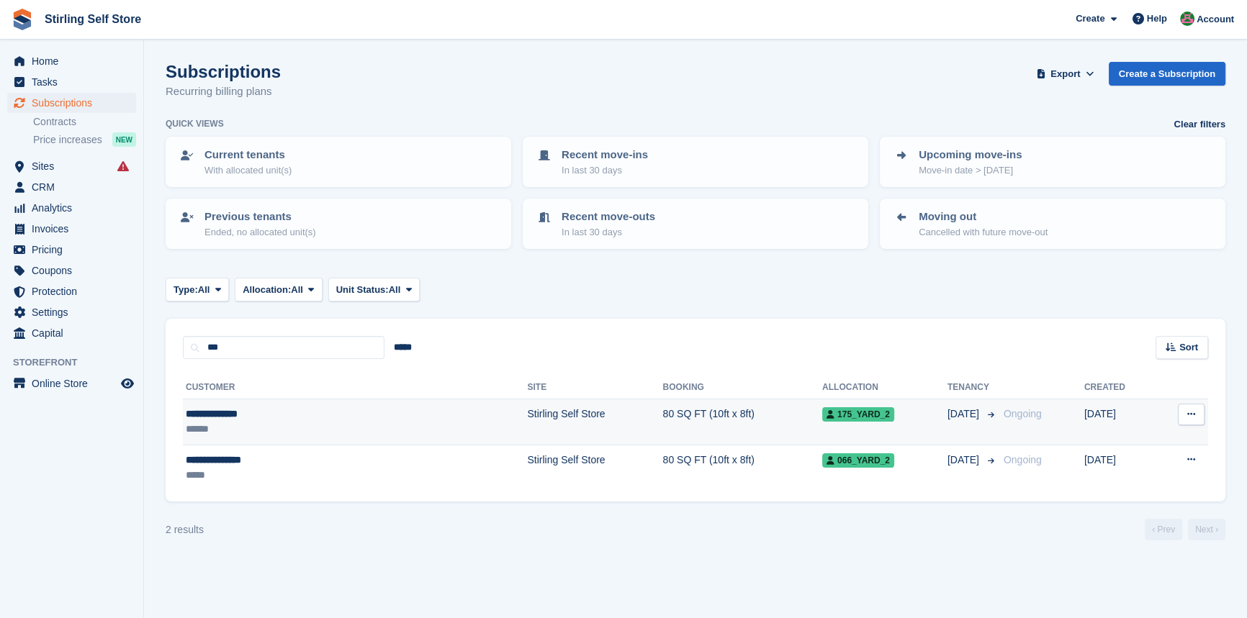
click at [663, 413] on td "80 SQ FT (10ft x 8ft)" at bounding box center [742, 423] width 159 height 46
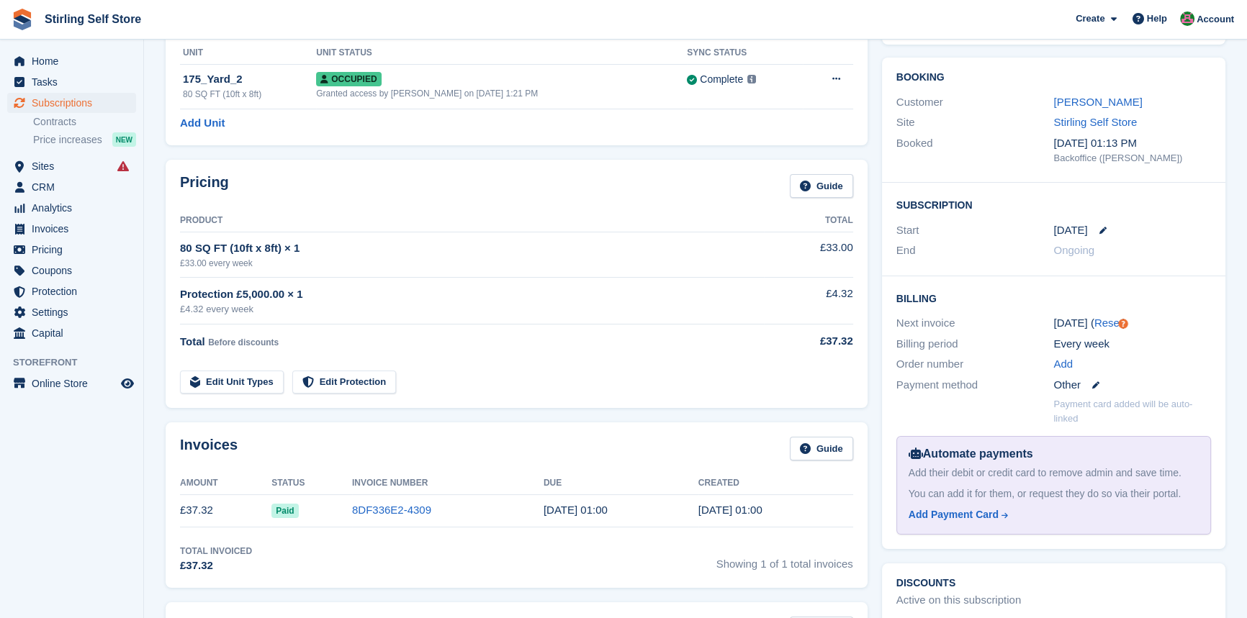
scroll to position [261, 0]
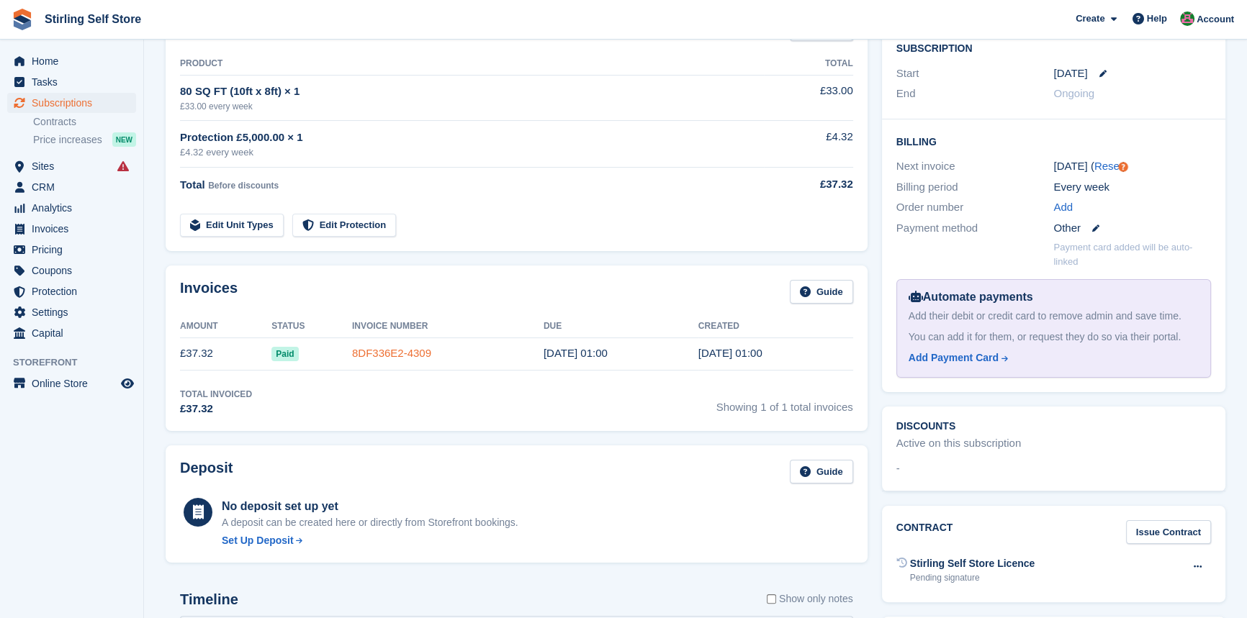
click at [395, 354] on link "8DF336E2-4309" at bounding box center [391, 353] width 79 height 12
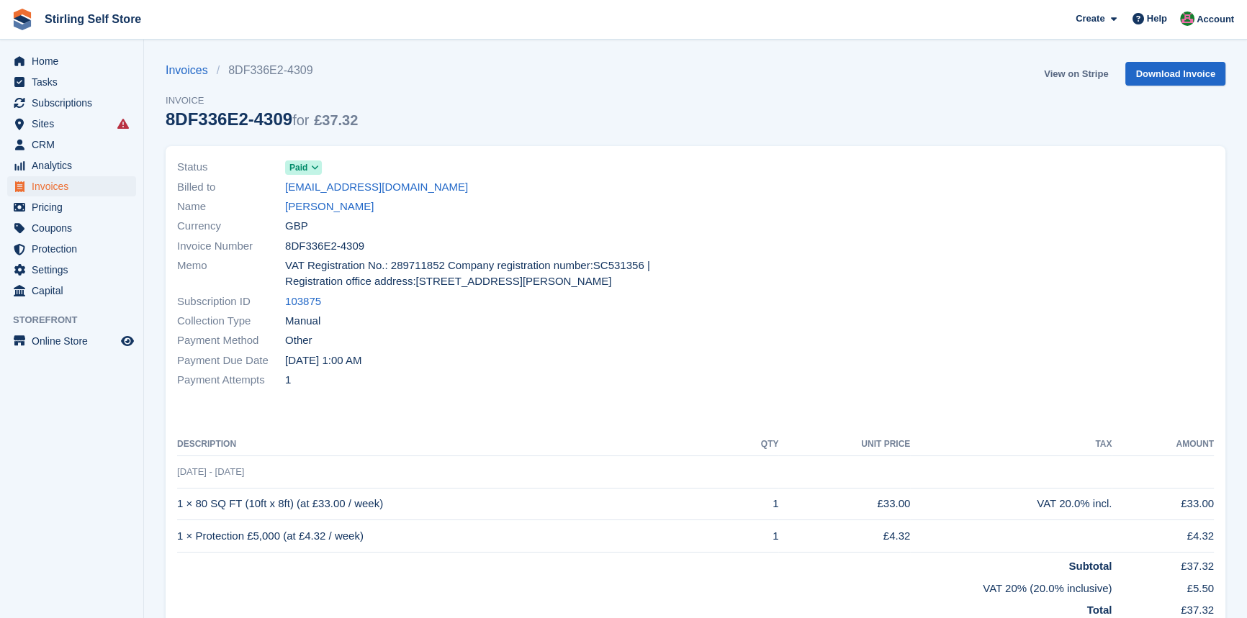
click at [1064, 76] on link "View on Stripe" at bounding box center [1076, 74] width 76 height 24
